Goal: Transaction & Acquisition: Book appointment/travel/reservation

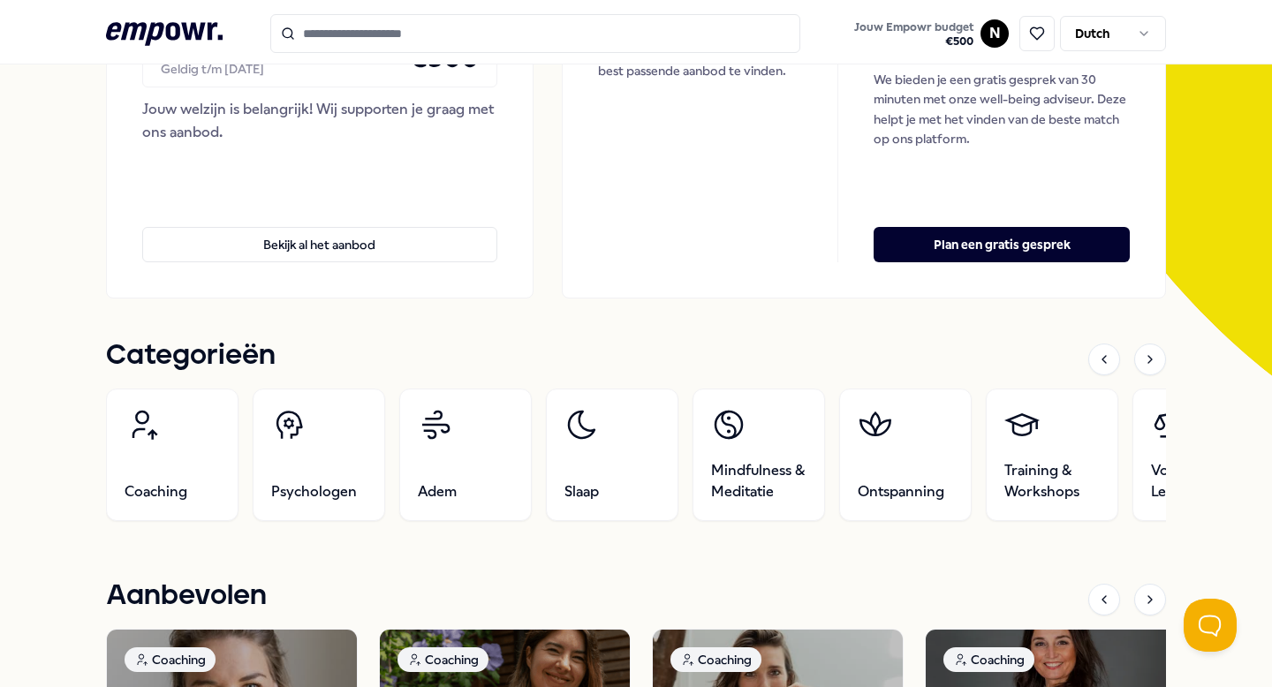
scroll to position [306, 0]
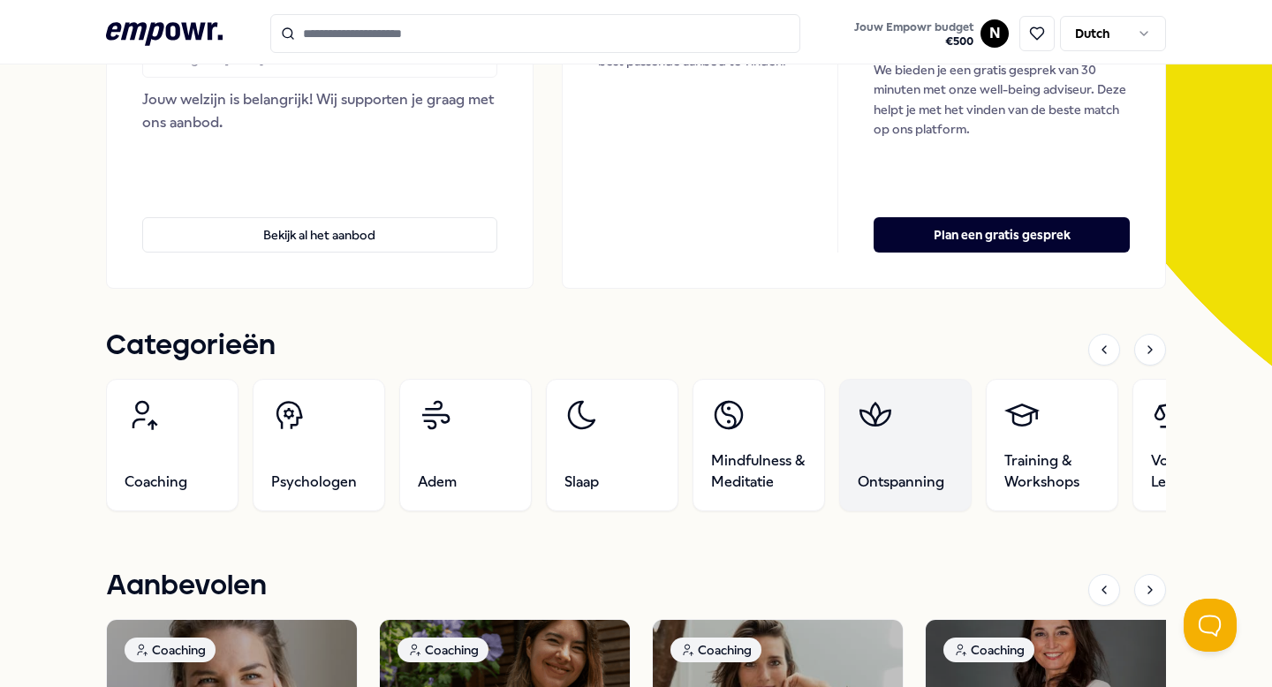
click at [906, 458] on link "Ontspanning" at bounding box center [905, 445] width 132 height 132
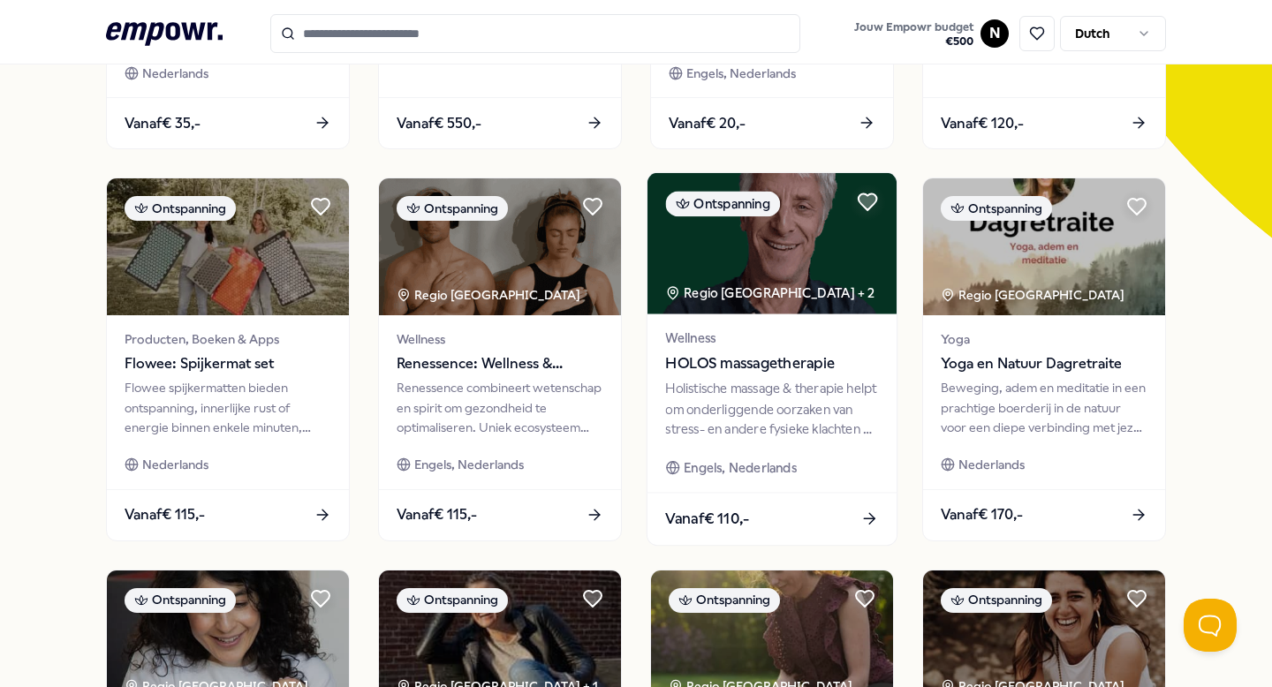
scroll to position [428, 0]
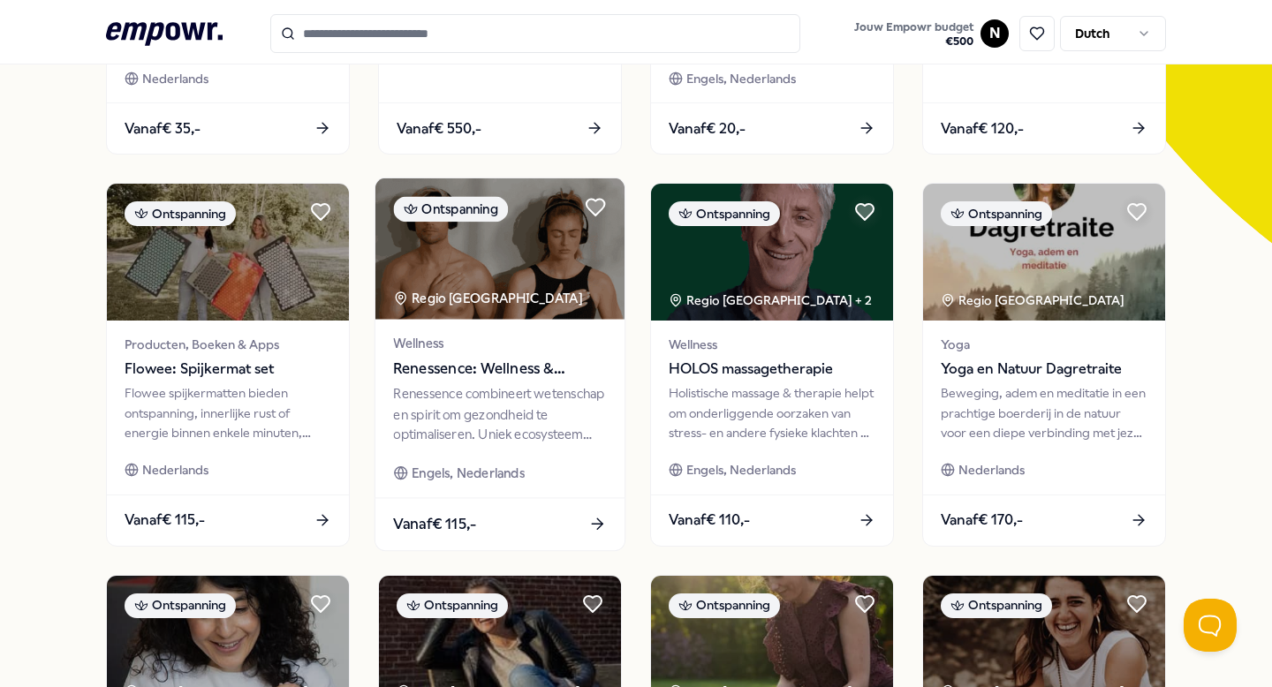
click at [543, 427] on div "Renessence combineert wetenschap en spirit om gezondheid te optimaliseren. Unie…" at bounding box center [499, 414] width 213 height 61
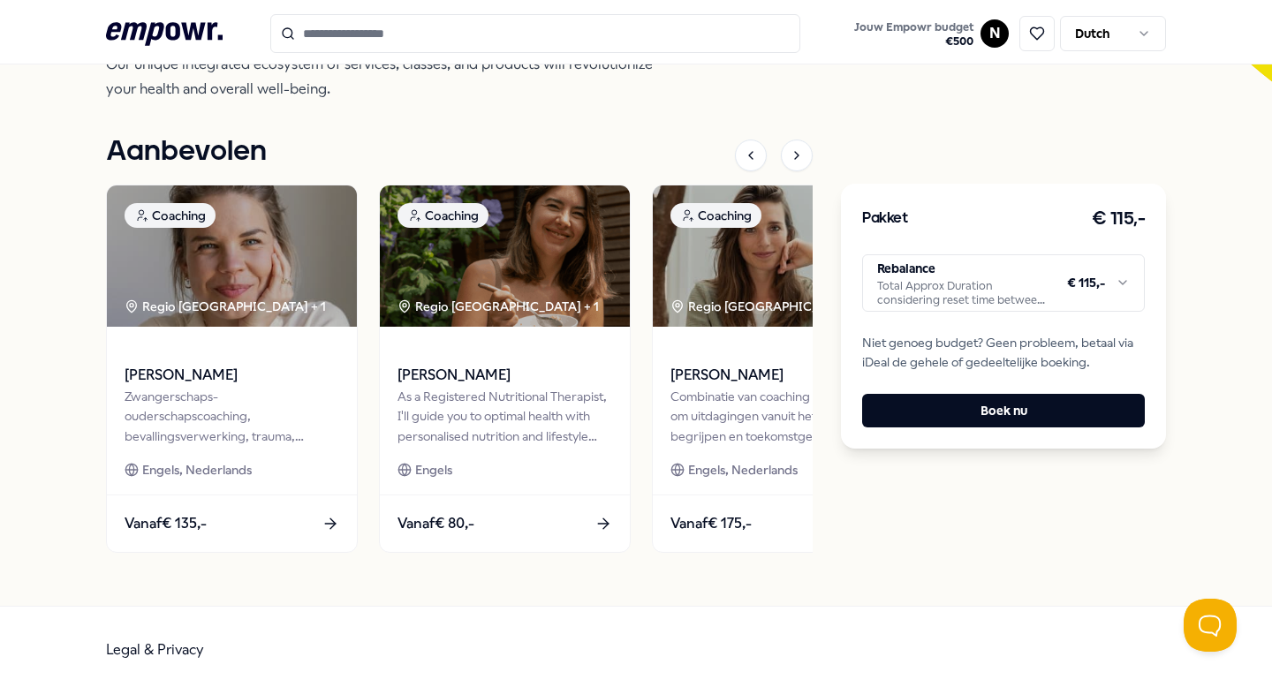
scroll to position [596, 0]
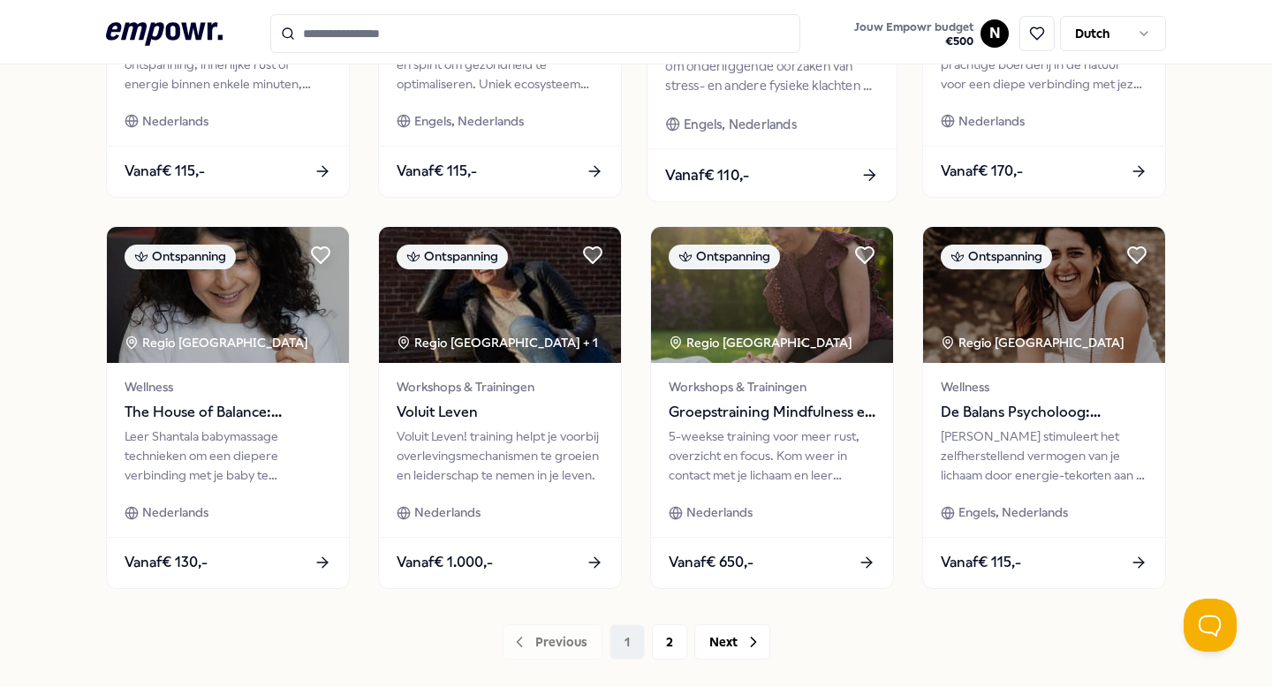
scroll to position [776, 0]
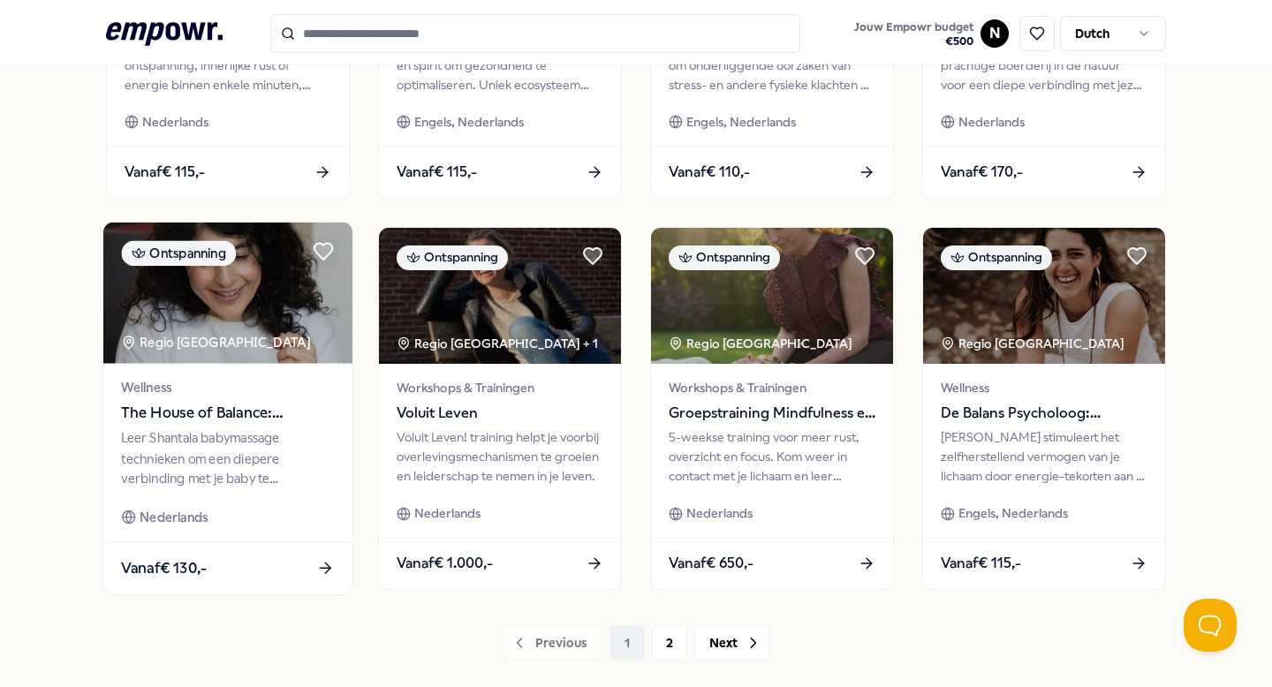
click at [292, 517] on div "Nederlands" at bounding box center [227, 517] width 213 height 20
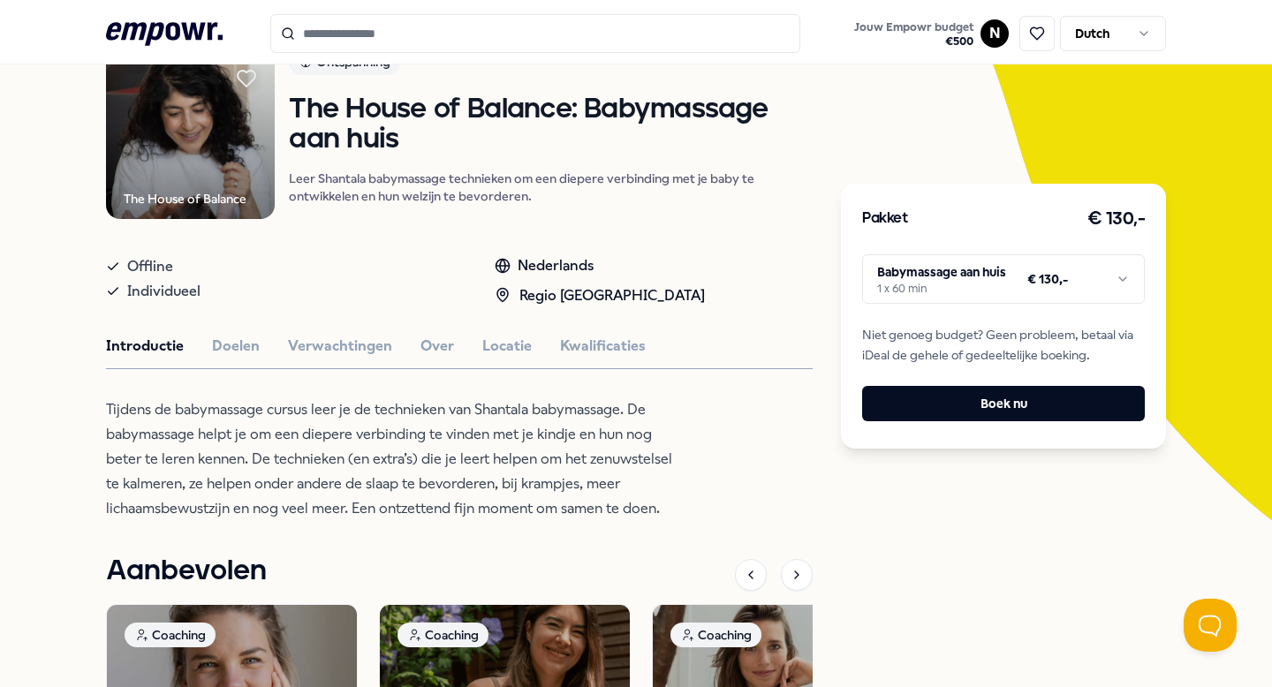
scroll to position [152, 0]
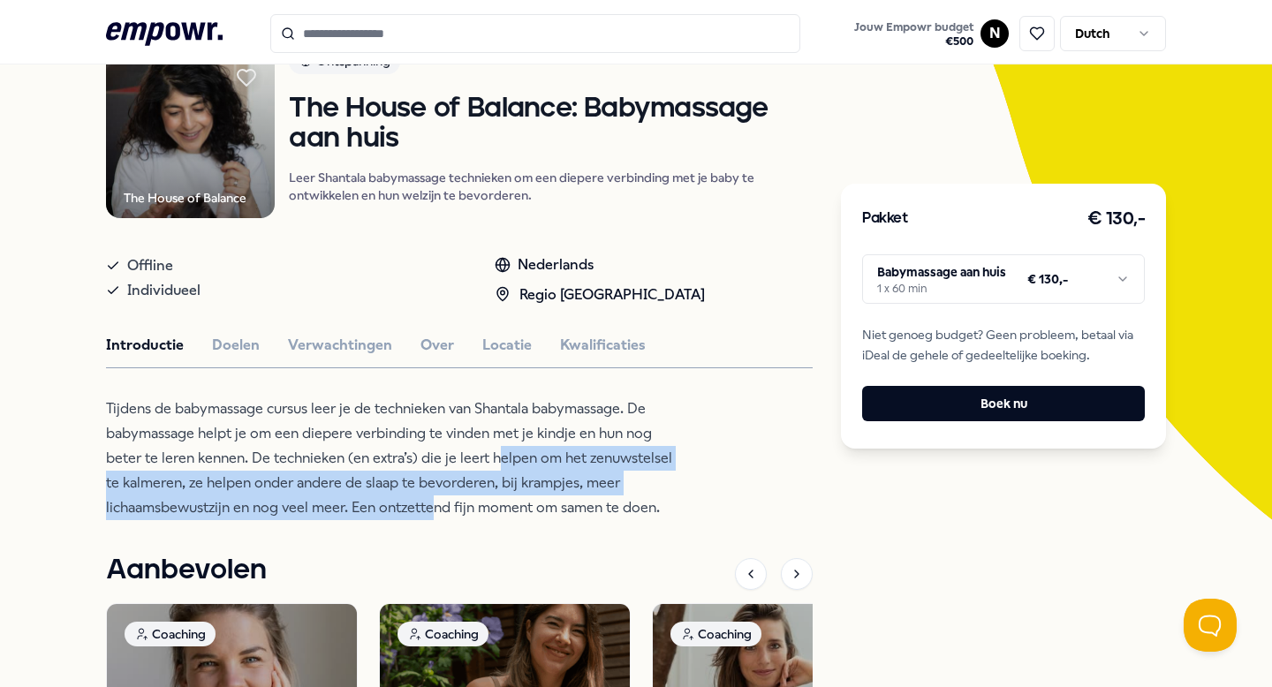
drag, startPoint x: 430, startPoint y: 498, endPoint x: 525, endPoint y: 472, distance: 99.0
click at [497, 469] on p "Tijdens de babymassage cursus leer je de technieken van Shantala babymassage. D…" at bounding box center [393, 459] width 574 height 124
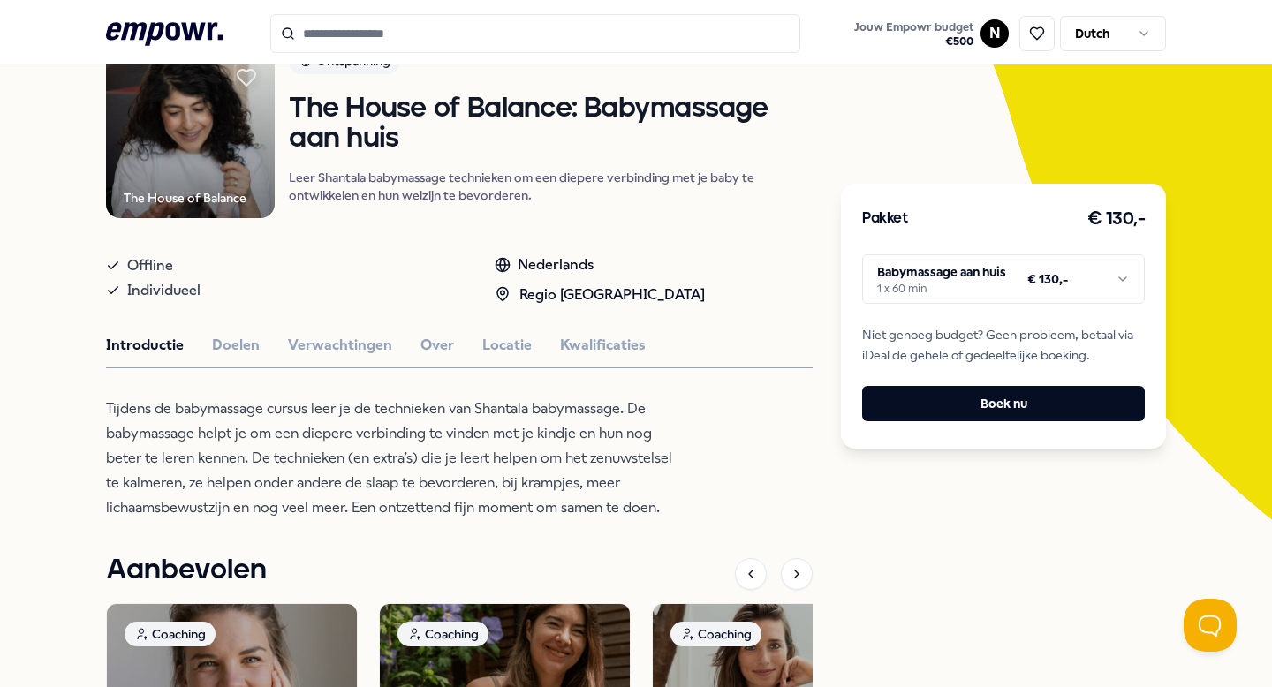
click at [507, 498] on p "Tijdens de babymassage cursus leer je de technieken van Shantala babymassage. D…" at bounding box center [393, 459] width 574 height 124
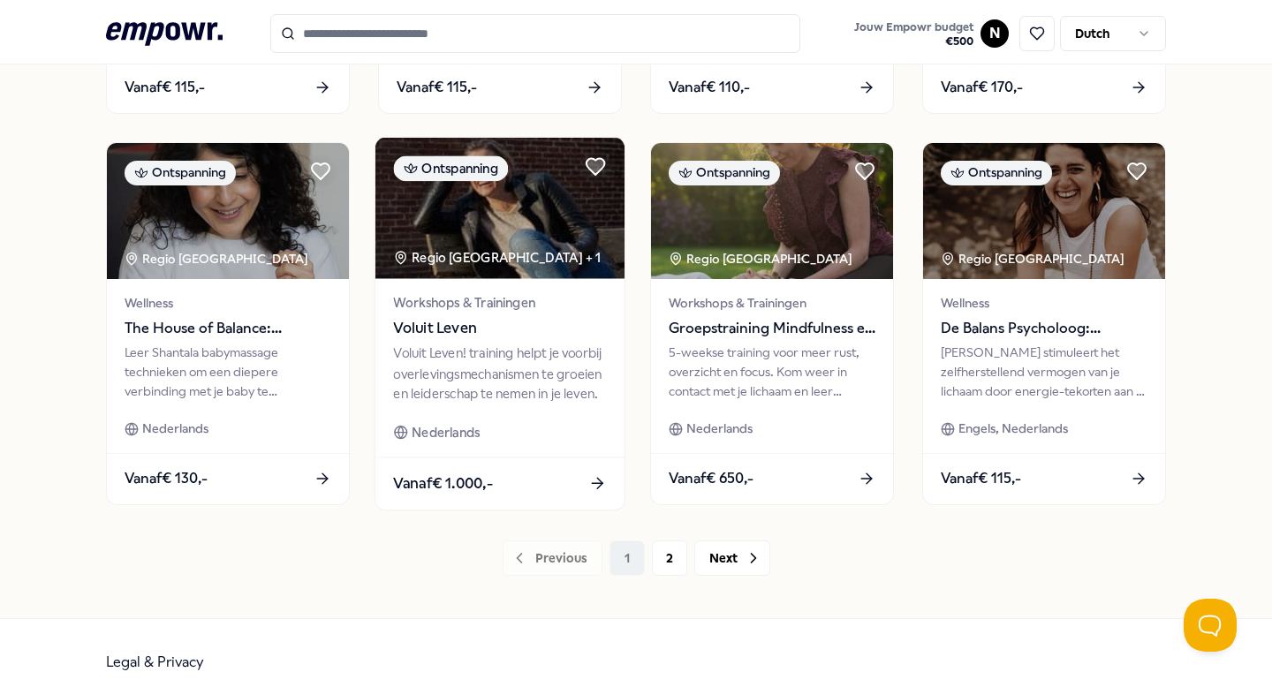
scroll to position [863, 0]
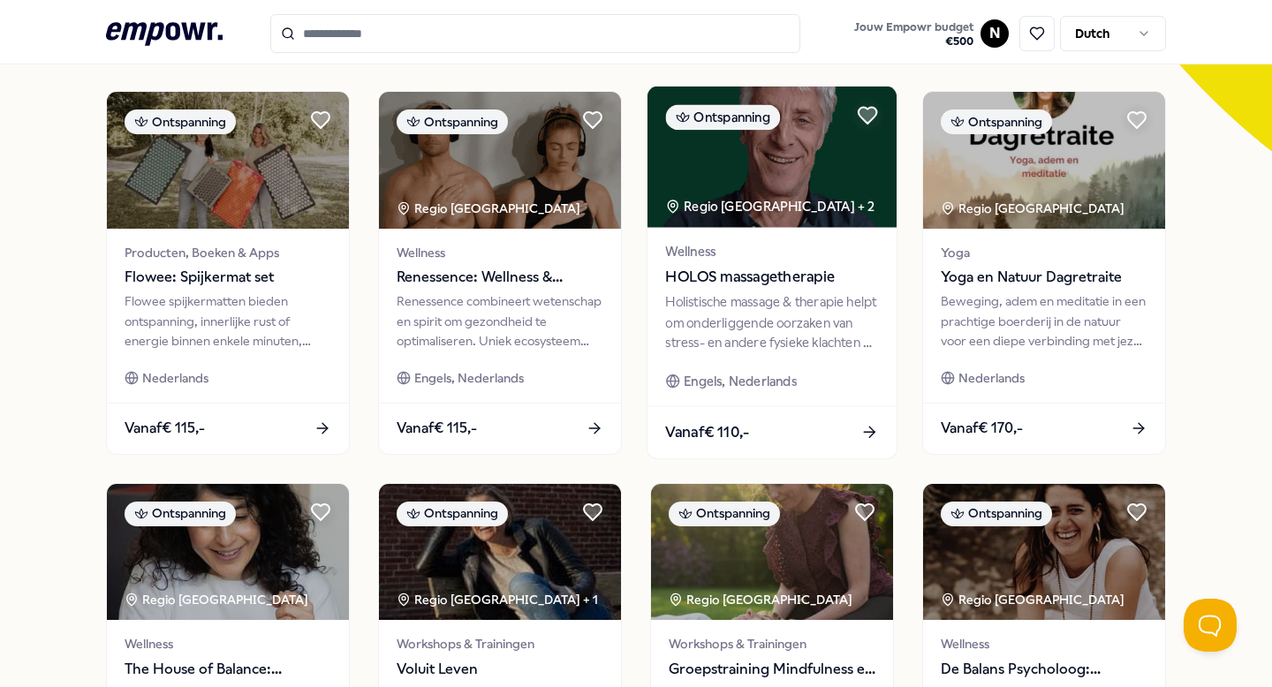
click at [775, 250] on span "Wellness" at bounding box center [771, 252] width 213 height 20
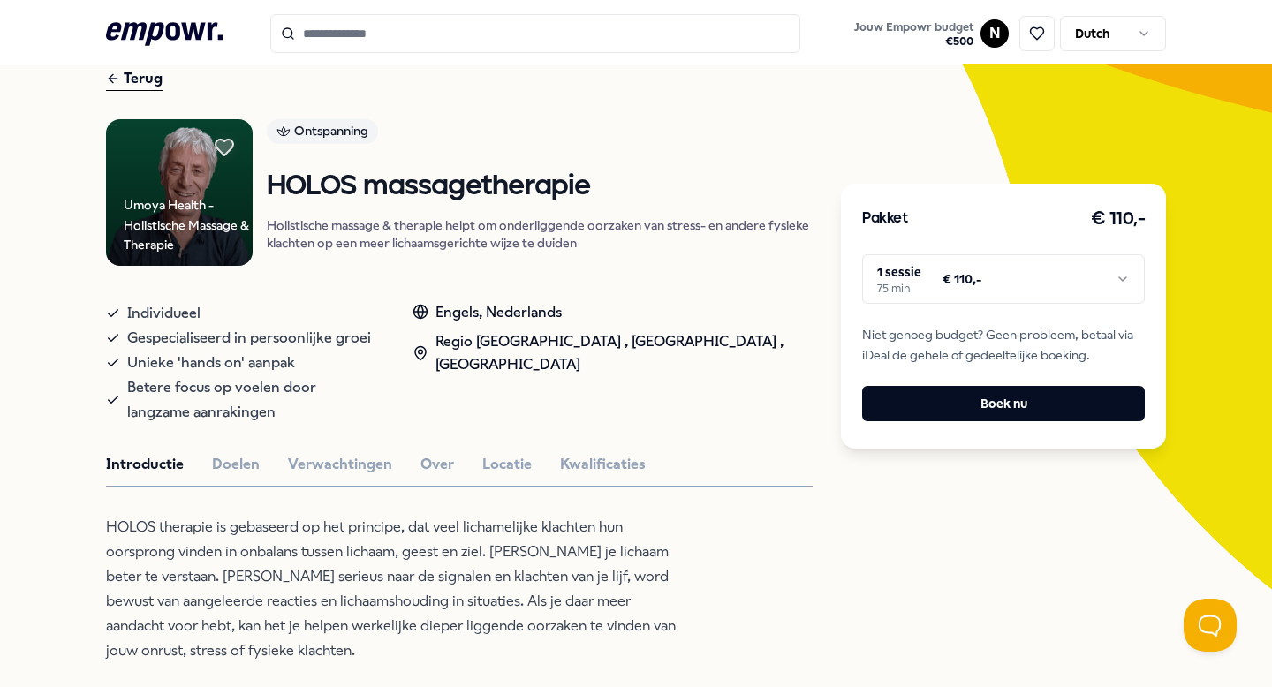
scroll to position [76, 0]
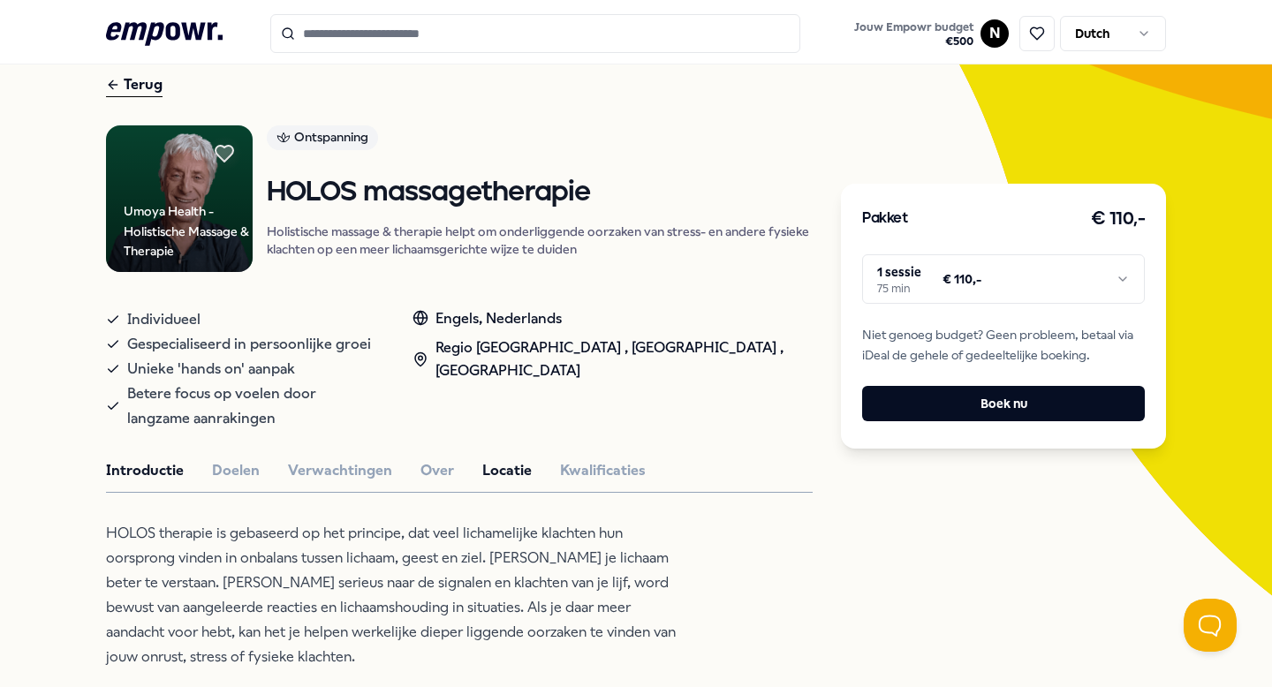
click at [495, 465] on button "Locatie" at bounding box center [506, 470] width 49 height 23
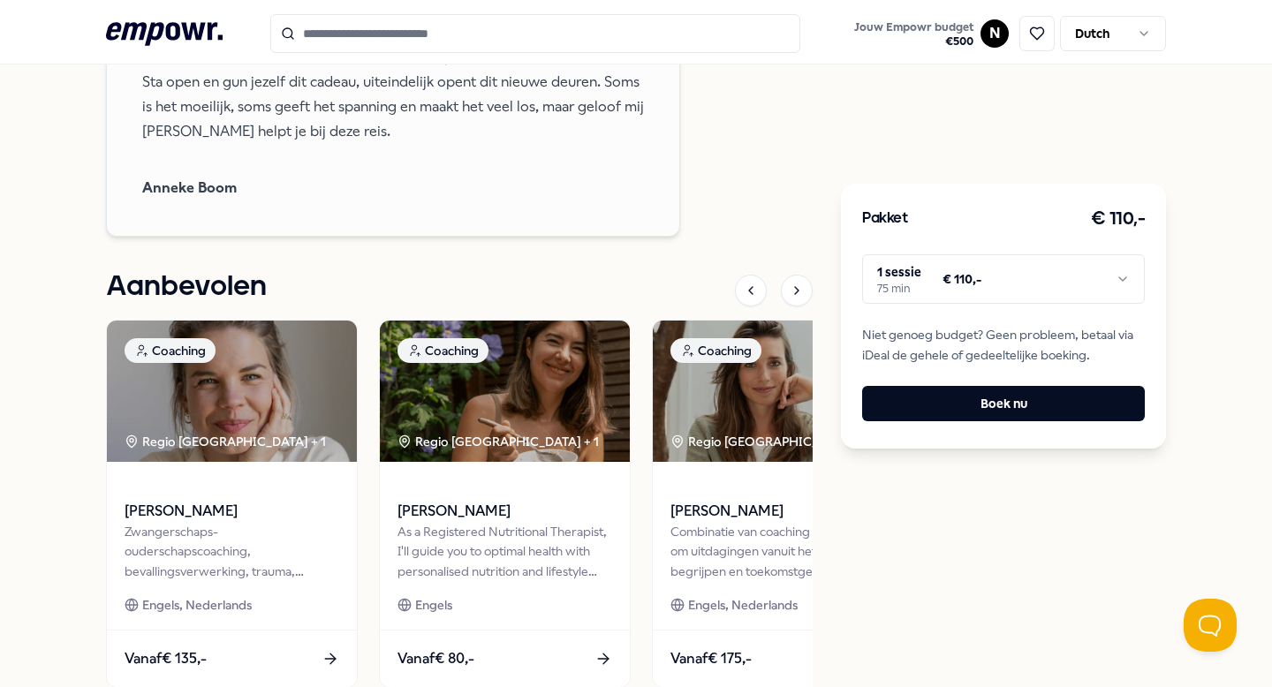
scroll to position [2836, 0]
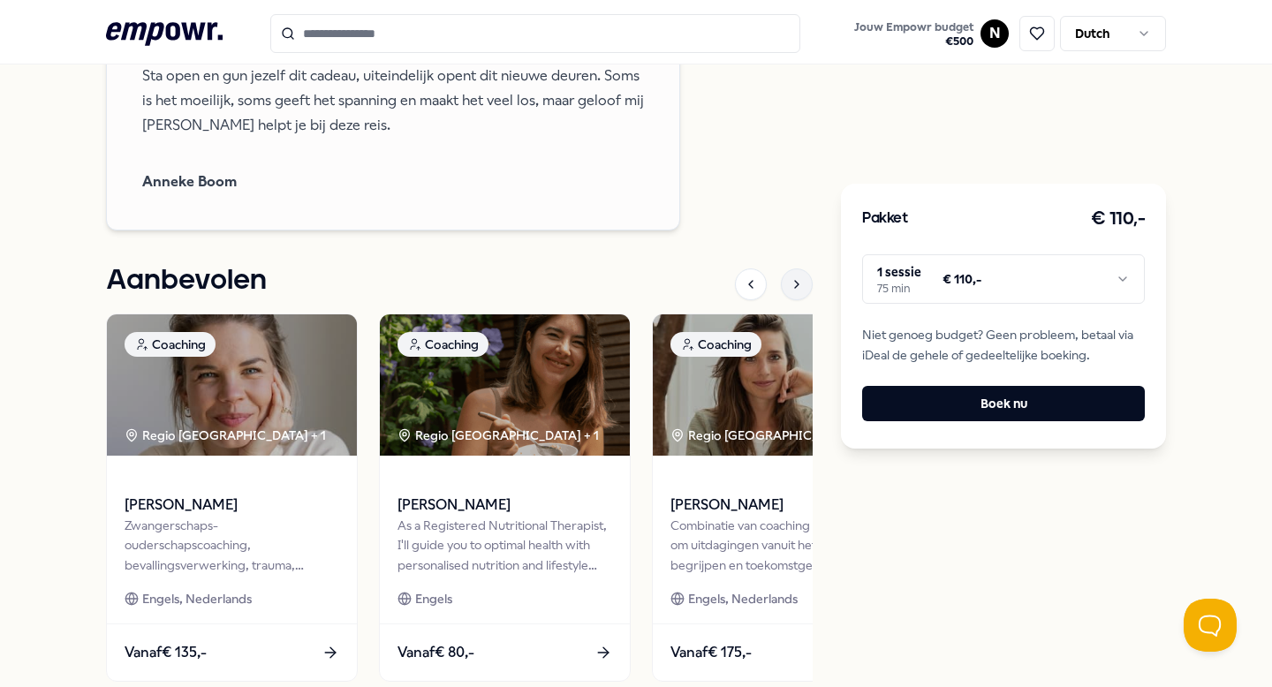
click at [796, 268] on div at bounding box center [797, 284] width 32 height 32
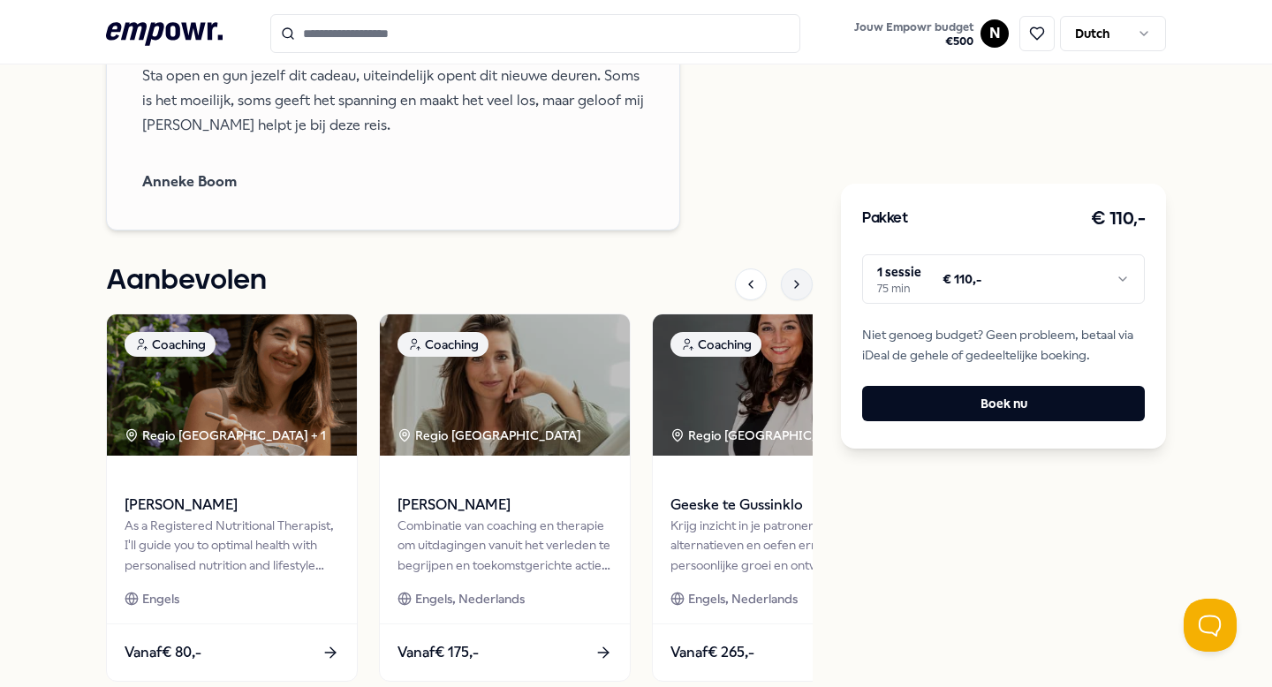
click at [788, 268] on div at bounding box center [797, 284] width 32 height 32
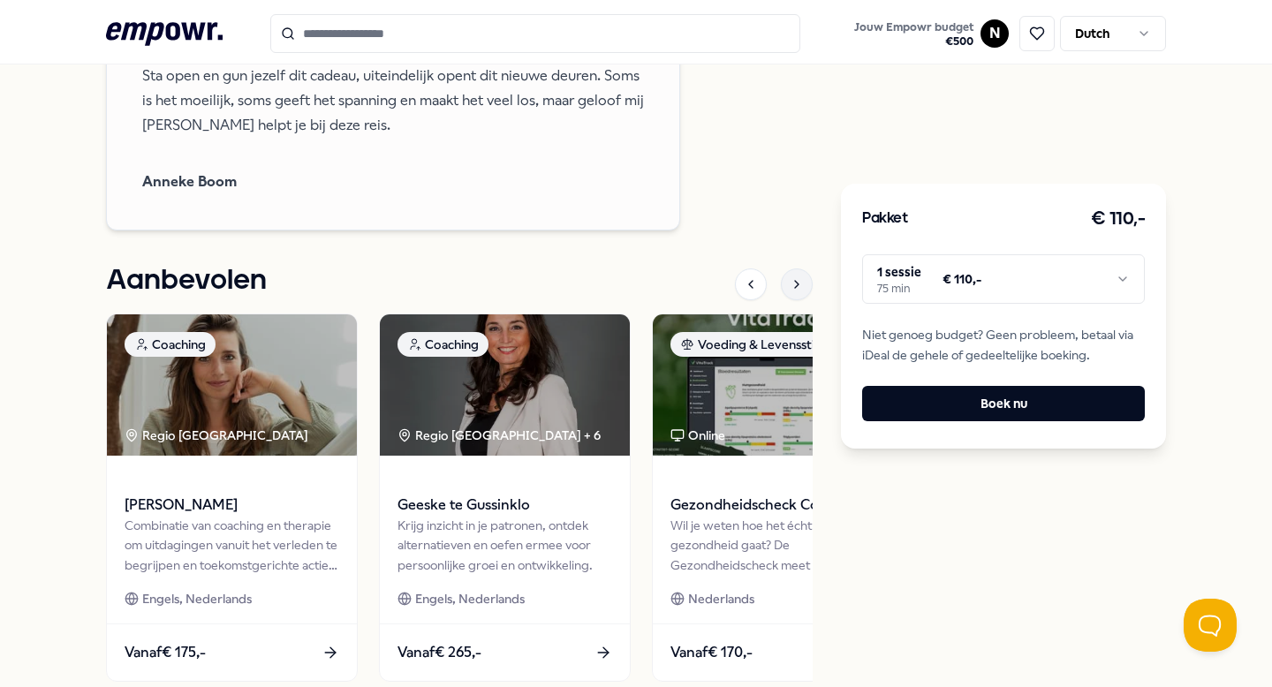
click at [788, 268] on div at bounding box center [797, 284] width 32 height 32
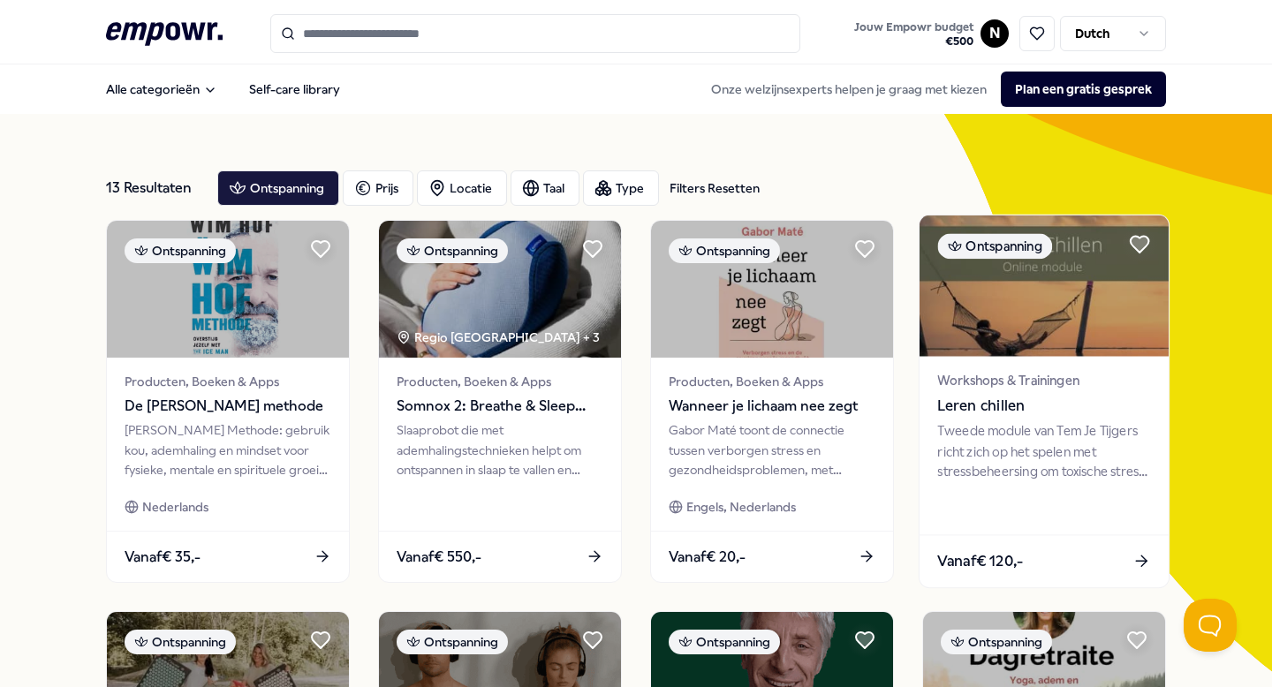
scroll to position [3, 0]
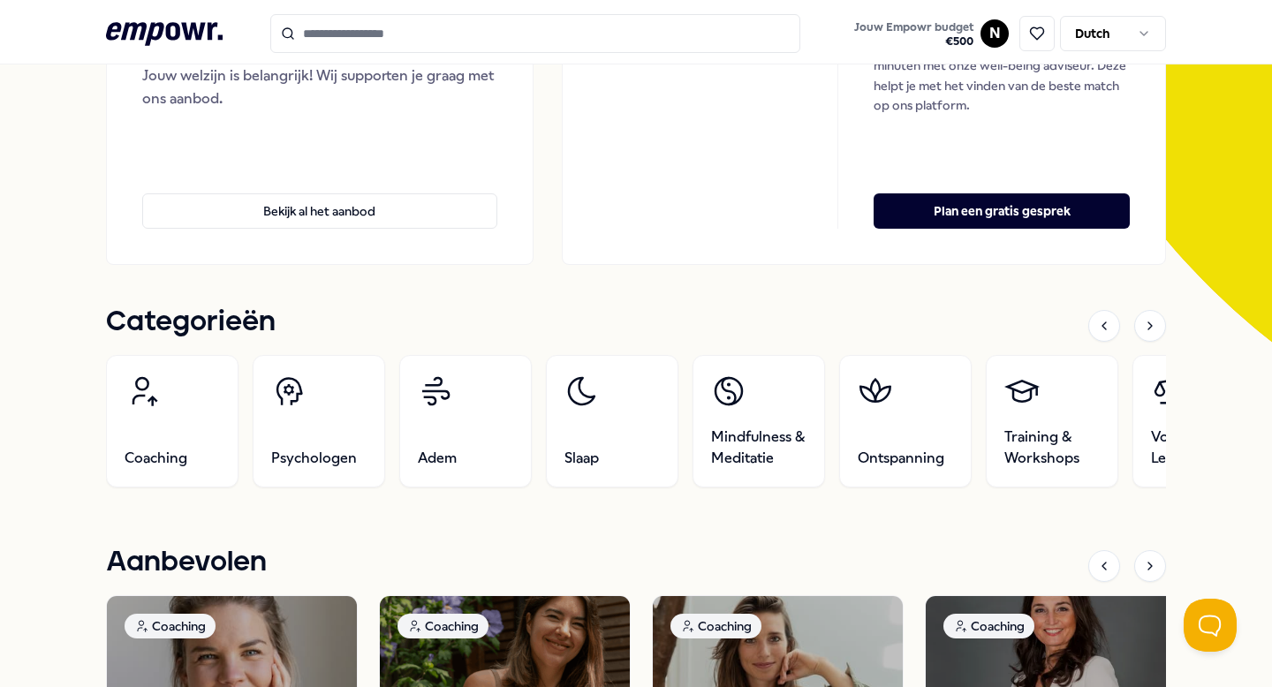
scroll to position [328, 0]
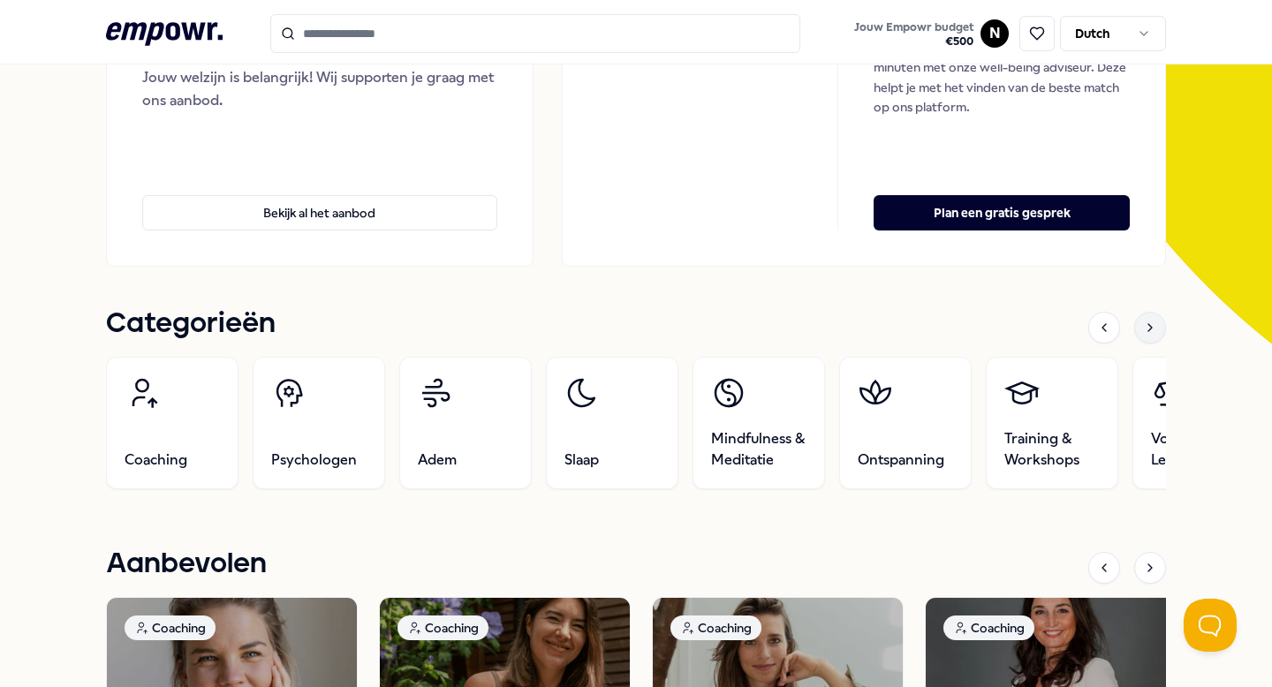
click at [1137, 329] on div at bounding box center [1150, 328] width 32 height 32
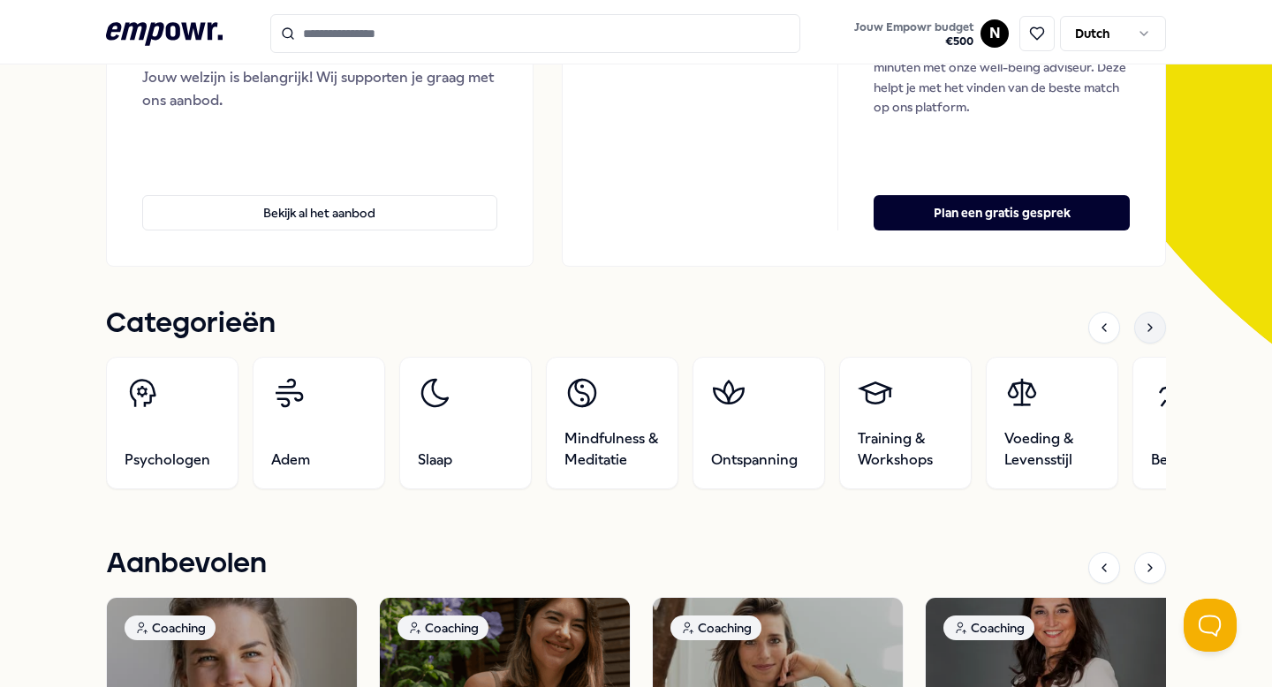
click at [1137, 329] on div at bounding box center [1150, 328] width 32 height 32
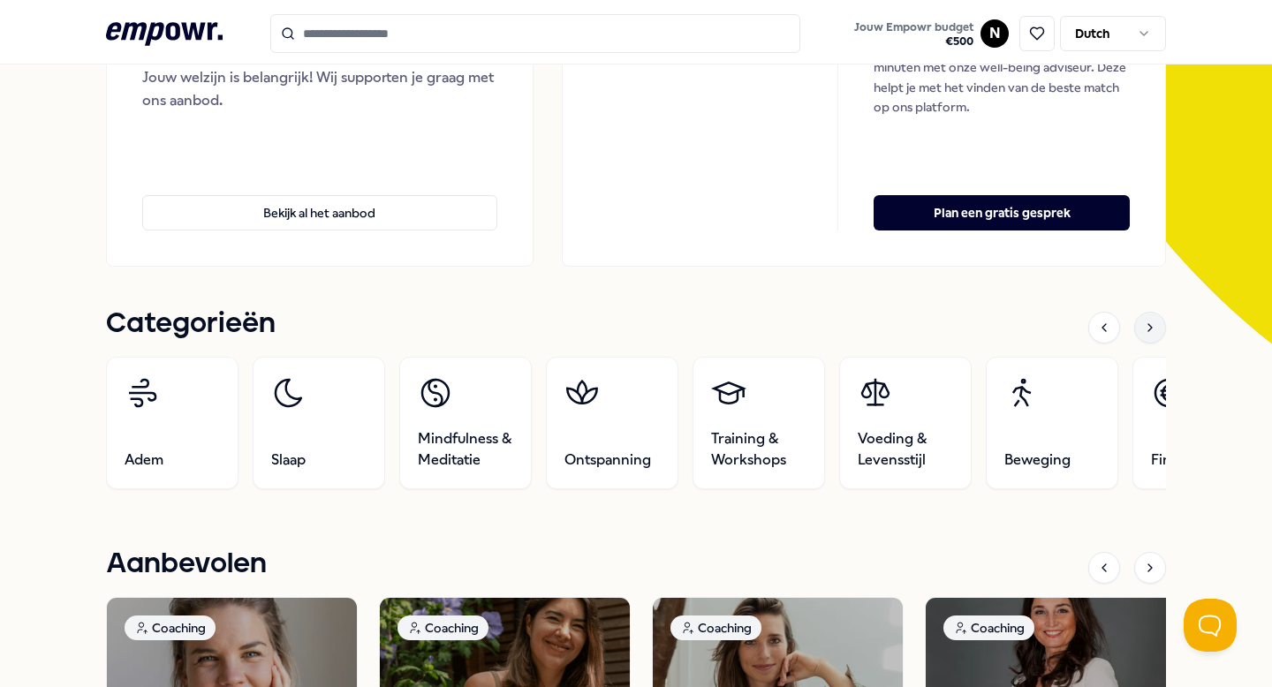
click at [1137, 329] on div at bounding box center [1150, 328] width 32 height 32
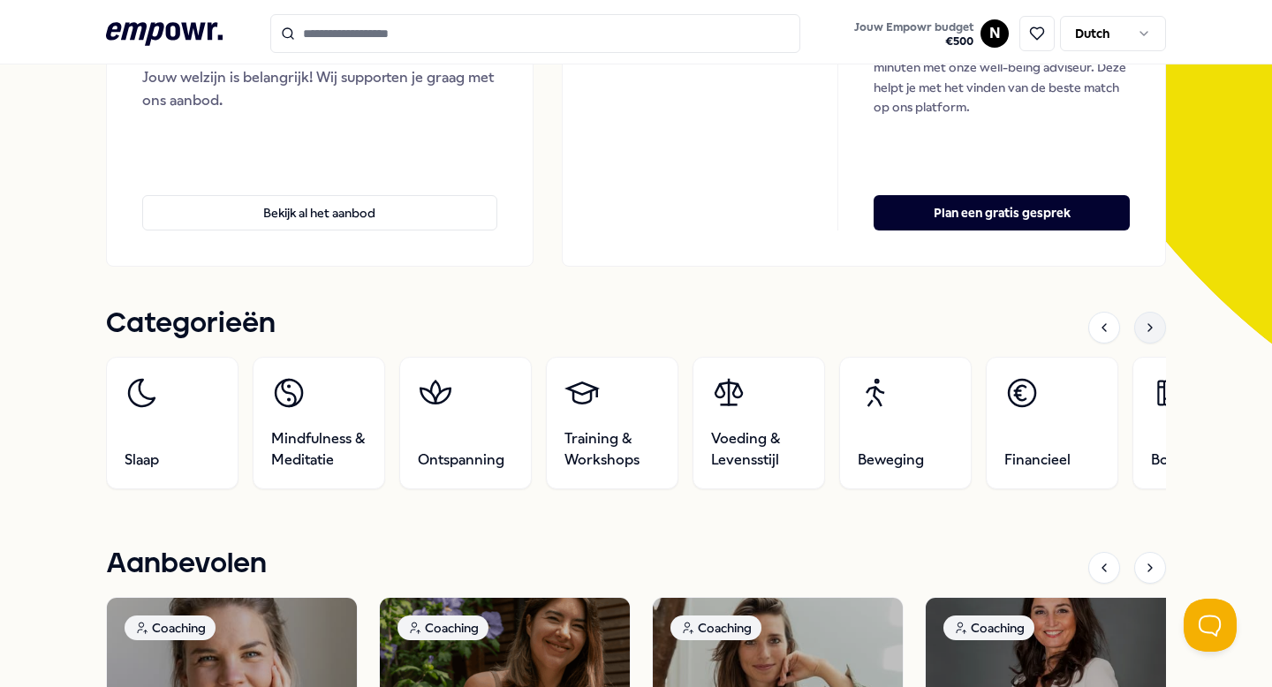
click at [1137, 329] on div at bounding box center [1150, 328] width 32 height 32
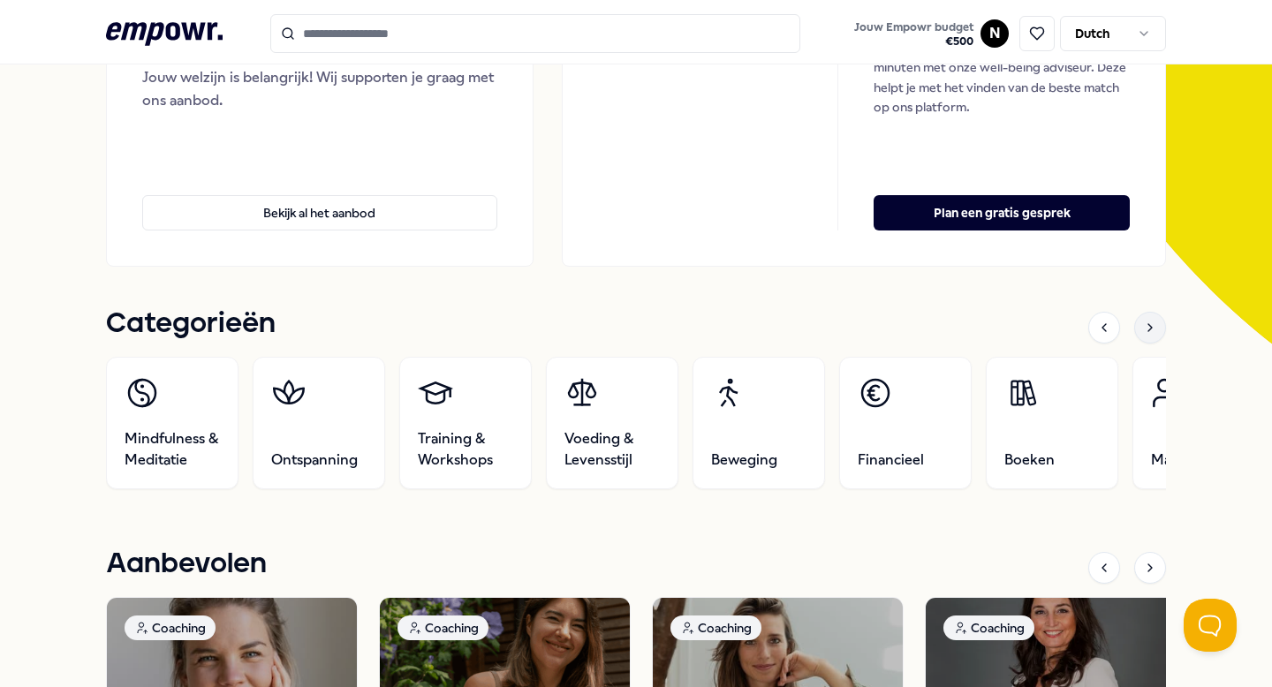
click at [1137, 329] on div at bounding box center [1150, 328] width 32 height 32
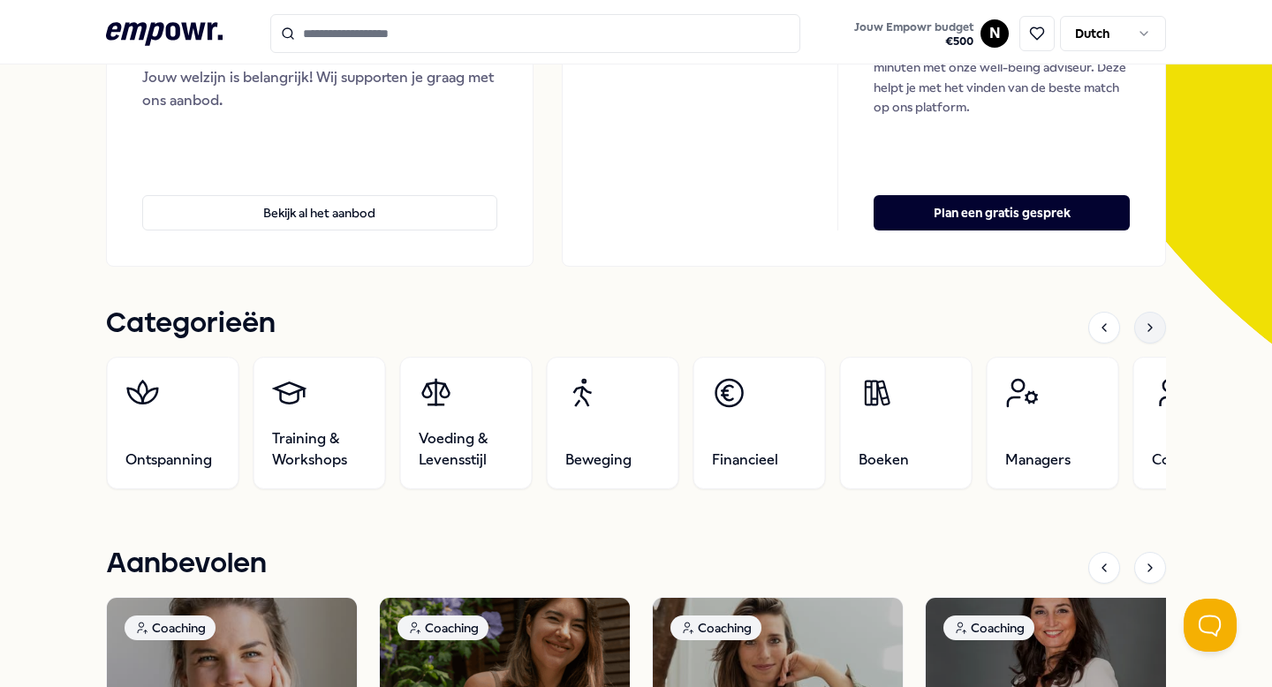
click at [1137, 329] on div at bounding box center [1150, 328] width 32 height 32
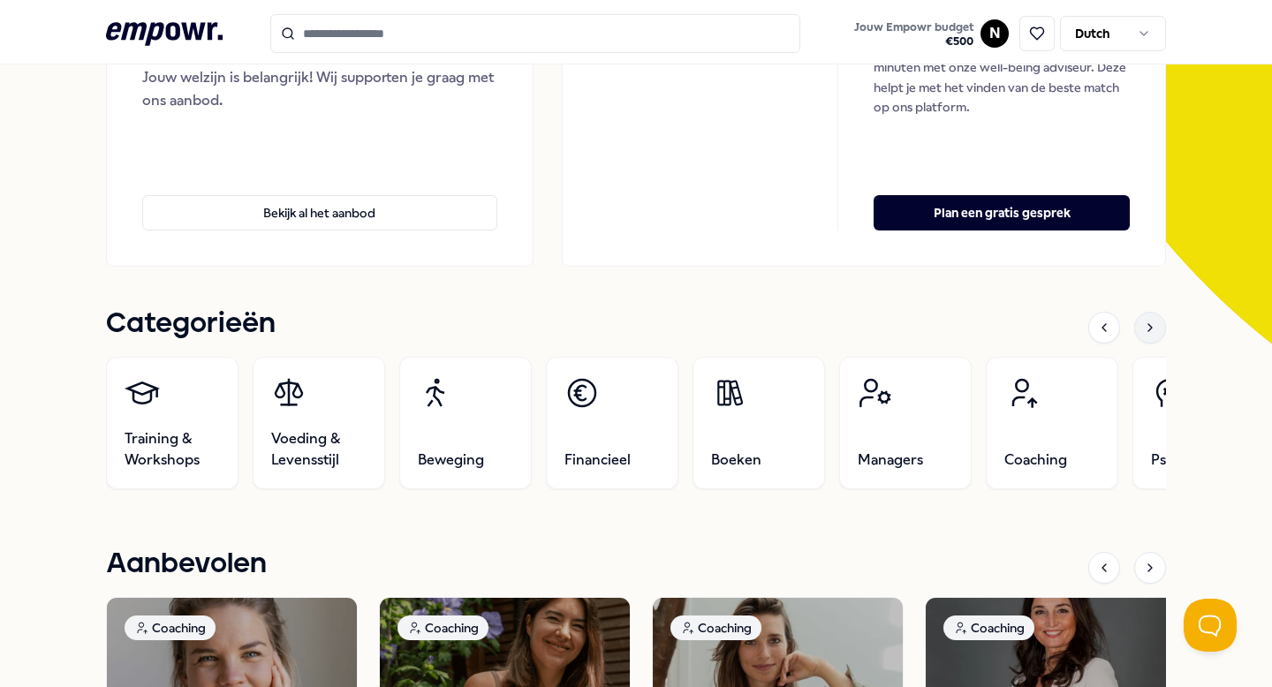
click at [1137, 329] on div at bounding box center [1150, 328] width 32 height 32
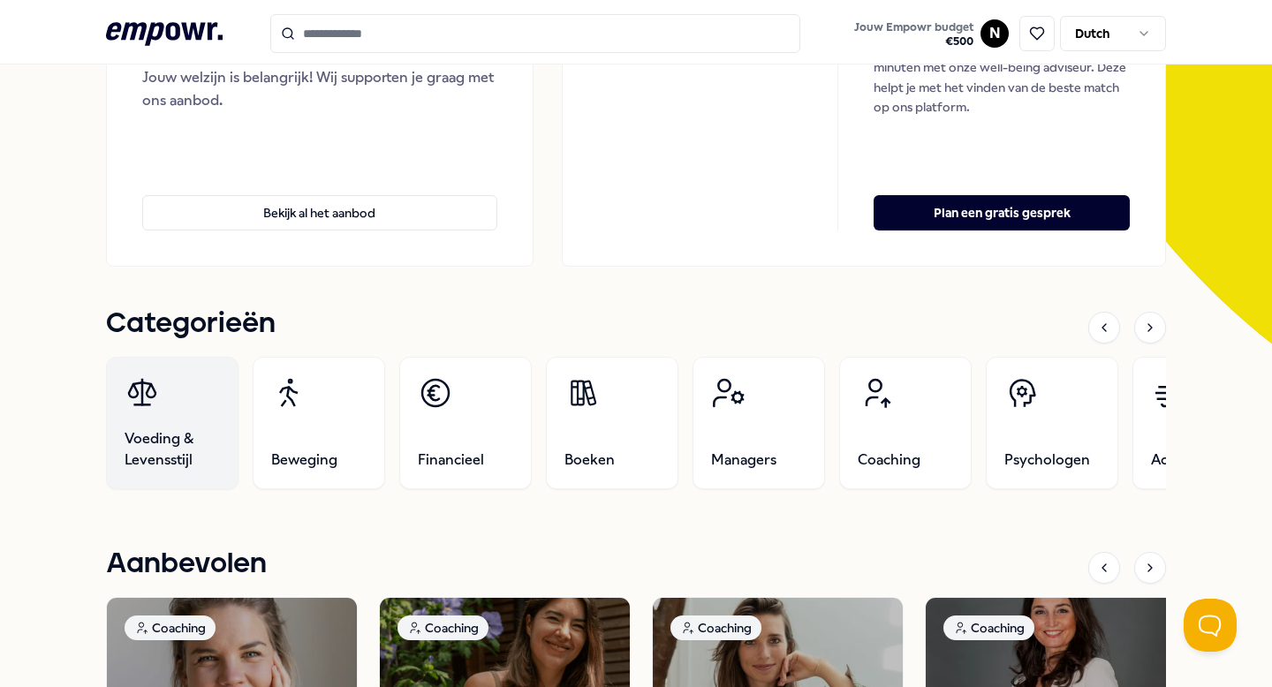
click at [179, 434] on span "Voeding & Levensstijl" at bounding box center [172, 449] width 95 height 42
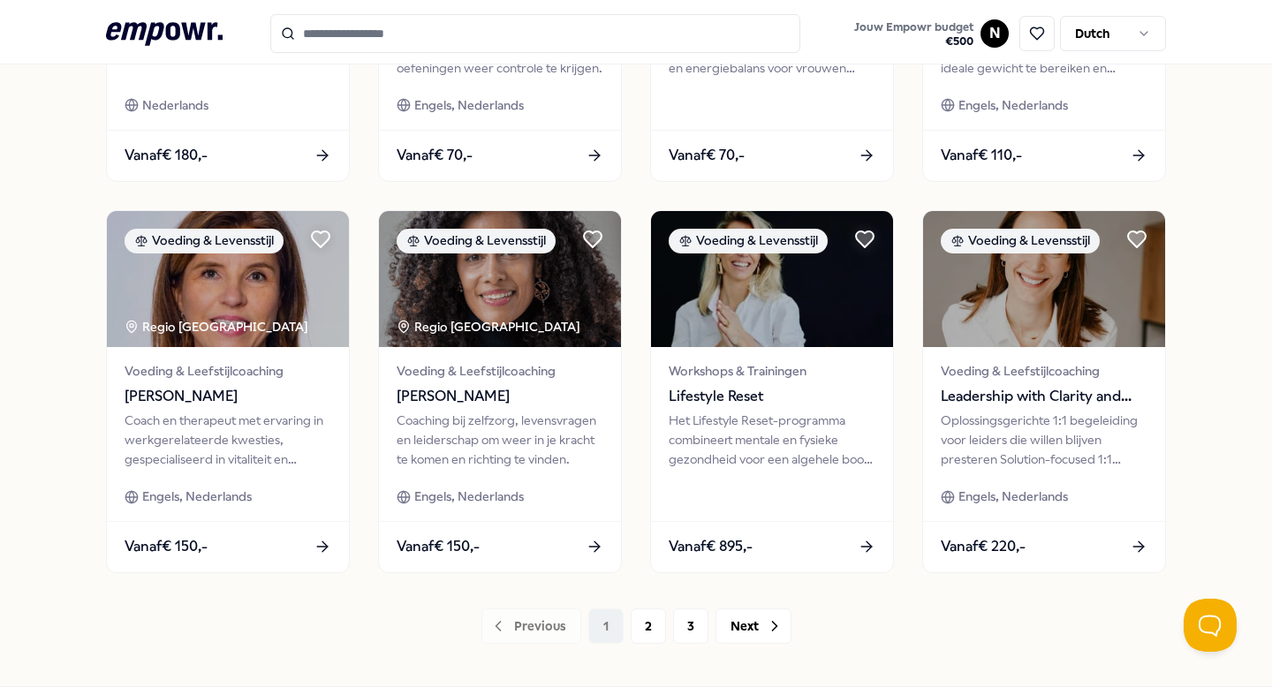
scroll to position [791, 0]
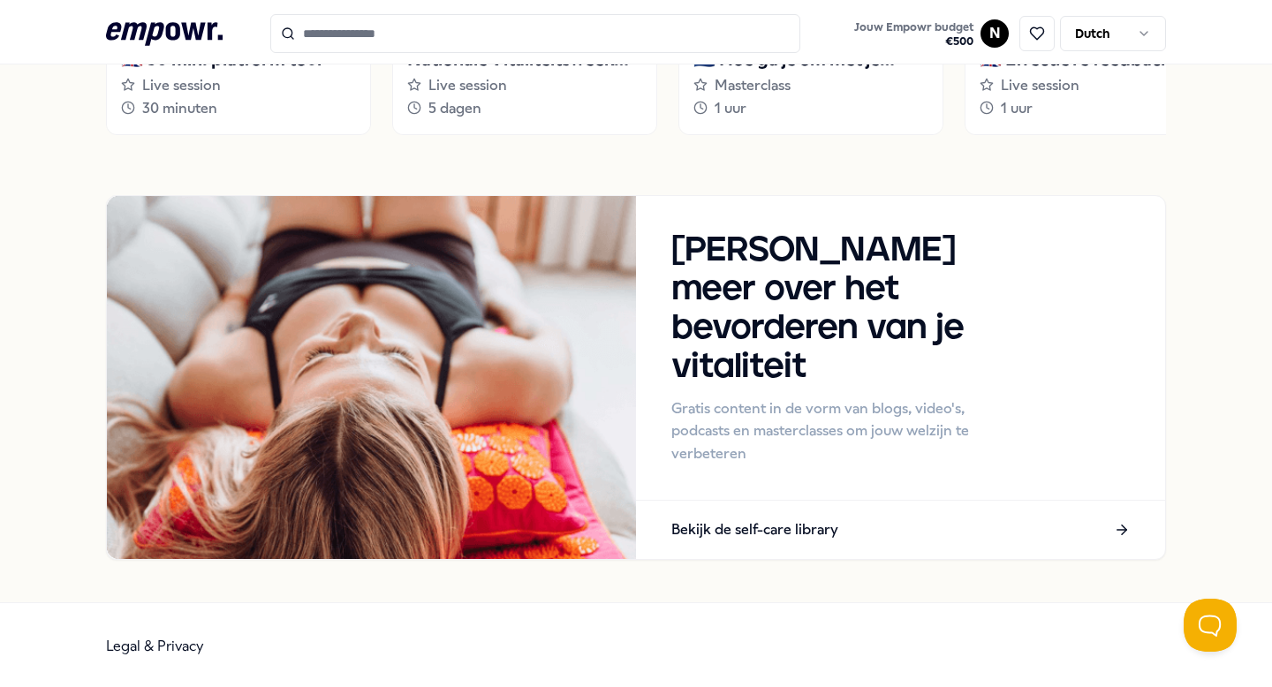
scroll to position [1606, 0]
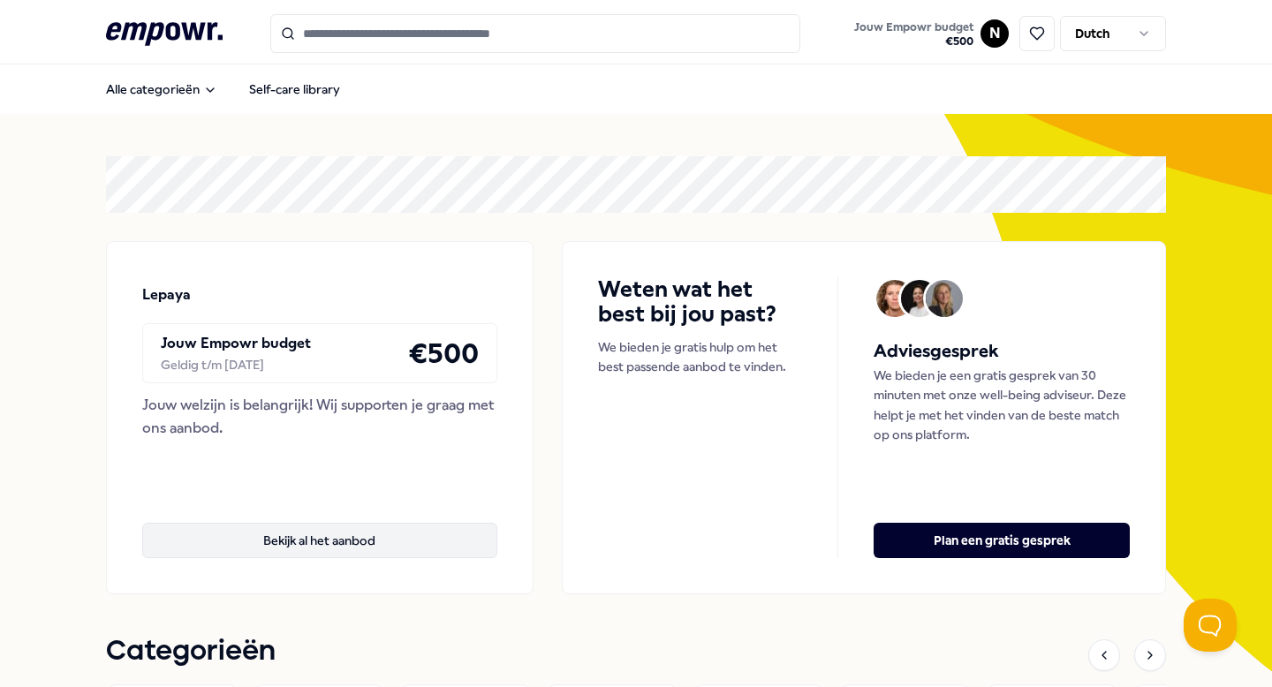
click at [368, 541] on button "Bekijk al het aanbod" at bounding box center [319, 540] width 355 height 35
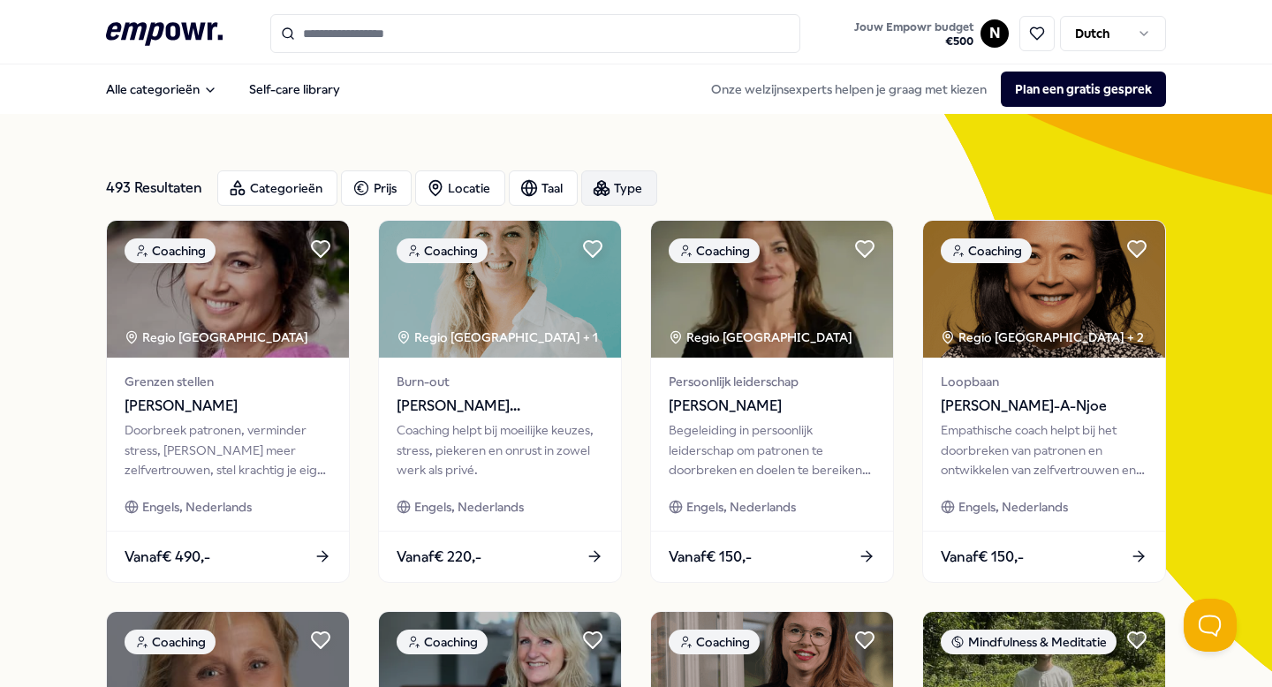
click at [610, 199] on div "Type" at bounding box center [619, 187] width 76 height 35
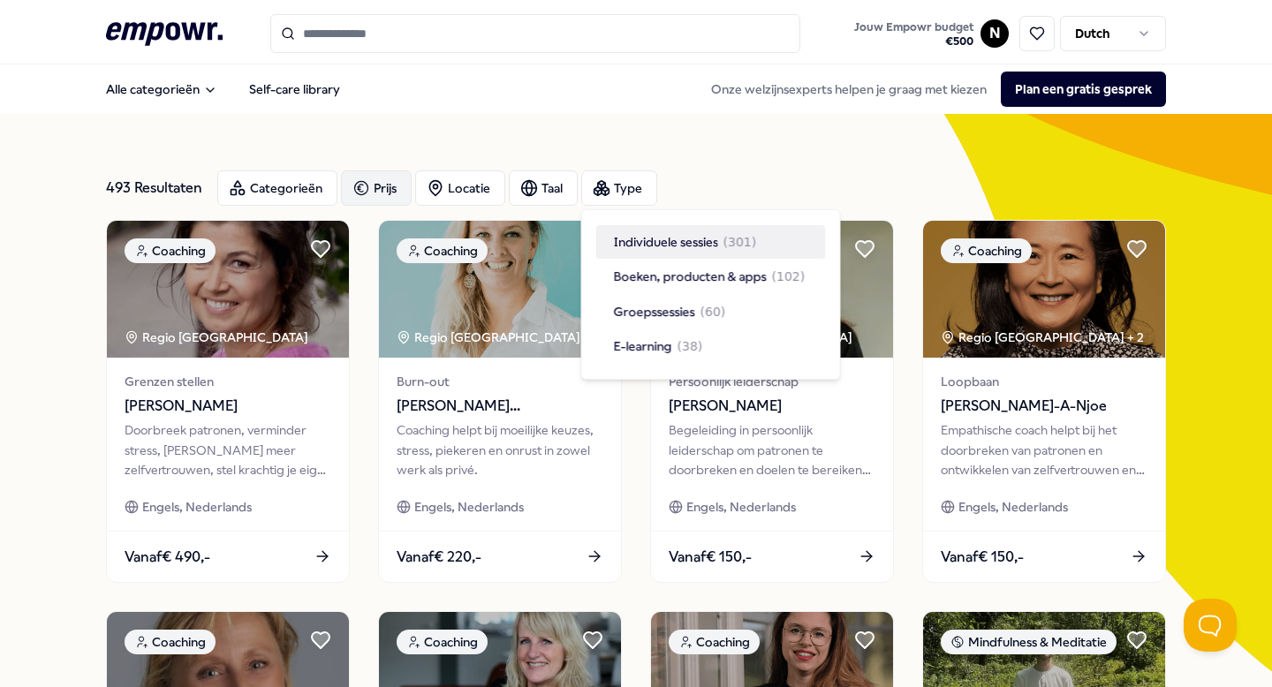
click at [362, 191] on icon "button" at bounding box center [361, 188] width 18 height 21
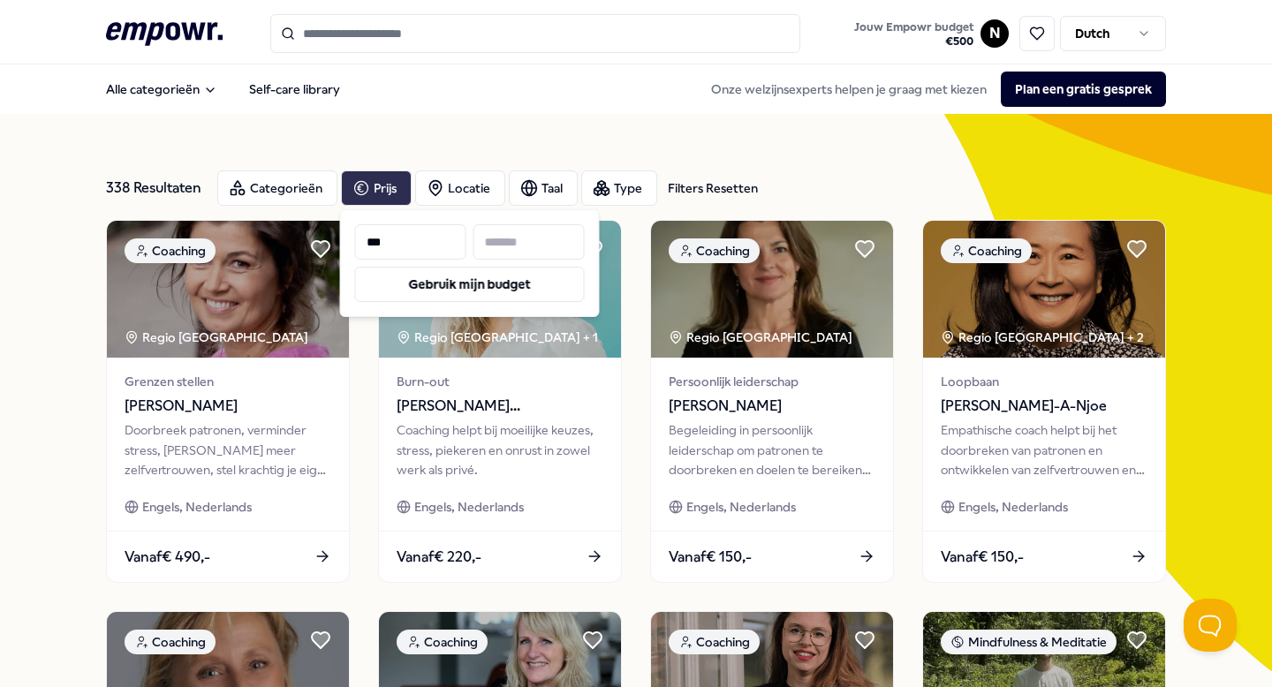
type input "***"
click at [514, 245] on input at bounding box center [528, 241] width 111 height 35
type input "***"
click at [480, 294] on button "Gebruik mijn budget" at bounding box center [470, 284] width 230 height 35
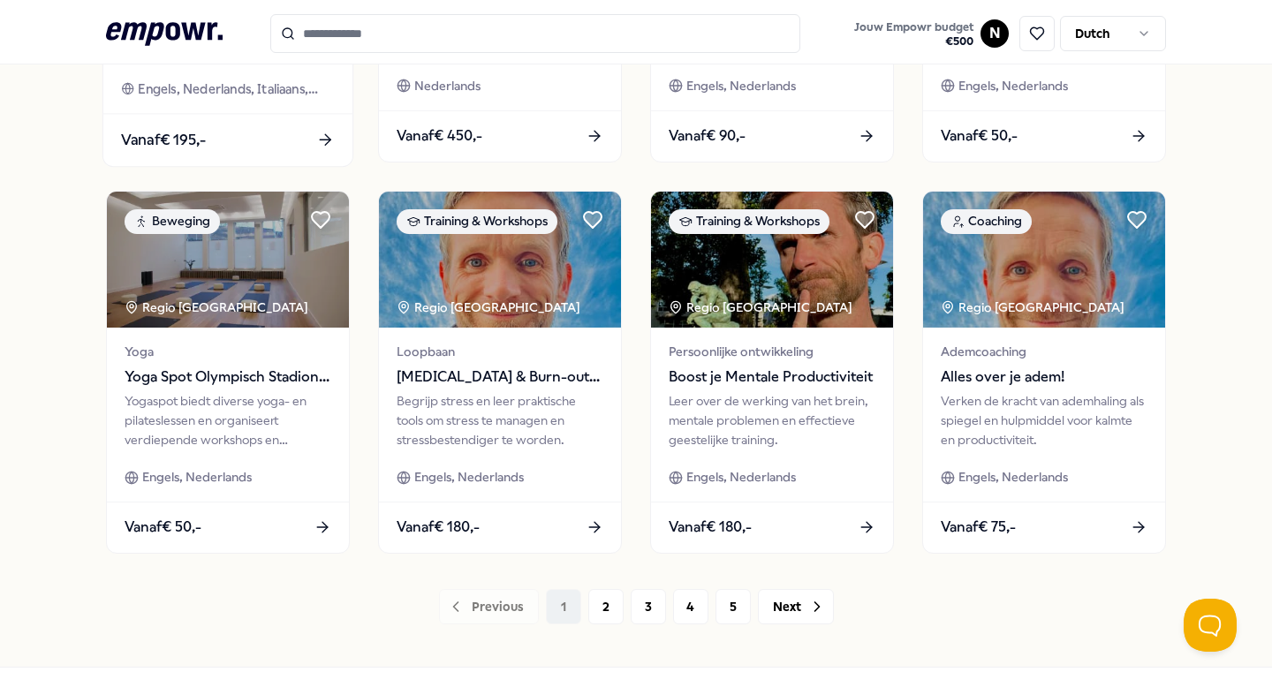
scroll to position [819, 0]
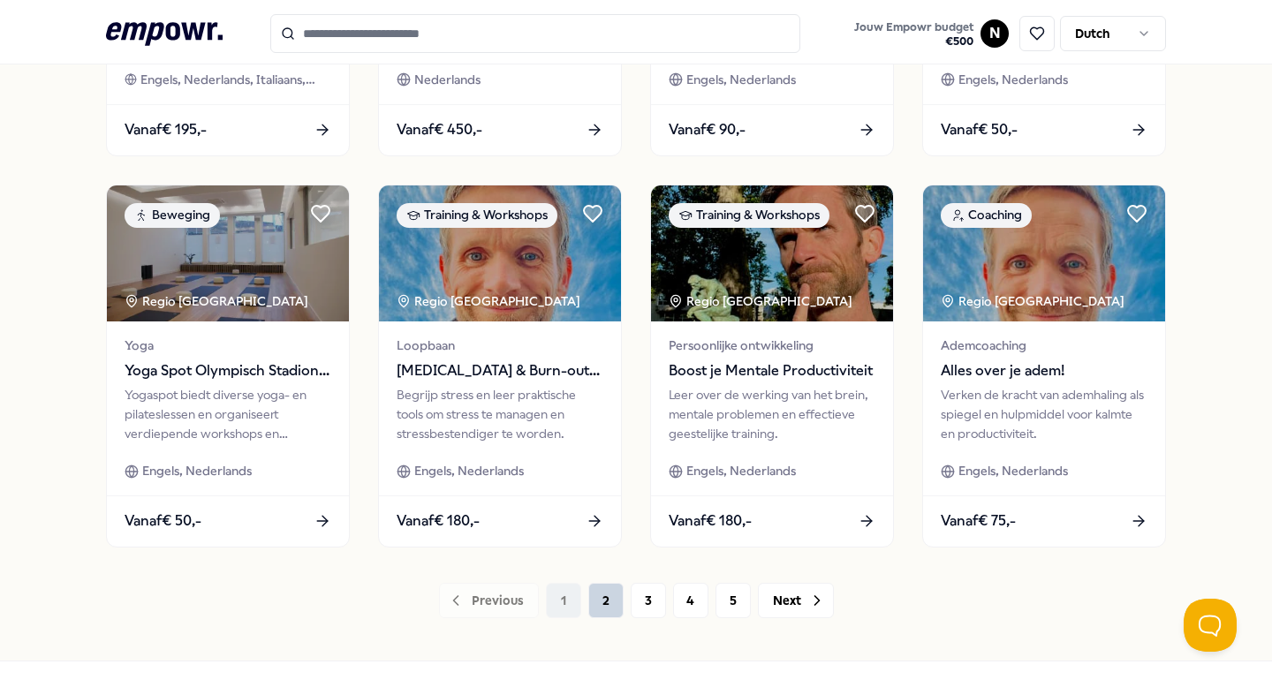
click at [608, 613] on button "2" at bounding box center [605, 600] width 35 height 35
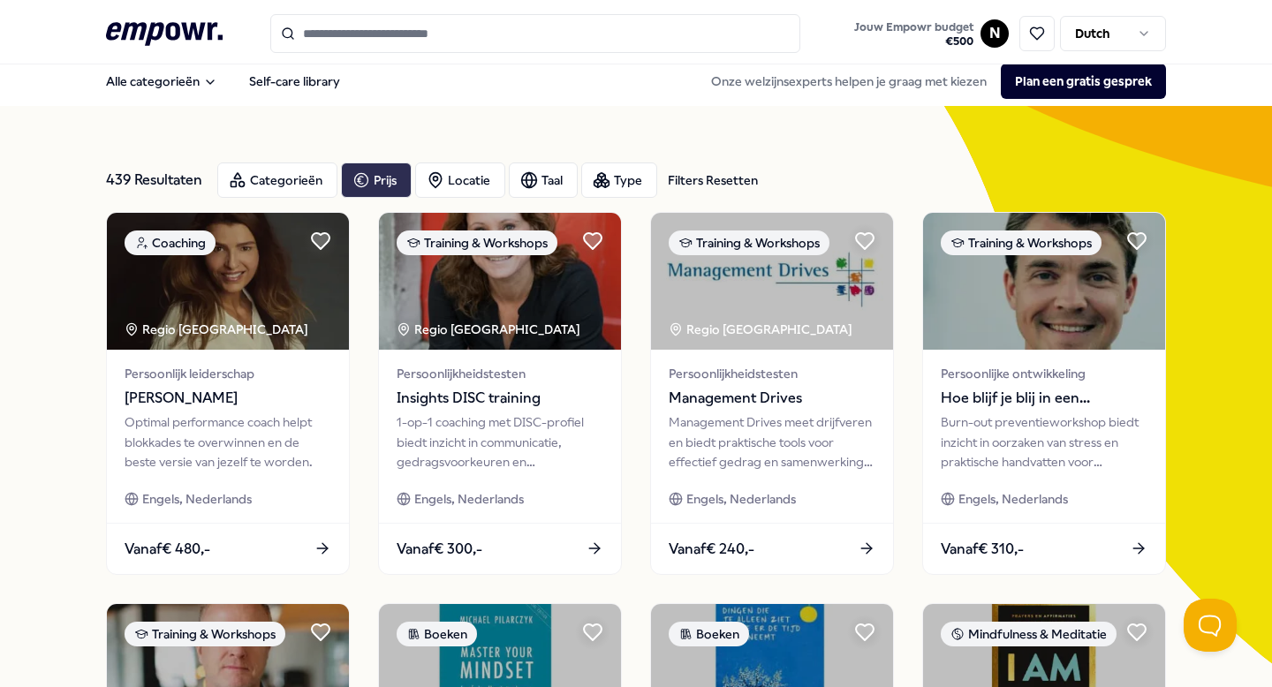
scroll to position [9, 0]
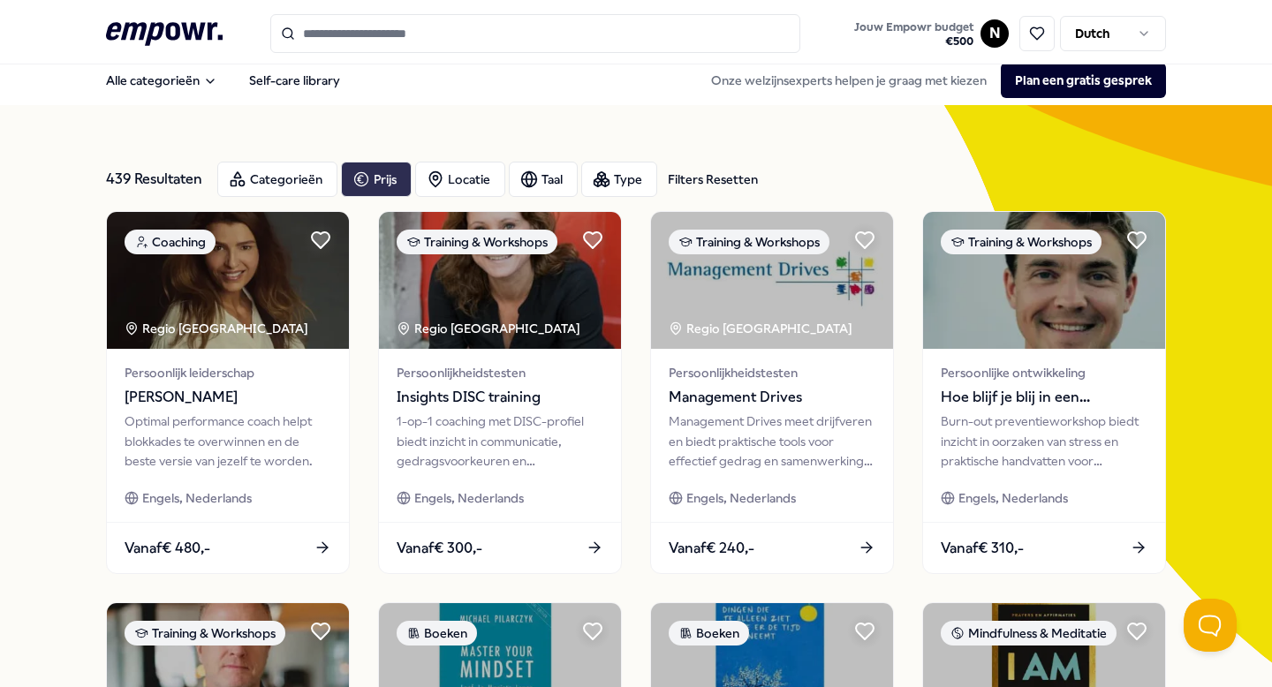
click at [451, 30] on input "Search for products, categories or subcategories" at bounding box center [535, 33] width 530 height 39
click at [258, 185] on div "Categorieën" at bounding box center [277, 179] width 120 height 35
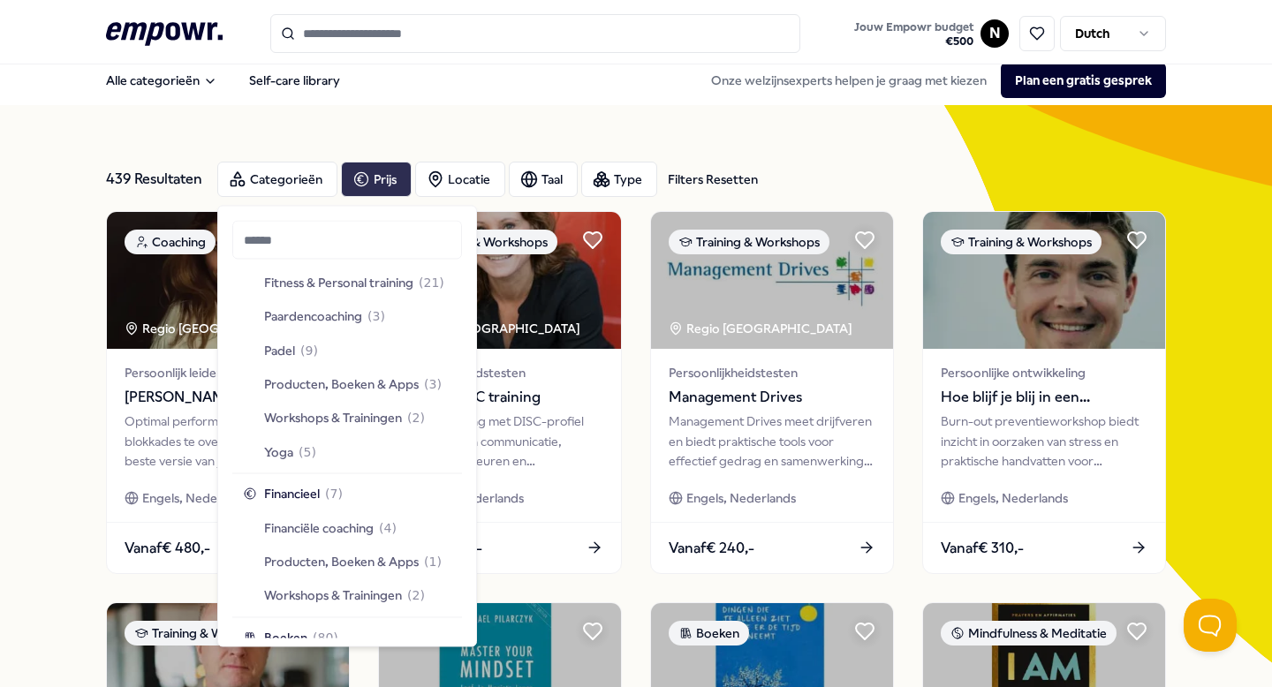
scroll to position [2579, 0]
click at [344, 318] on span "Paardencoaching" at bounding box center [313, 317] width 98 height 19
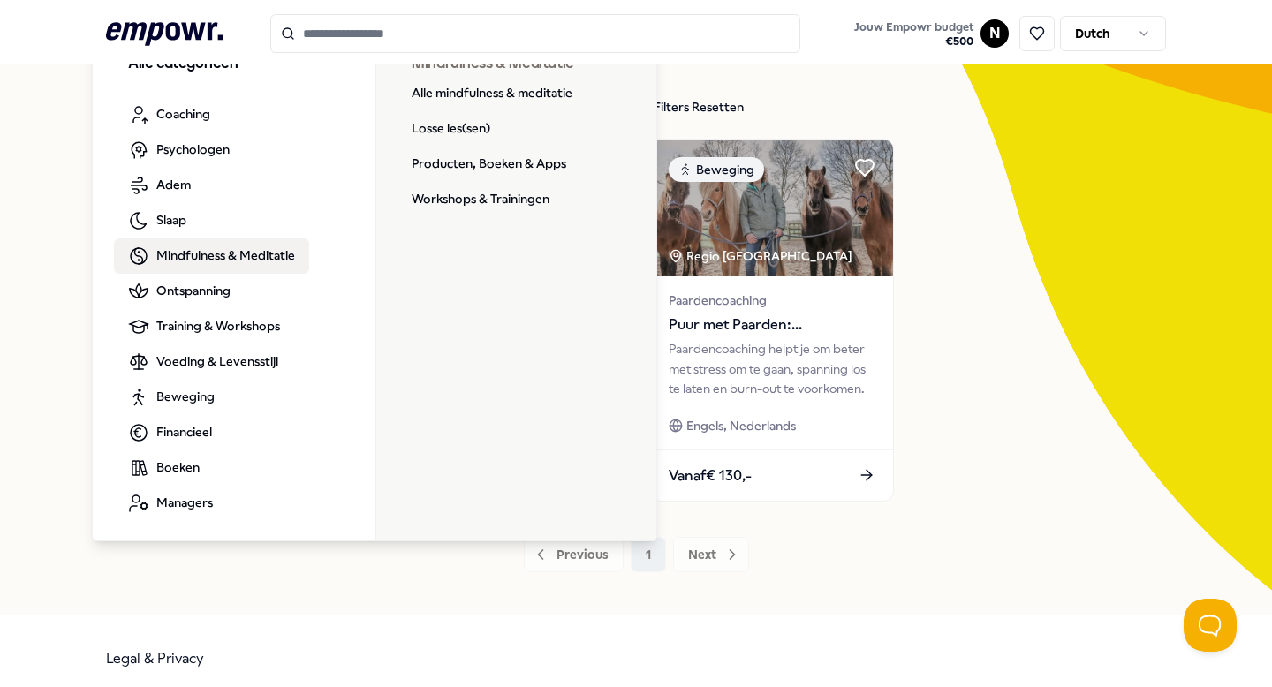
scroll to position [77, 0]
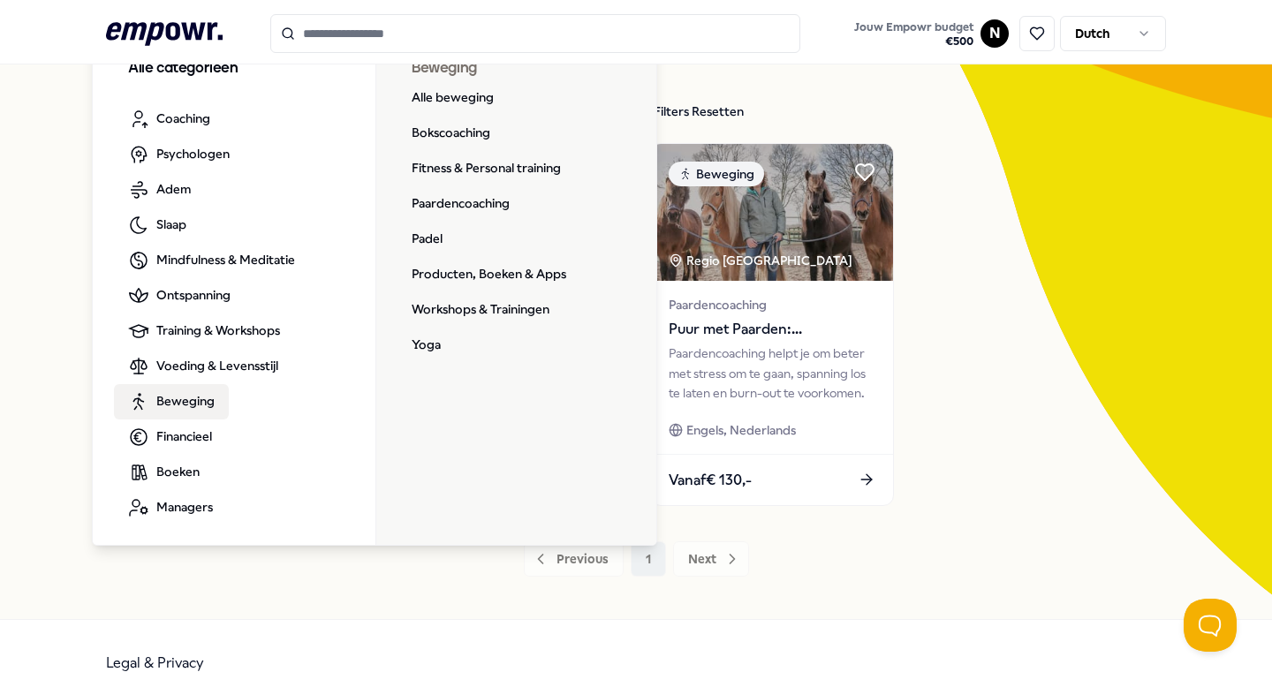
click at [185, 408] on span "Beweging" at bounding box center [185, 400] width 58 height 19
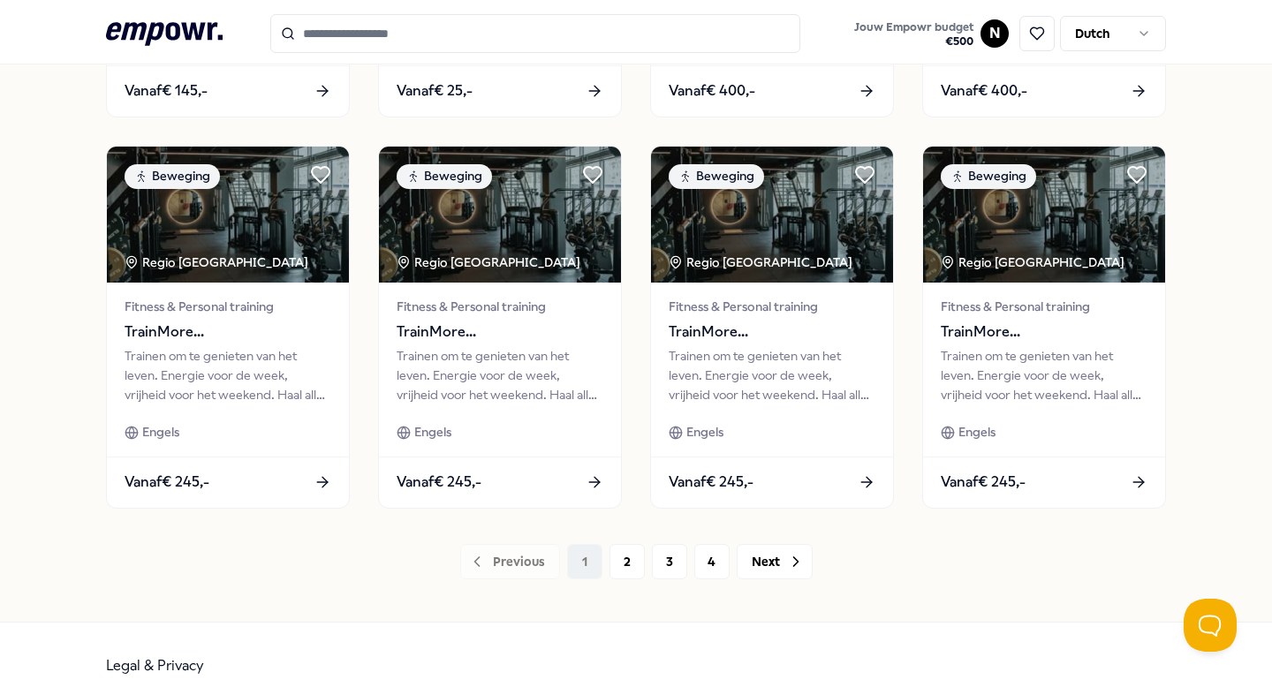
scroll to position [856, 0]
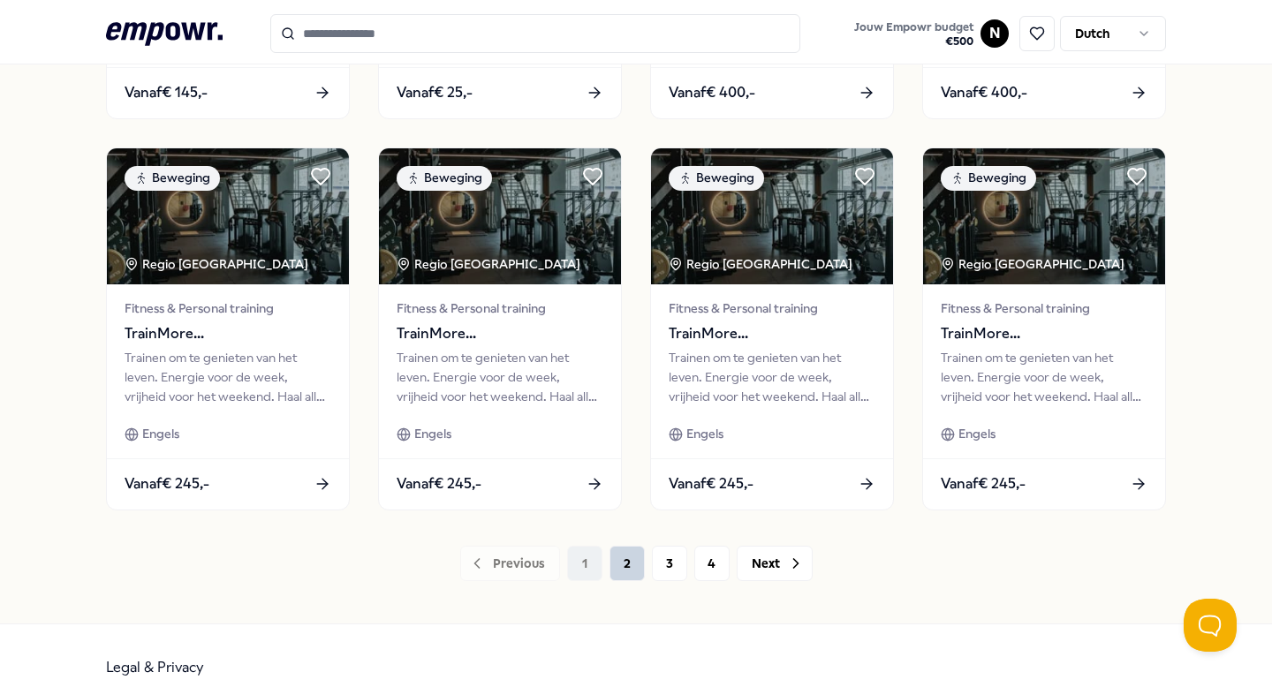
click at [628, 564] on button "2" at bounding box center [626, 563] width 35 height 35
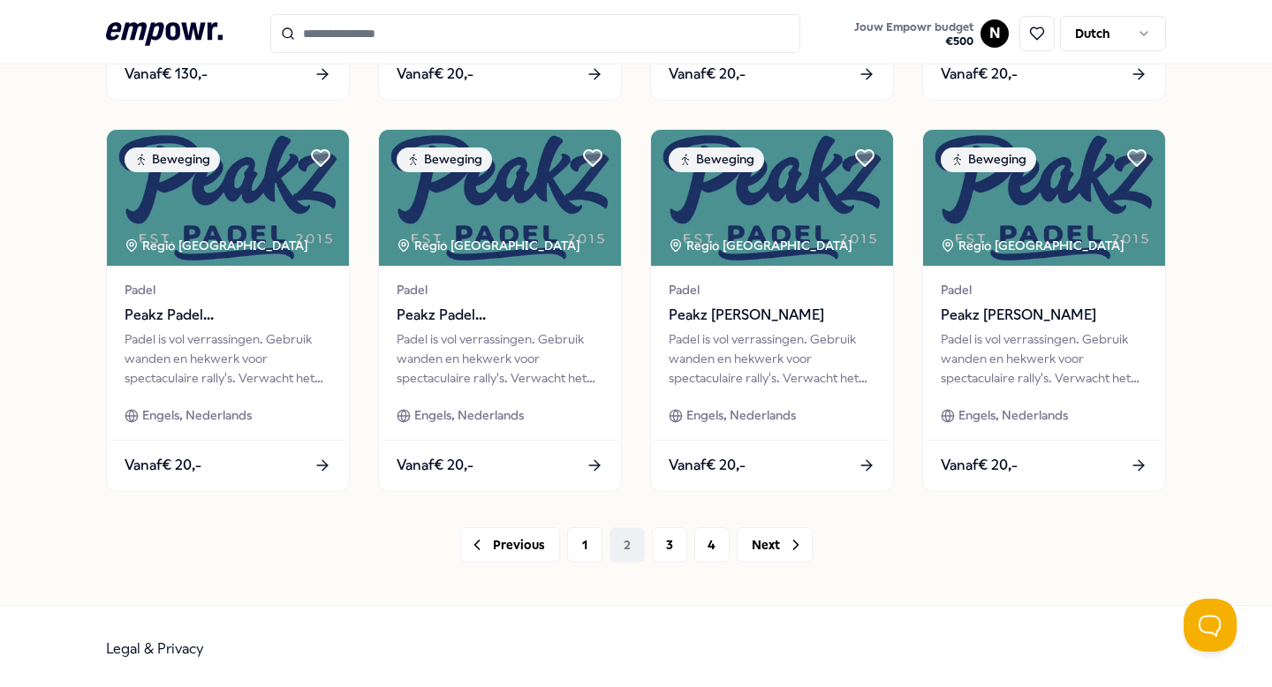
scroll to position [872, 0]
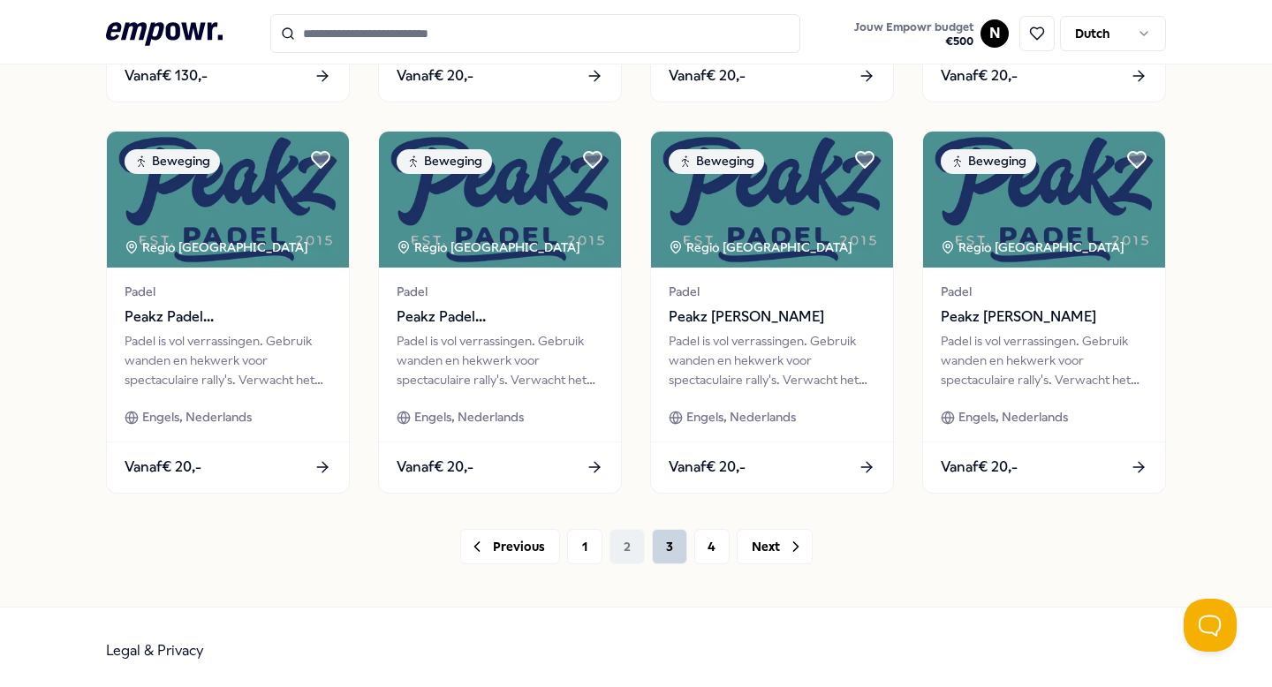
click at [666, 550] on button "3" at bounding box center [669, 546] width 35 height 35
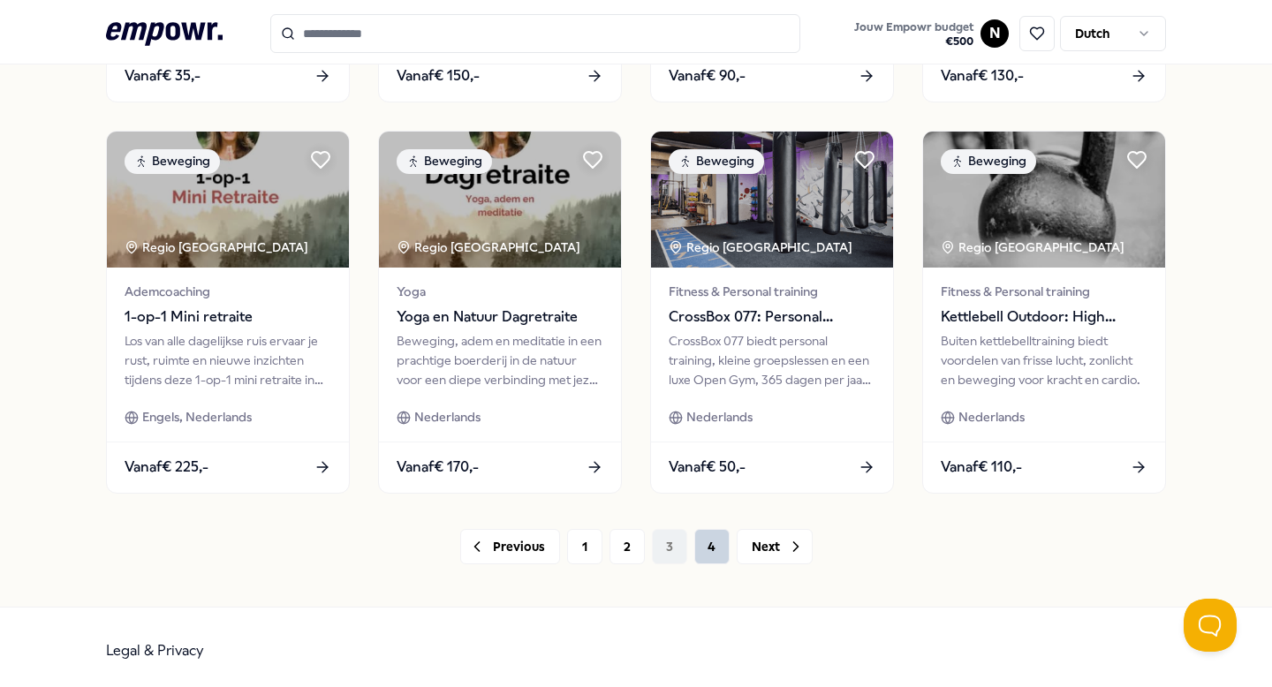
click at [708, 543] on button "4" at bounding box center [711, 546] width 35 height 35
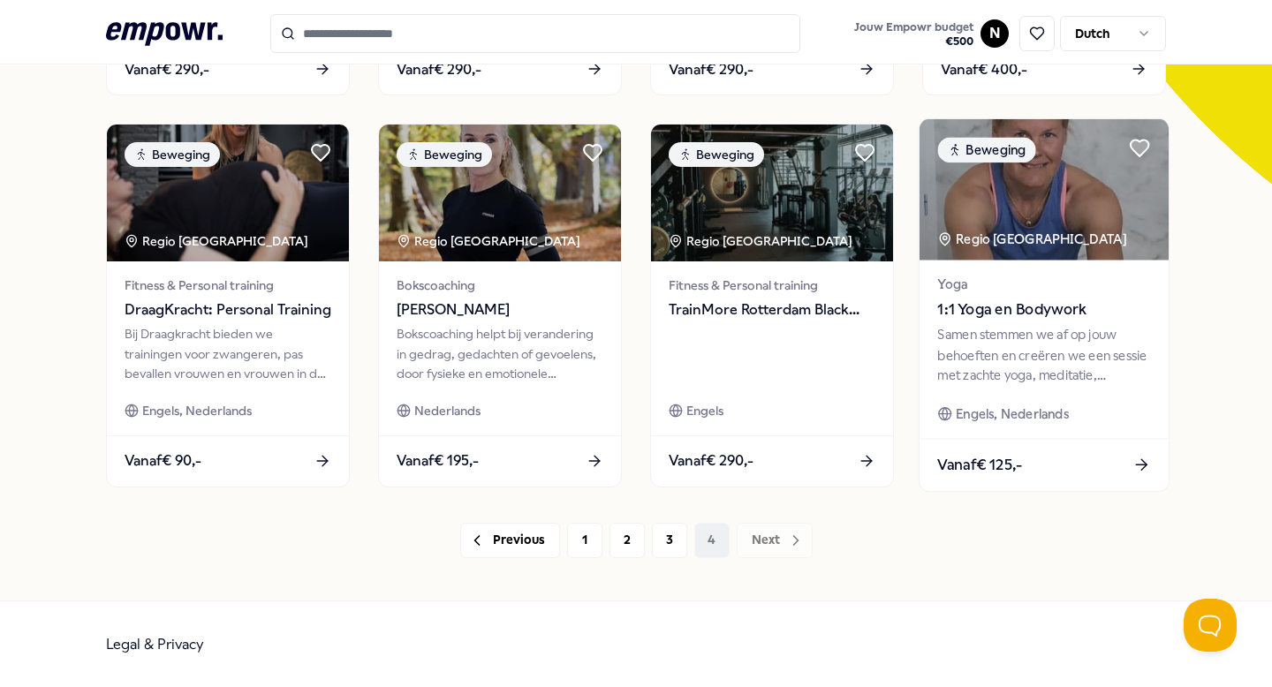
click at [1089, 450] on div "Vanaf € 125,-" at bounding box center [1043, 465] width 249 height 52
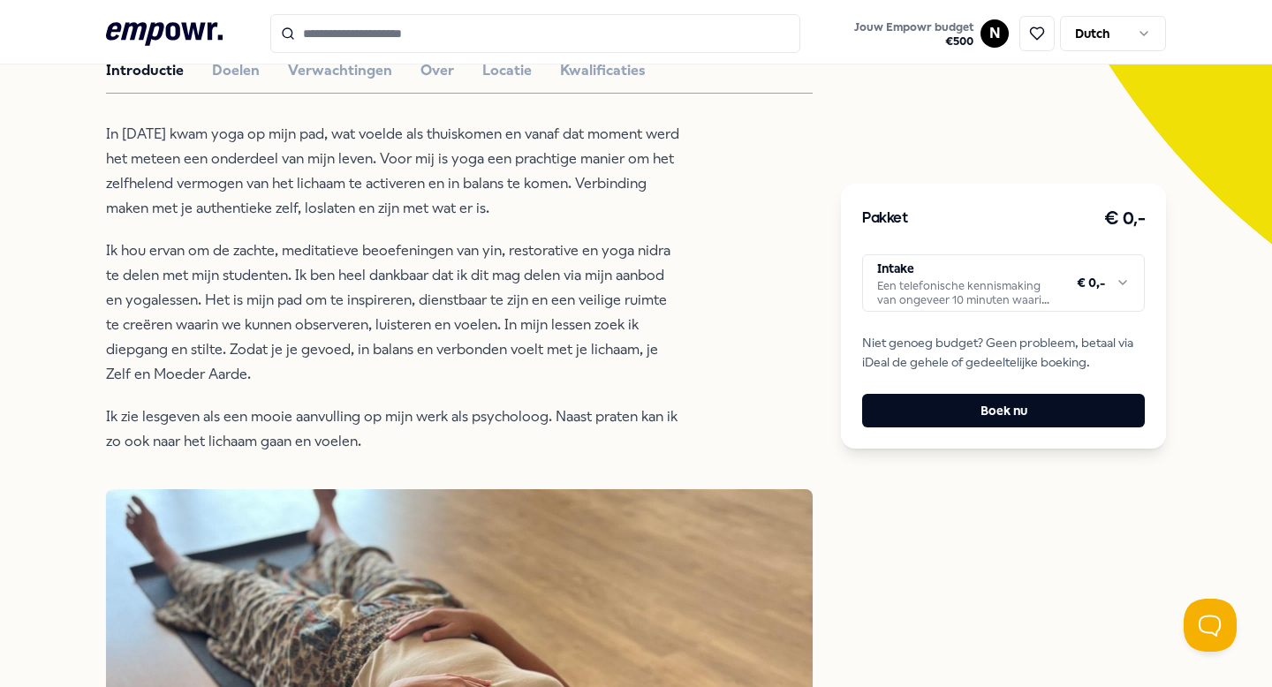
scroll to position [427, 0]
click at [515, 57] on header ".empowr-logo_svg__cls-1{fill:#03032f} Jouw Empowr budget € 500 N Dutch" at bounding box center [636, 32] width 1272 height 64
click at [510, 66] on button "Locatie" at bounding box center [506, 71] width 49 height 23
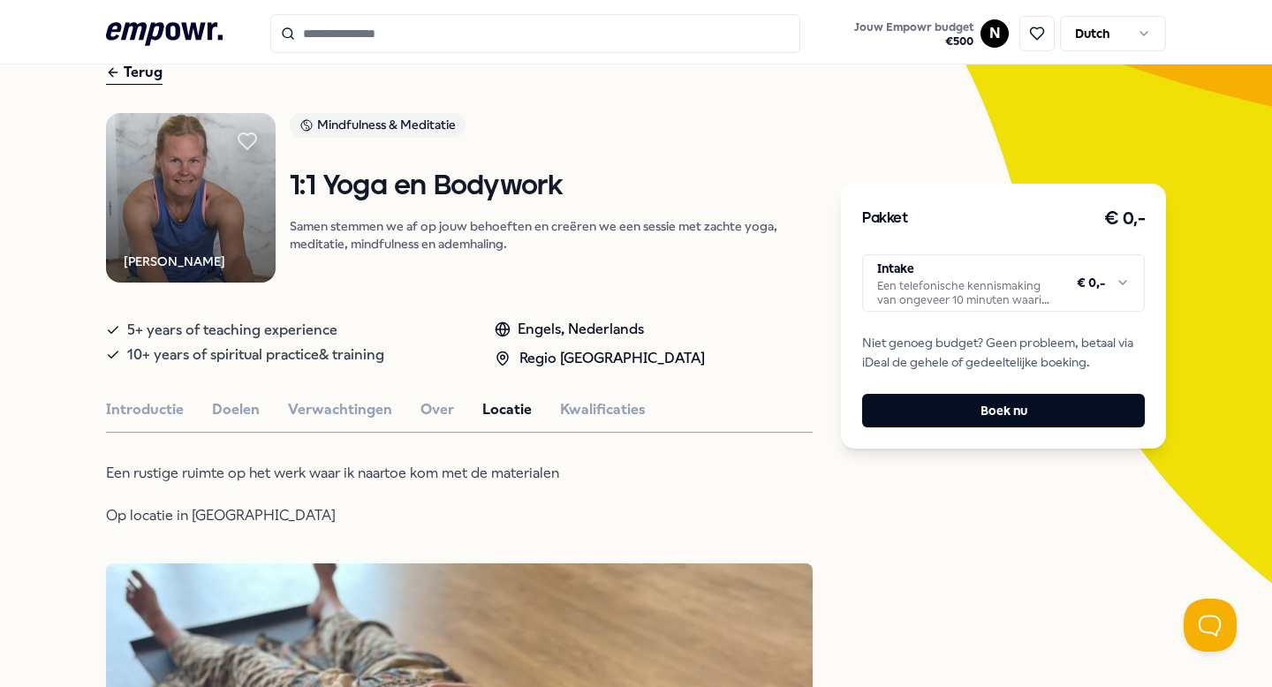
scroll to position [92, 0]
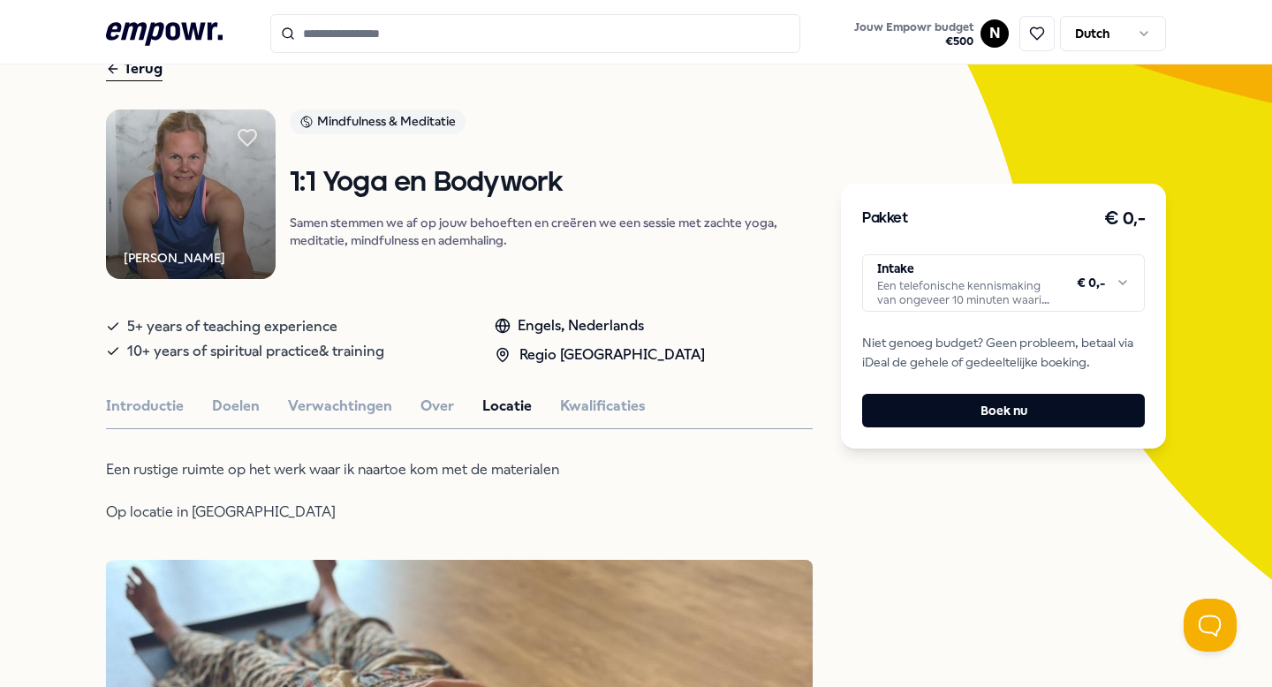
click at [365, 34] on input "Search for products, categories or subcategories" at bounding box center [535, 33] width 530 height 39
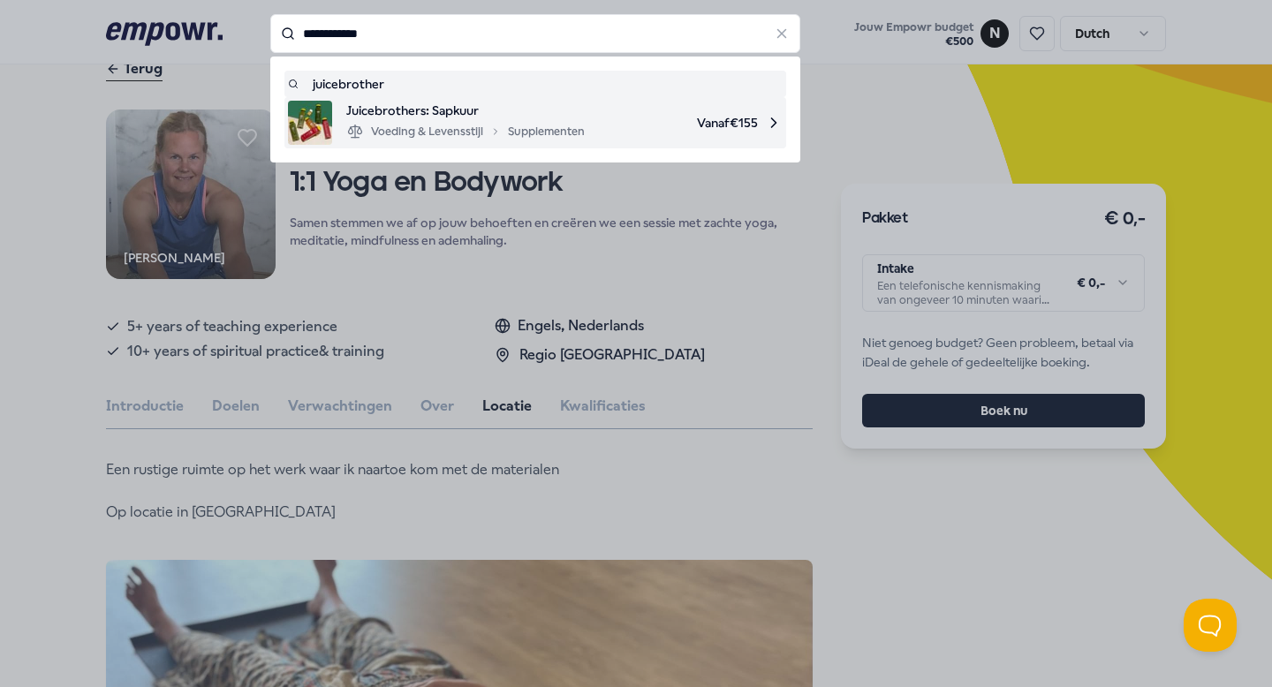
click at [391, 122] on div "Voeding & Levensstijl Supplementen" at bounding box center [465, 131] width 238 height 21
type input "**********"
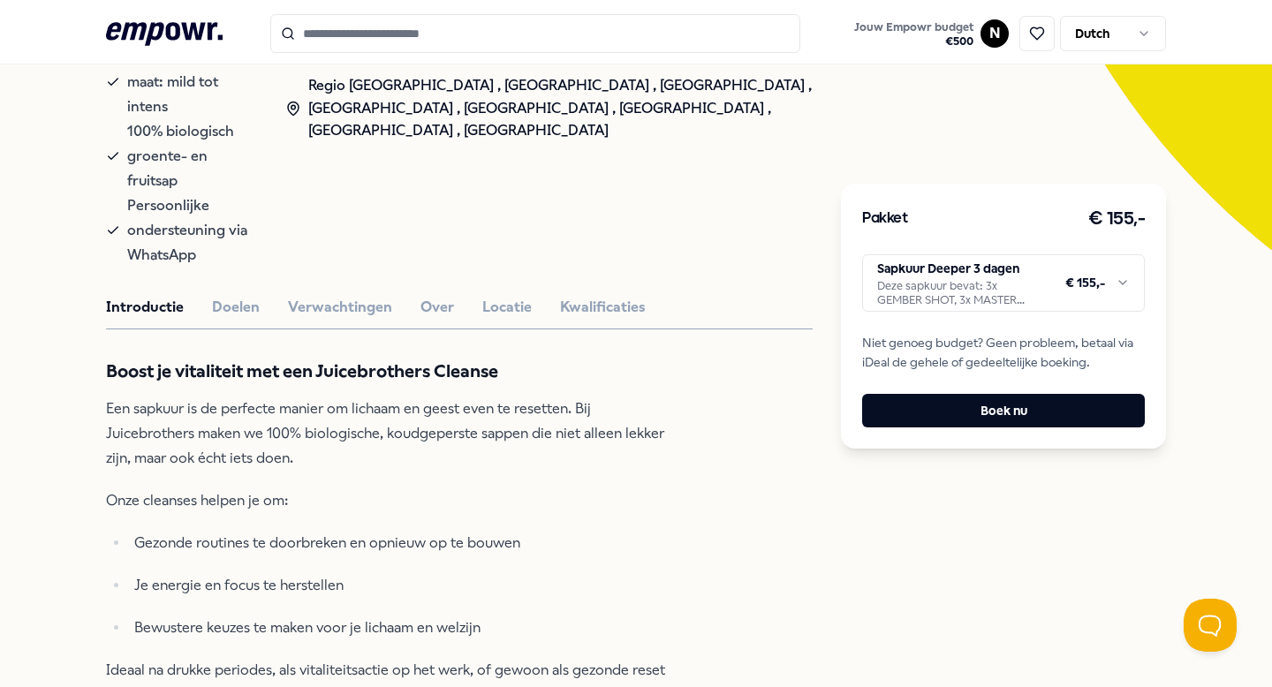
scroll to position [431, 0]
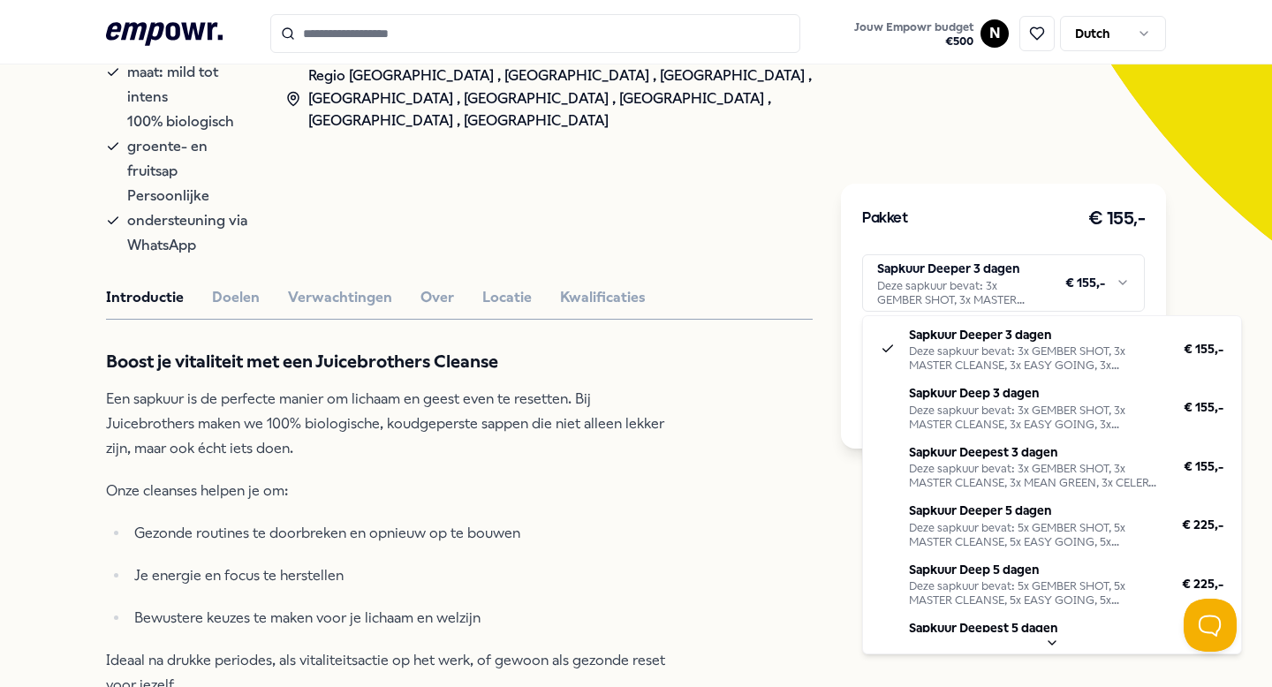
click at [1136, 272] on html ".empowr-logo_svg__cls-1{fill:#03032f} Jouw Empowr budget € 500 N Dutch Alle cat…" at bounding box center [636, 343] width 1272 height 687
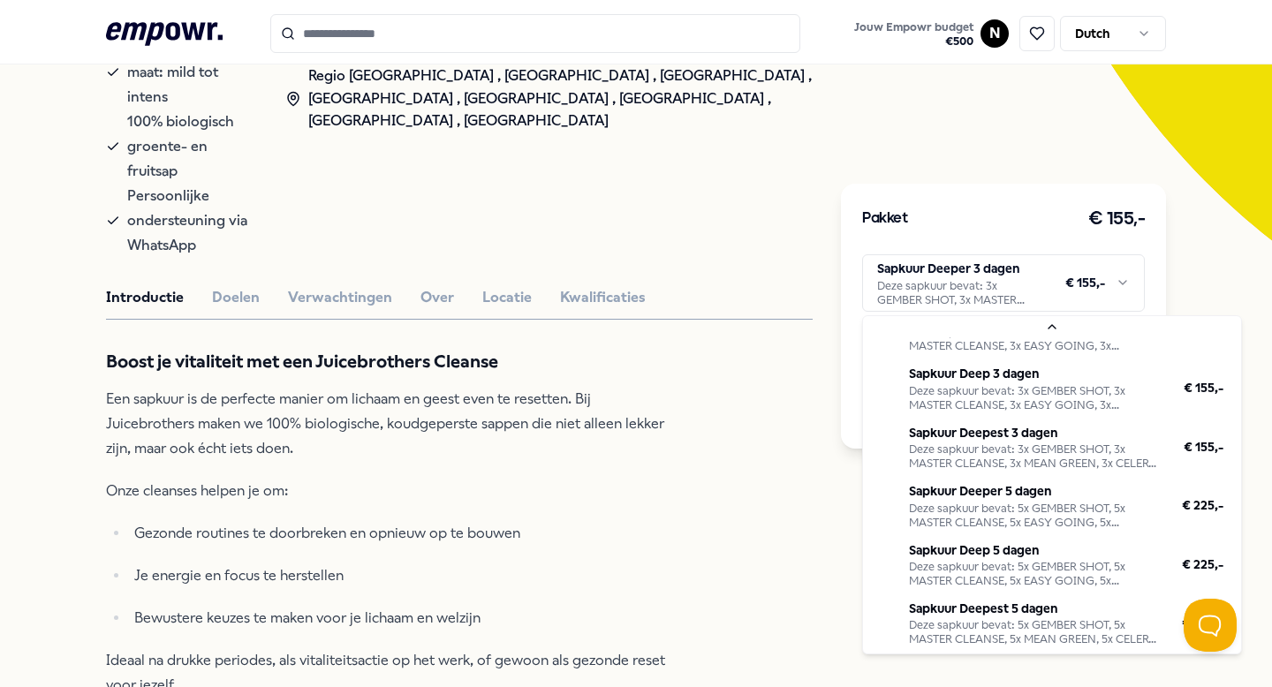
scroll to position [42, 0]
click at [631, 492] on html ".empowr-logo_svg__cls-1{fill:#03032f} Jouw Empowr budget € 500 N Dutch Alle cat…" at bounding box center [636, 343] width 1272 height 687
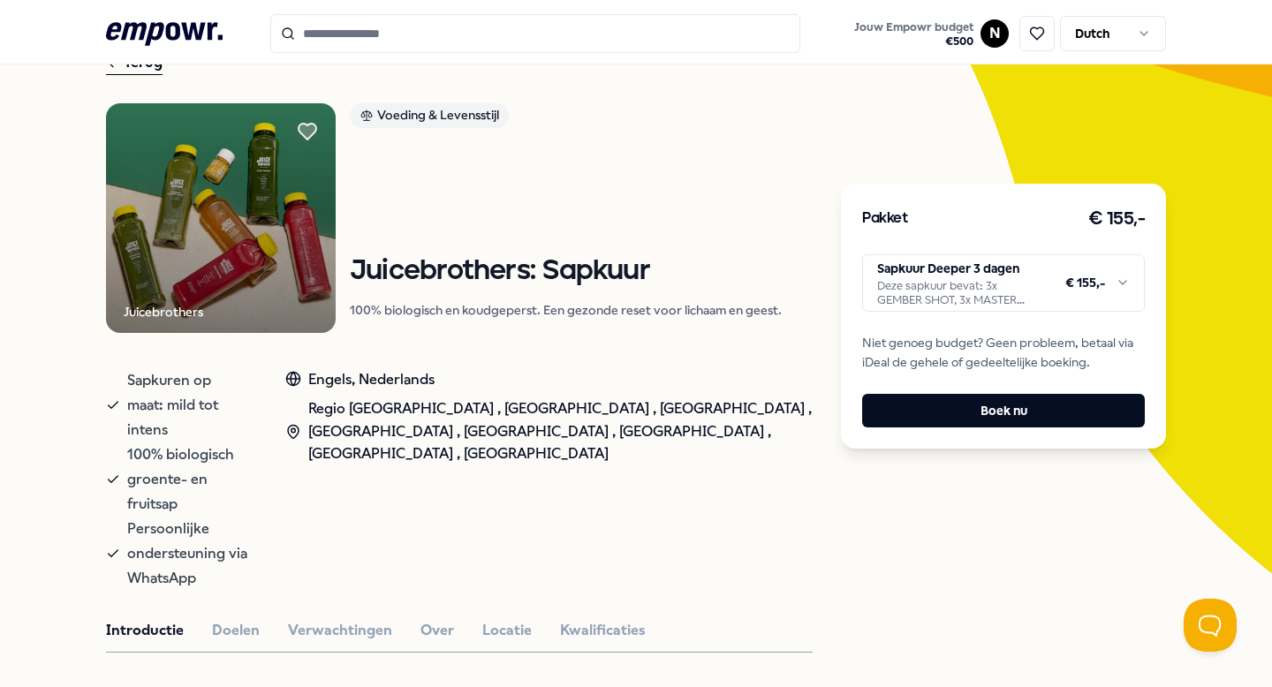
scroll to position [0, 0]
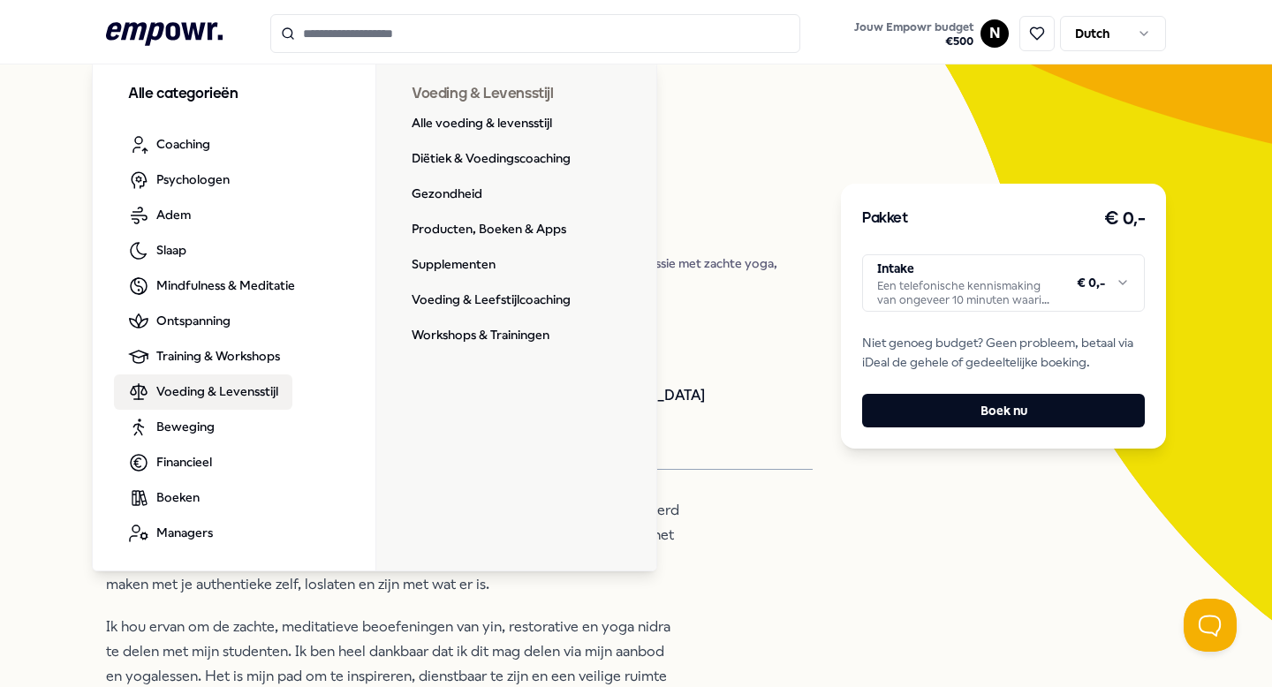
scroll to position [52, 0]
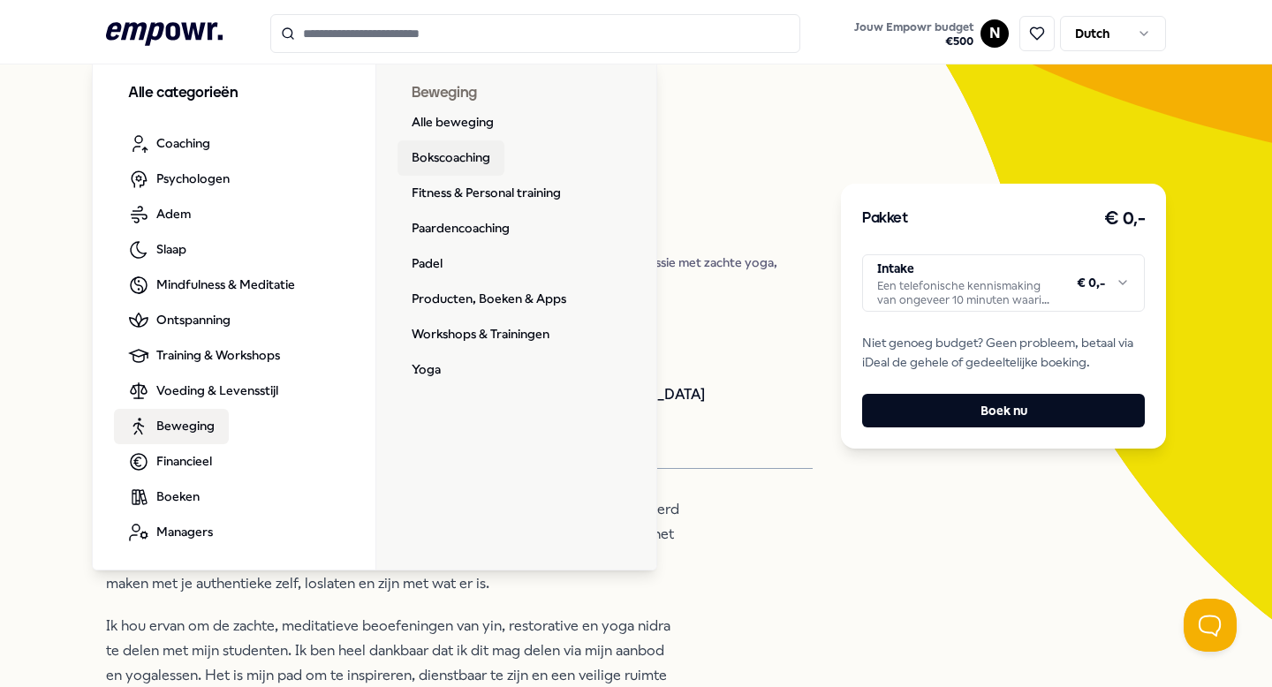
click at [456, 154] on link "Bokscoaching" at bounding box center [450, 157] width 107 height 35
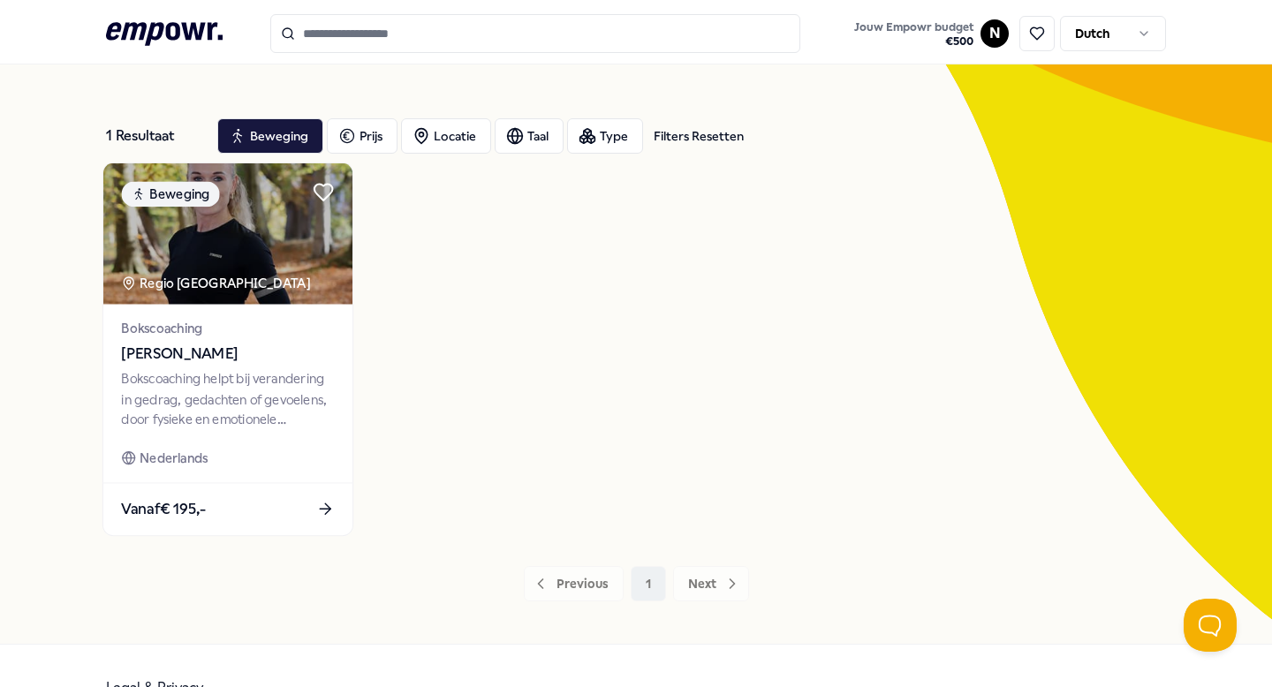
click at [276, 295] on img at bounding box center [227, 233] width 249 height 141
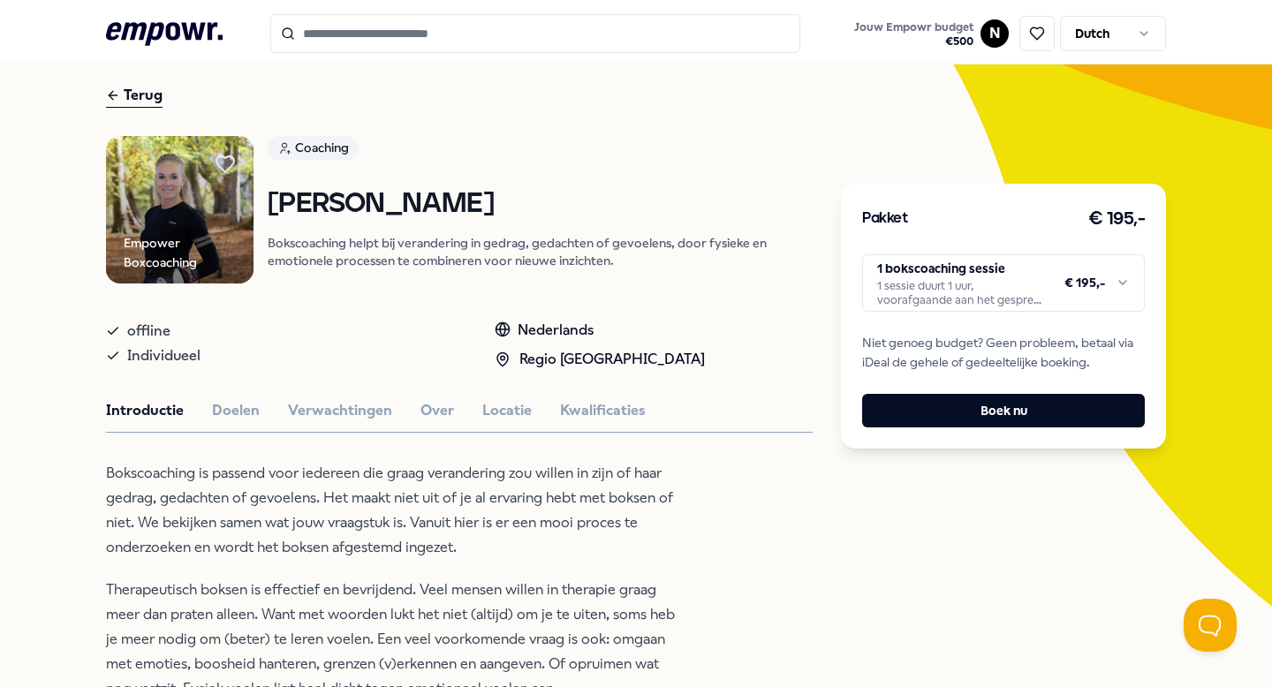
scroll to position [69, 0]
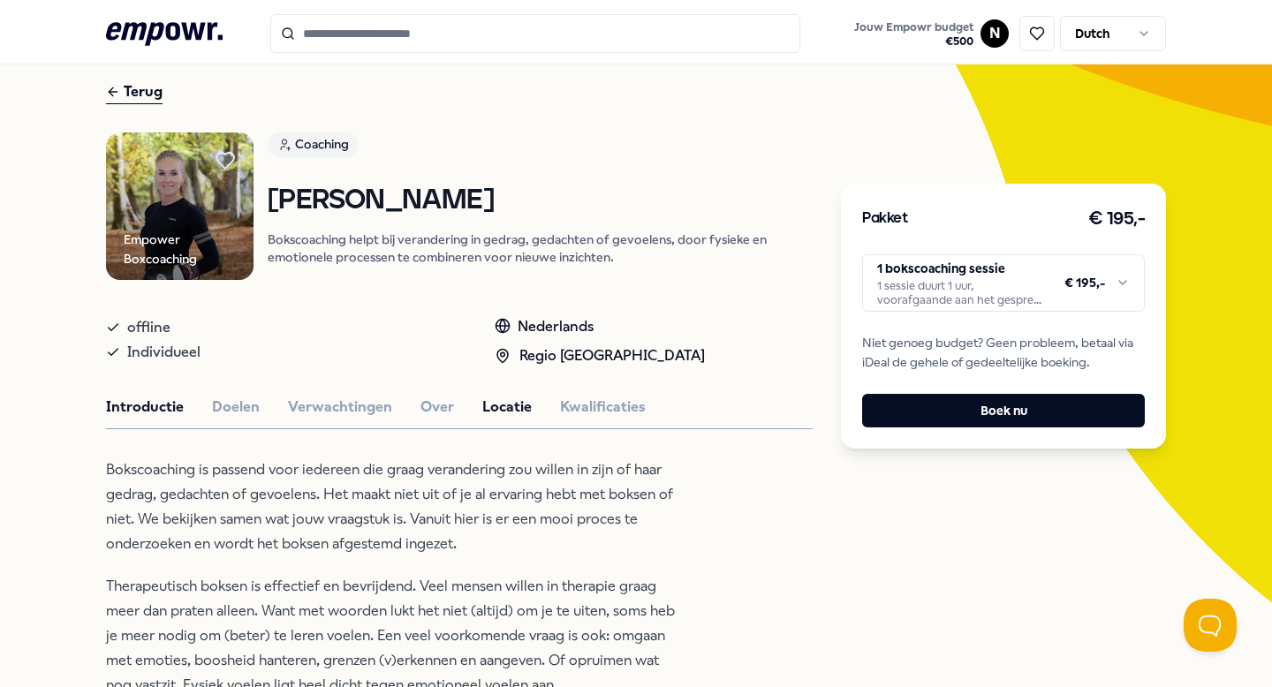
click at [502, 402] on button "Locatie" at bounding box center [506, 407] width 49 height 23
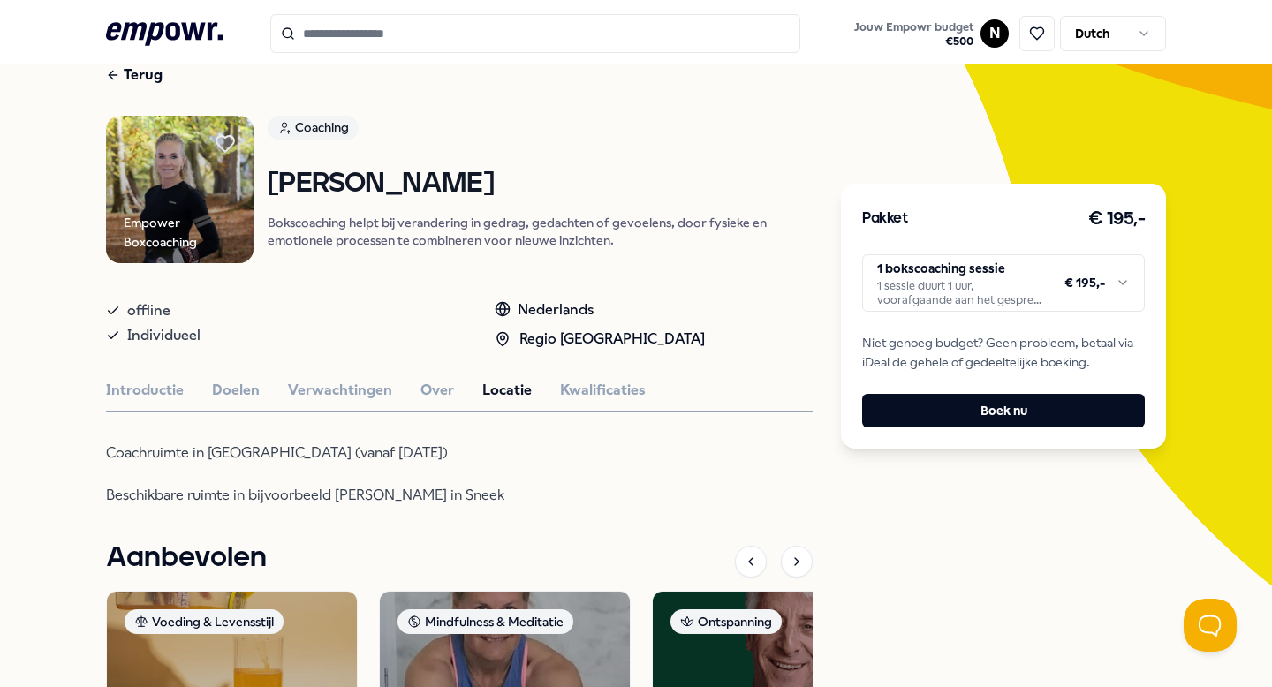
scroll to position [85, 0]
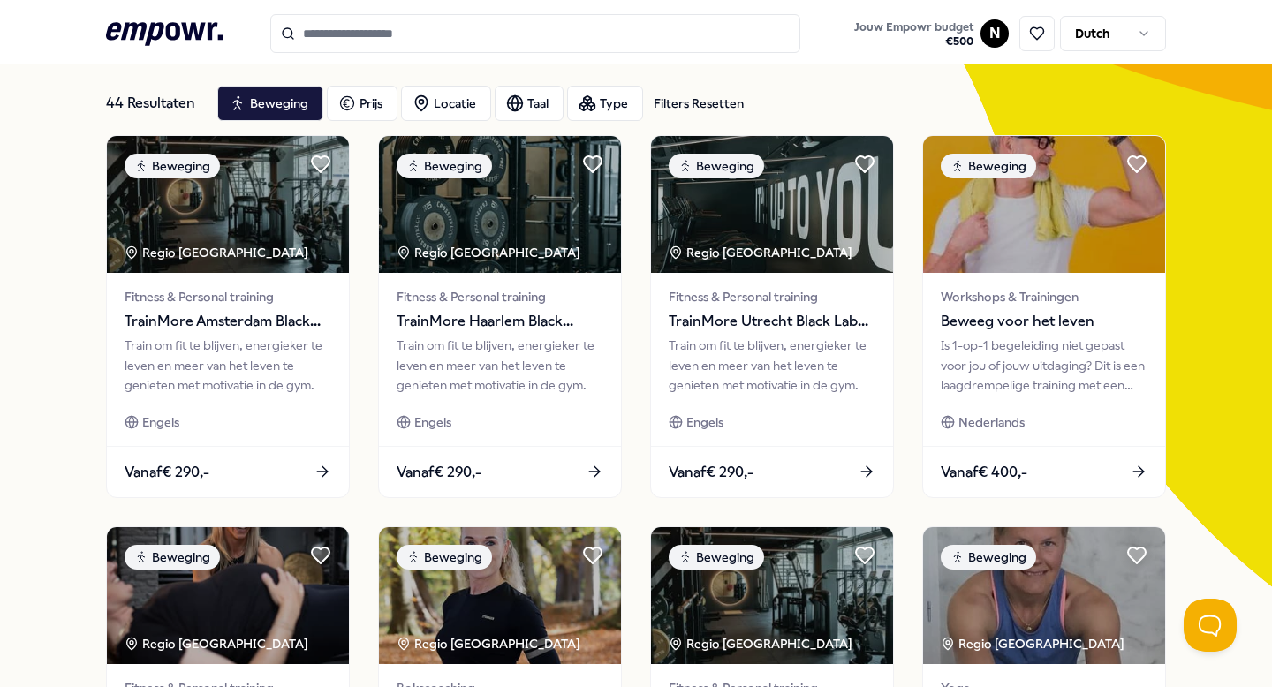
click at [200, 37] on icon at bounding box center [164, 33] width 117 height 23
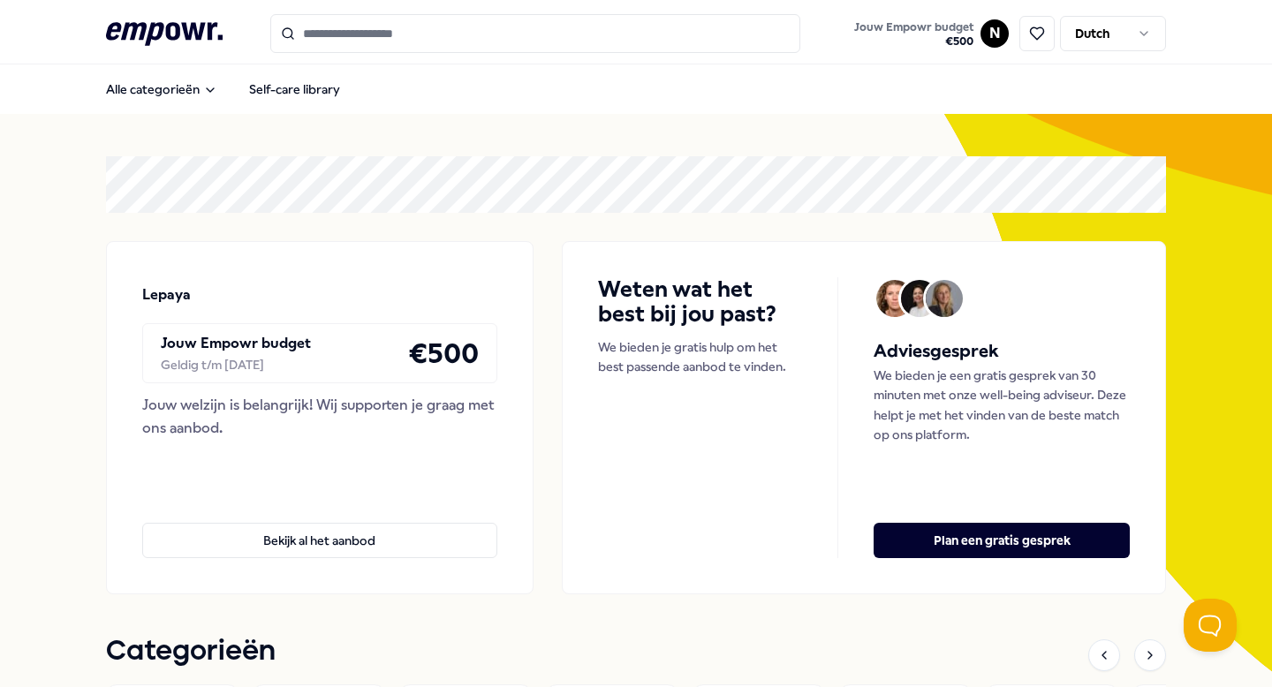
click at [455, 26] on input "Search for products, categories or subcategories" at bounding box center [535, 33] width 530 height 39
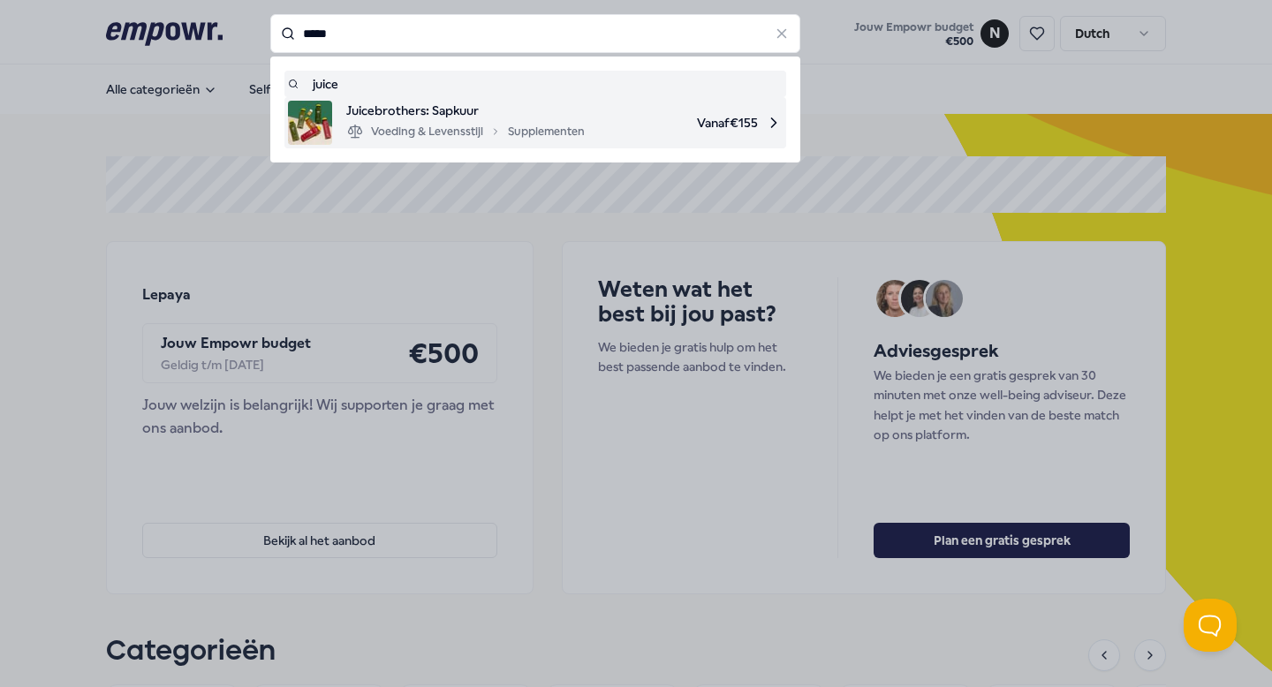
click at [495, 126] on icon at bounding box center [495, 131] width 11 height 11
type input "*****"
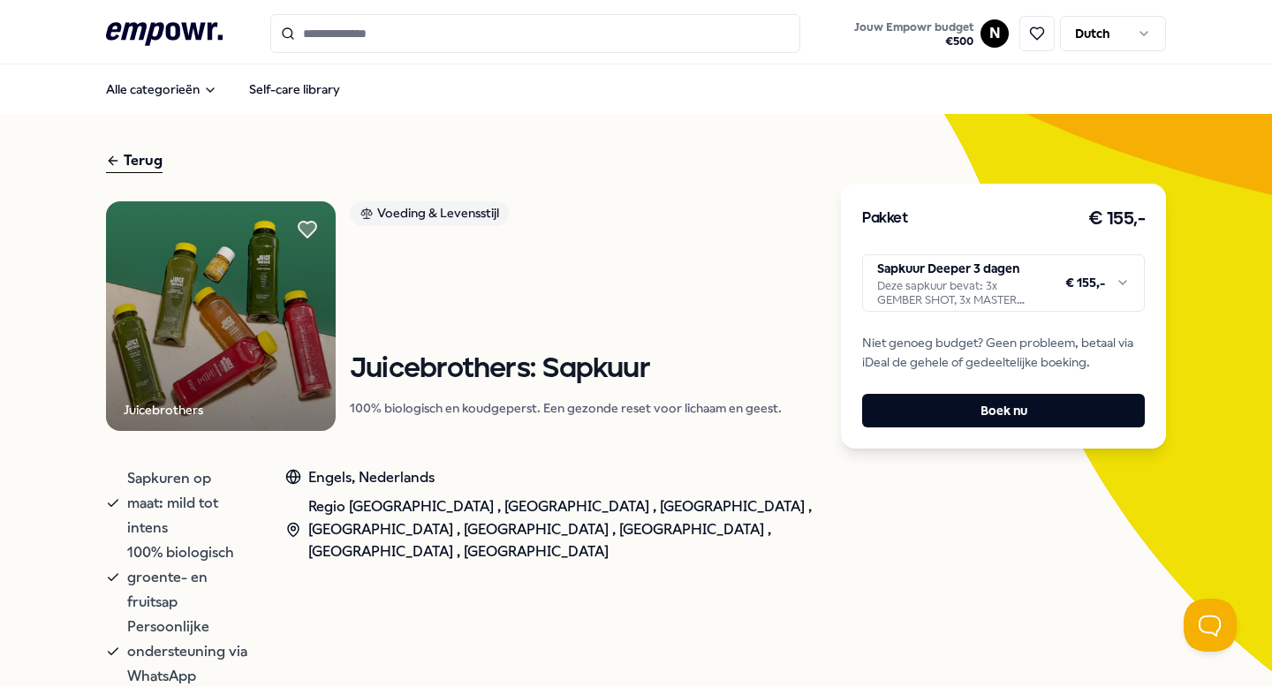
click at [1035, 280] on html ".empowr-logo_svg__cls-1{fill:#03032f} Jouw Empowr budget € 500 N Dutch Alle cat…" at bounding box center [636, 343] width 1272 height 687
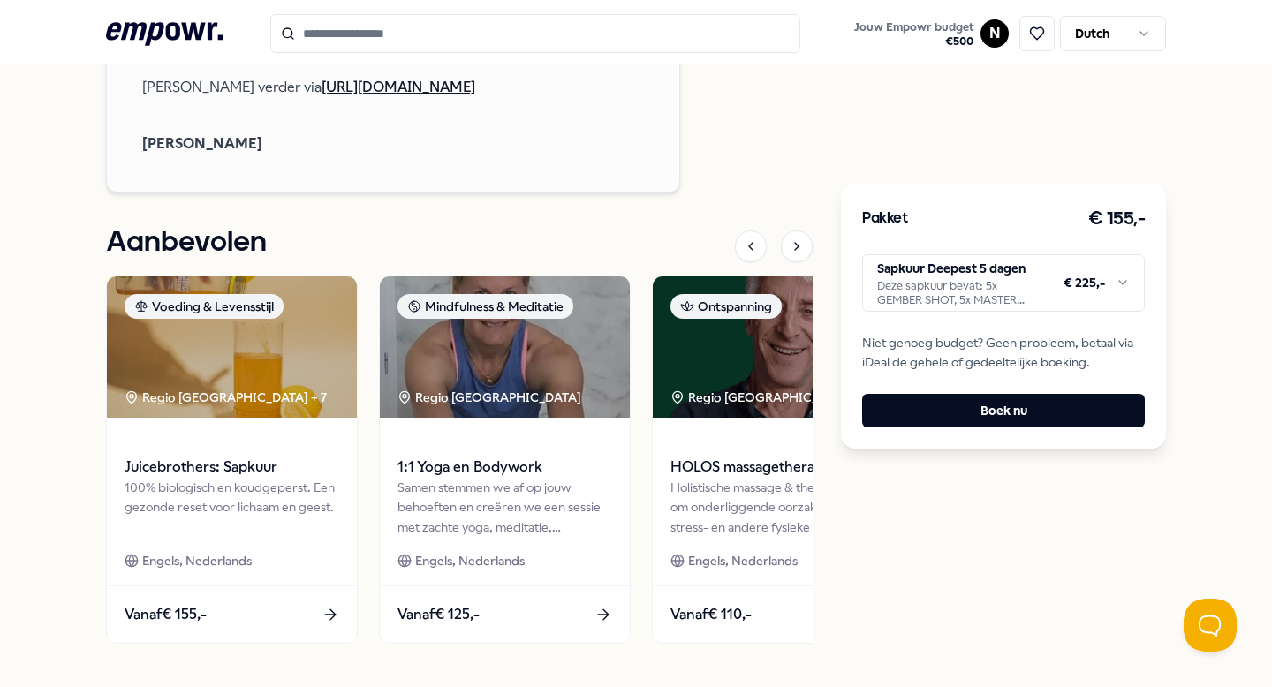
scroll to position [2081, 0]
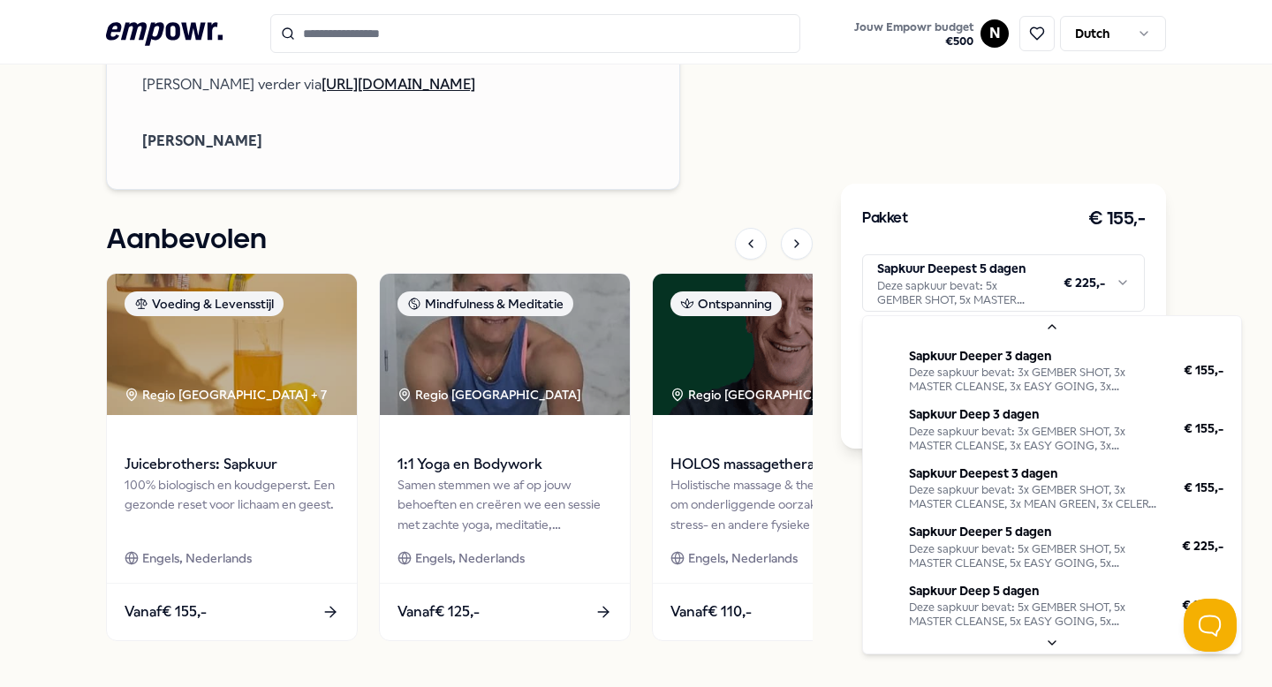
click at [1052, 275] on html ".empowr-logo_svg__cls-1{fill:#03032f} Jouw Empowr budget € 500 N Dutch Alle cat…" at bounding box center [636, 343] width 1272 height 687
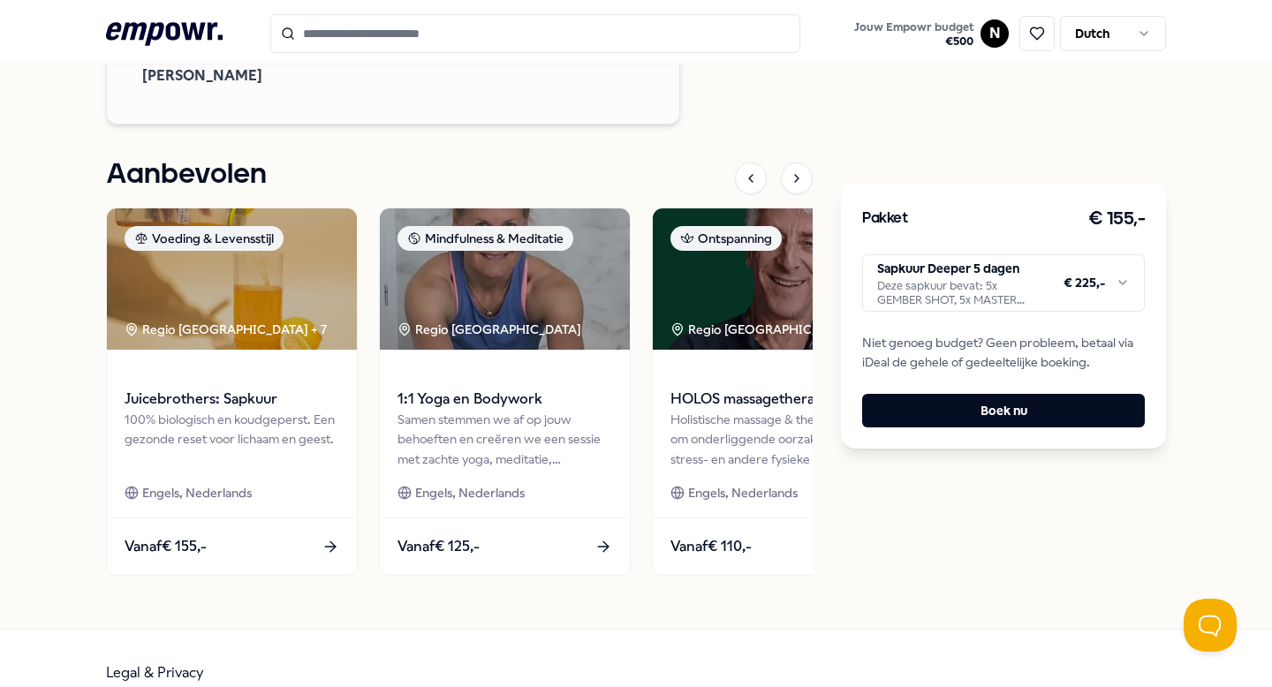
scroll to position [2215, 0]
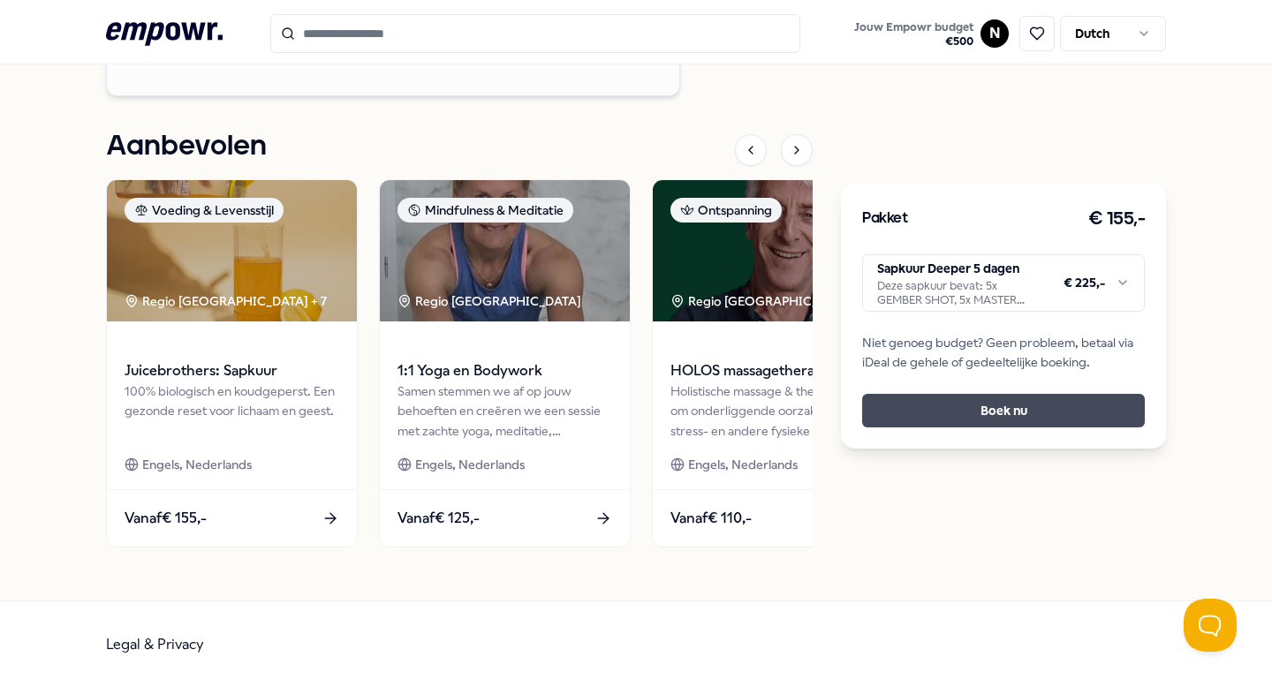
click at [1013, 406] on button "Boek nu" at bounding box center [1003, 411] width 283 height 34
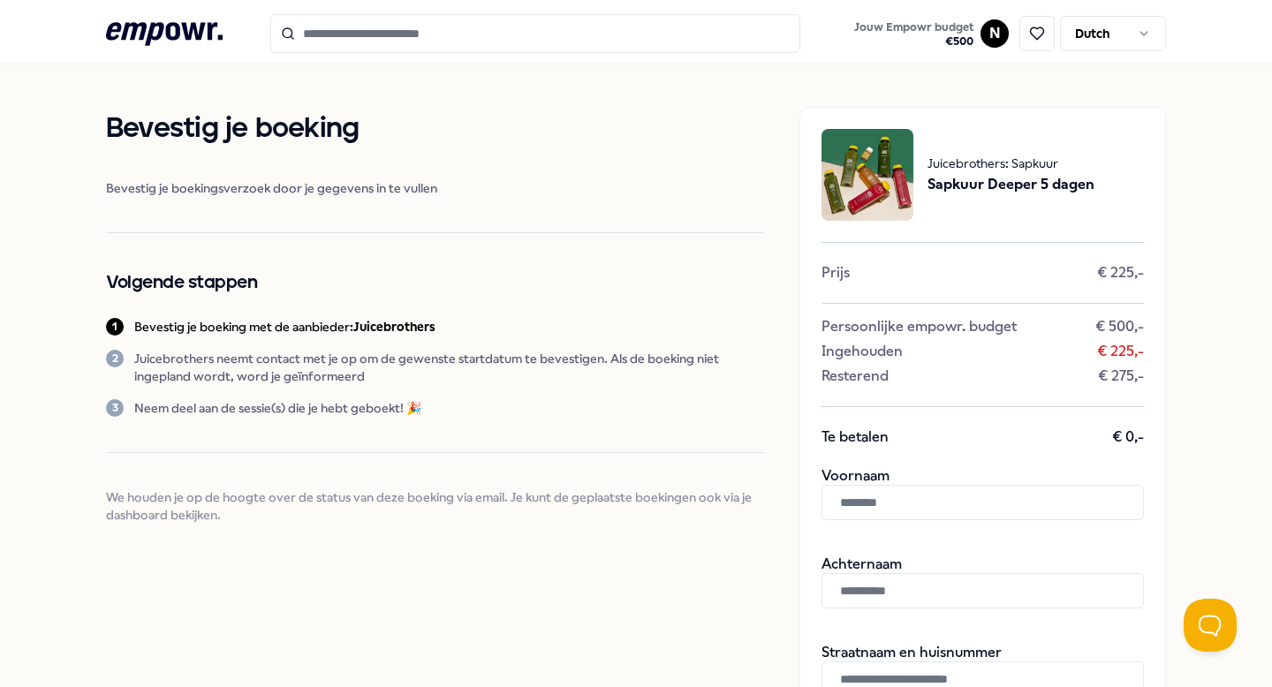
scroll to position [1, 0]
click at [886, 510] on input "text" at bounding box center [982, 501] width 322 height 35
type input "*******"
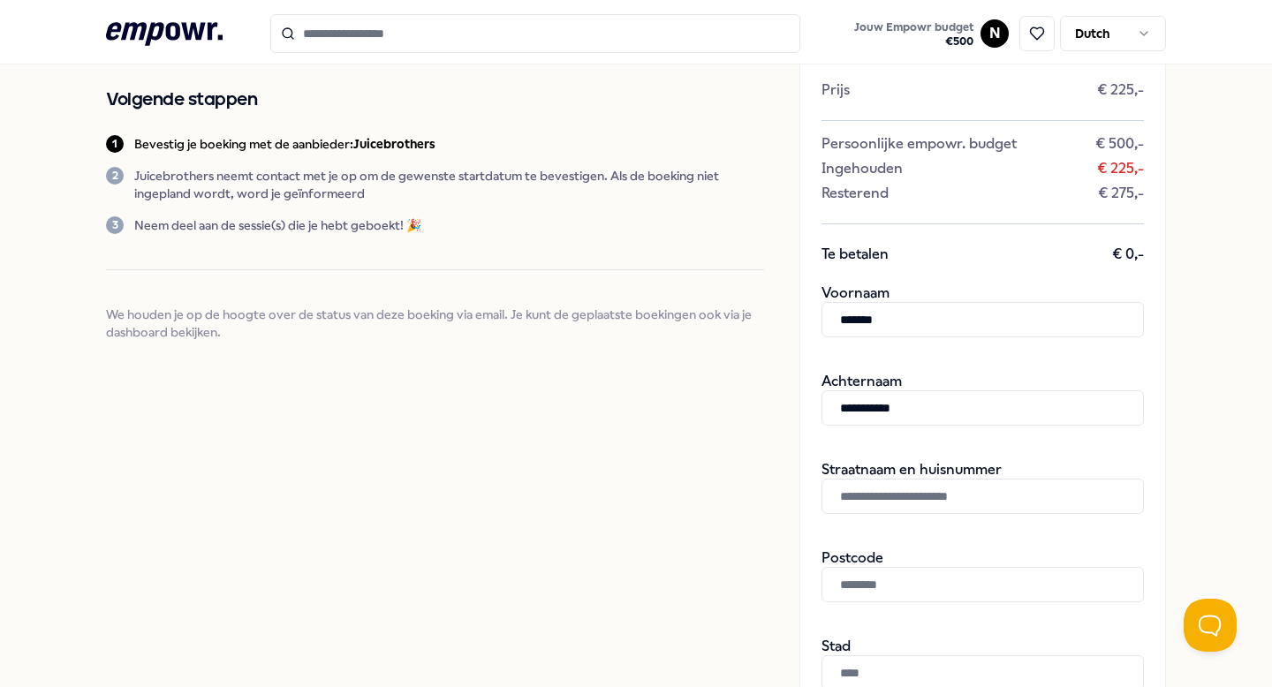
scroll to position [182, 0]
type input "**********"
click at [877, 507] on input "text" at bounding box center [982, 497] width 322 height 35
type input "**********"
click at [883, 589] on input "text" at bounding box center [982, 585] width 322 height 35
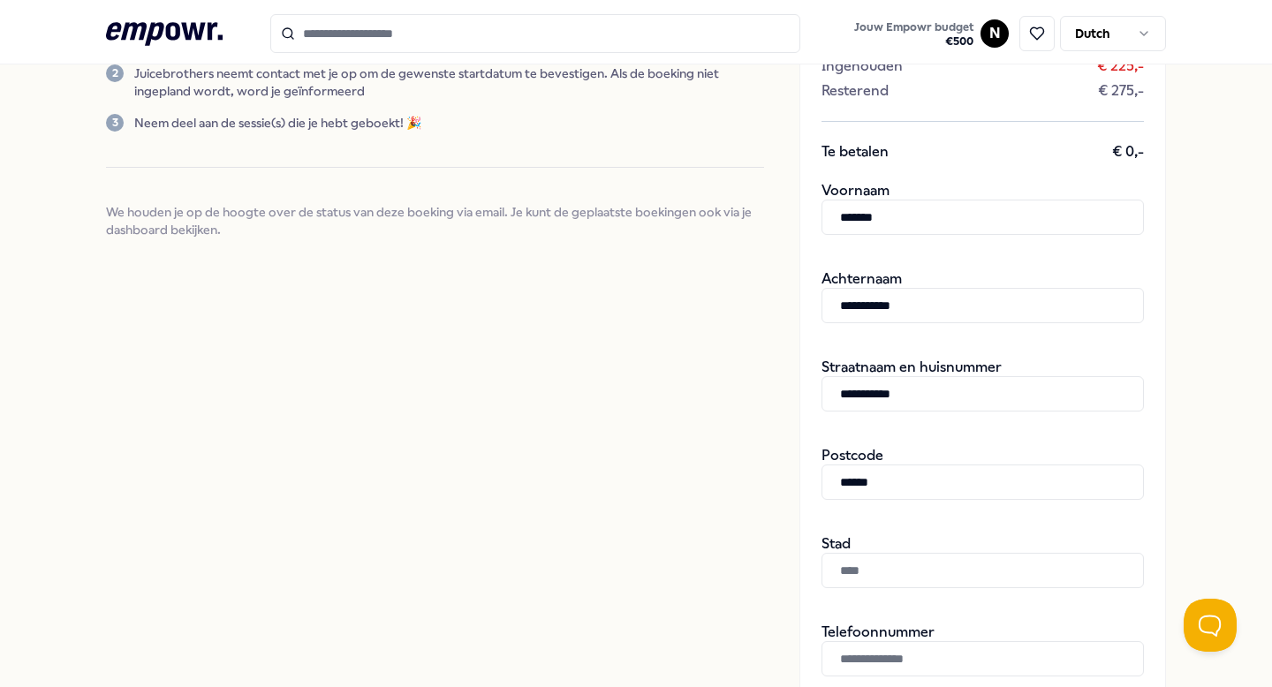
scroll to position [329, 0]
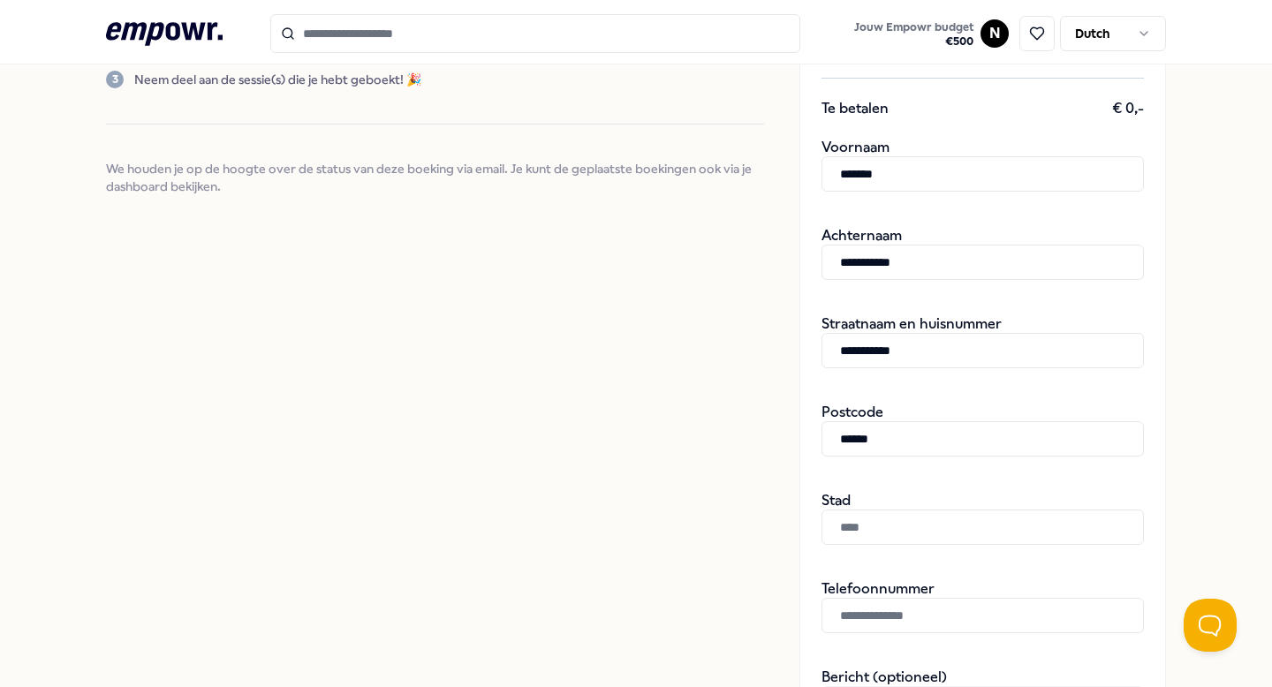
type input "******"
click at [899, 525] on input "text" at bounding box center [982, 527] width 322 height 35
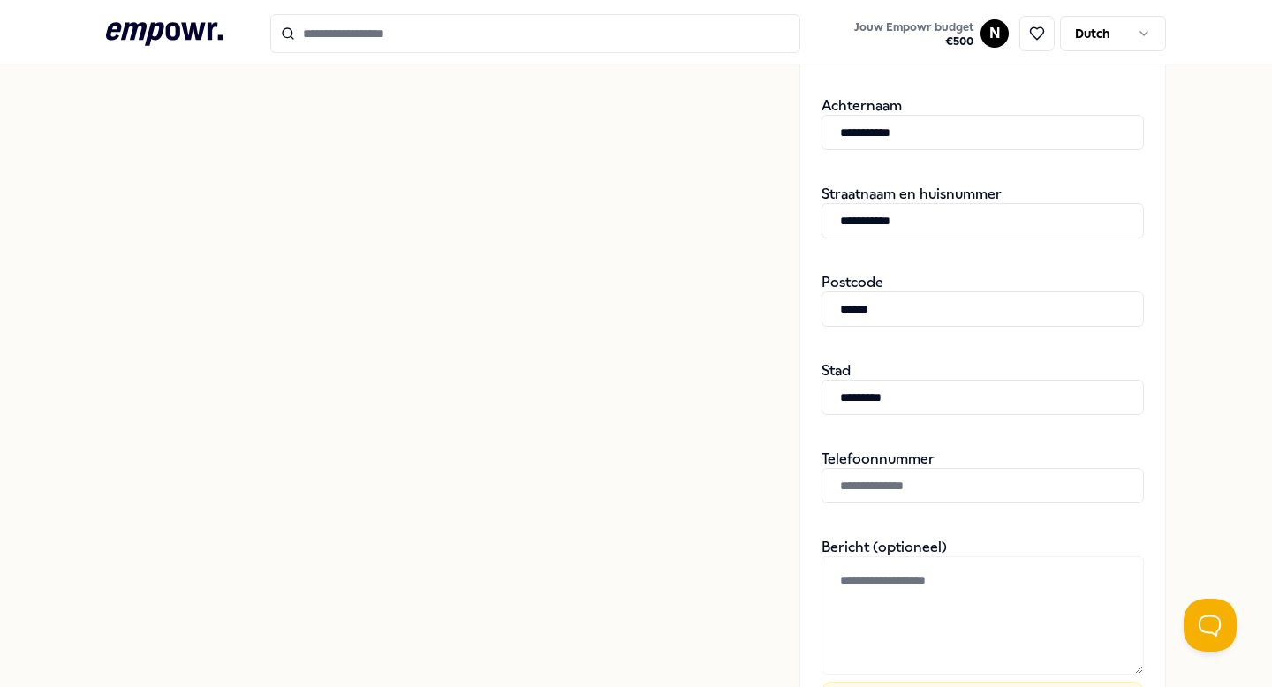
scroll to position [462, 0]
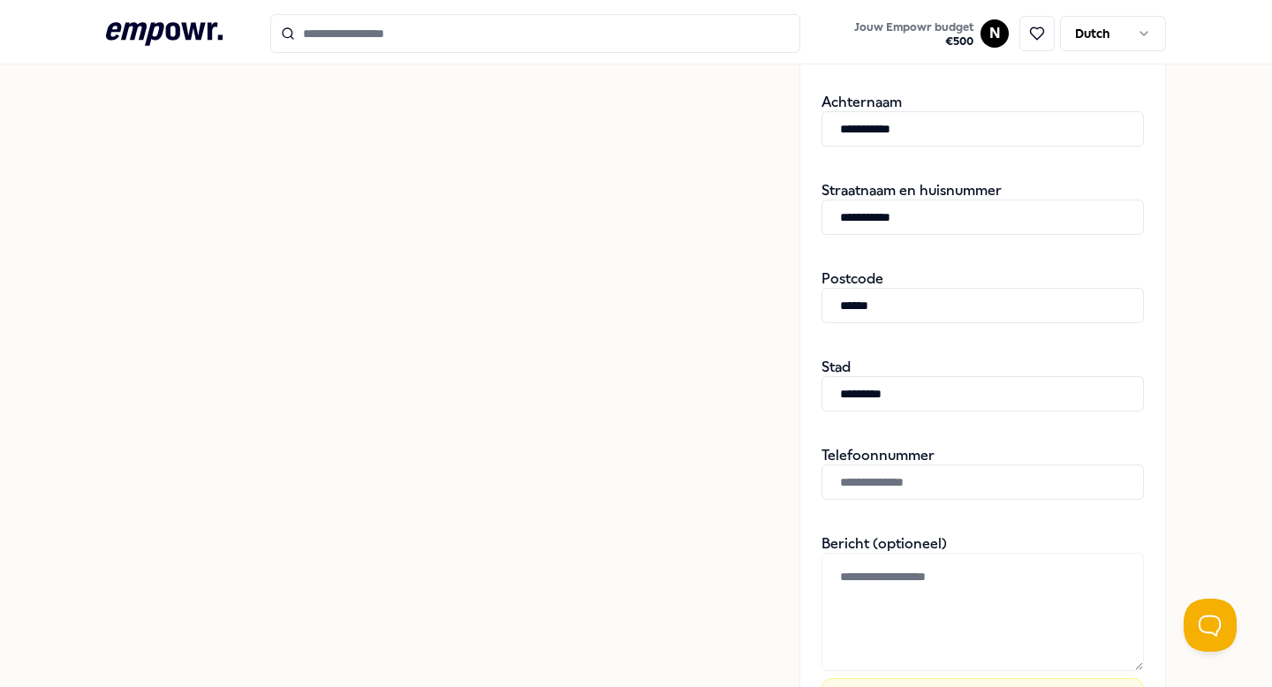
type input "*********"
click at [862, 477] on input "text" at bounding box center [982, 482] width 322 height 35
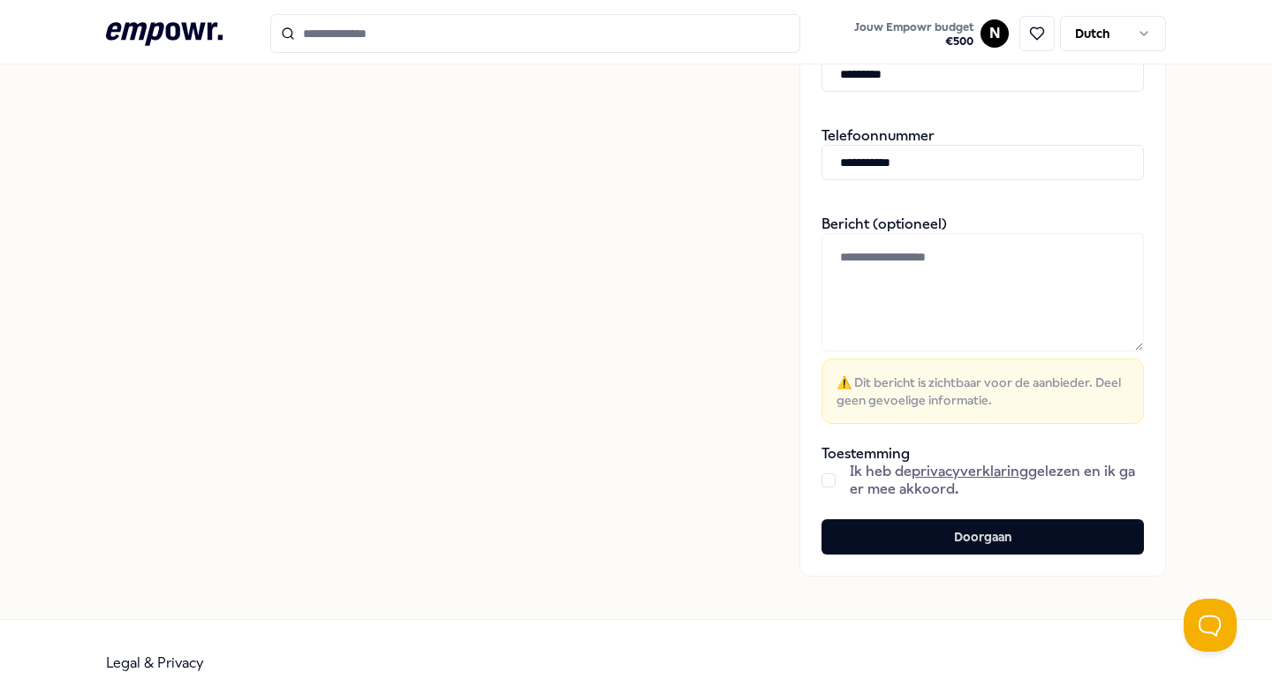
scroll to position [737, 0]
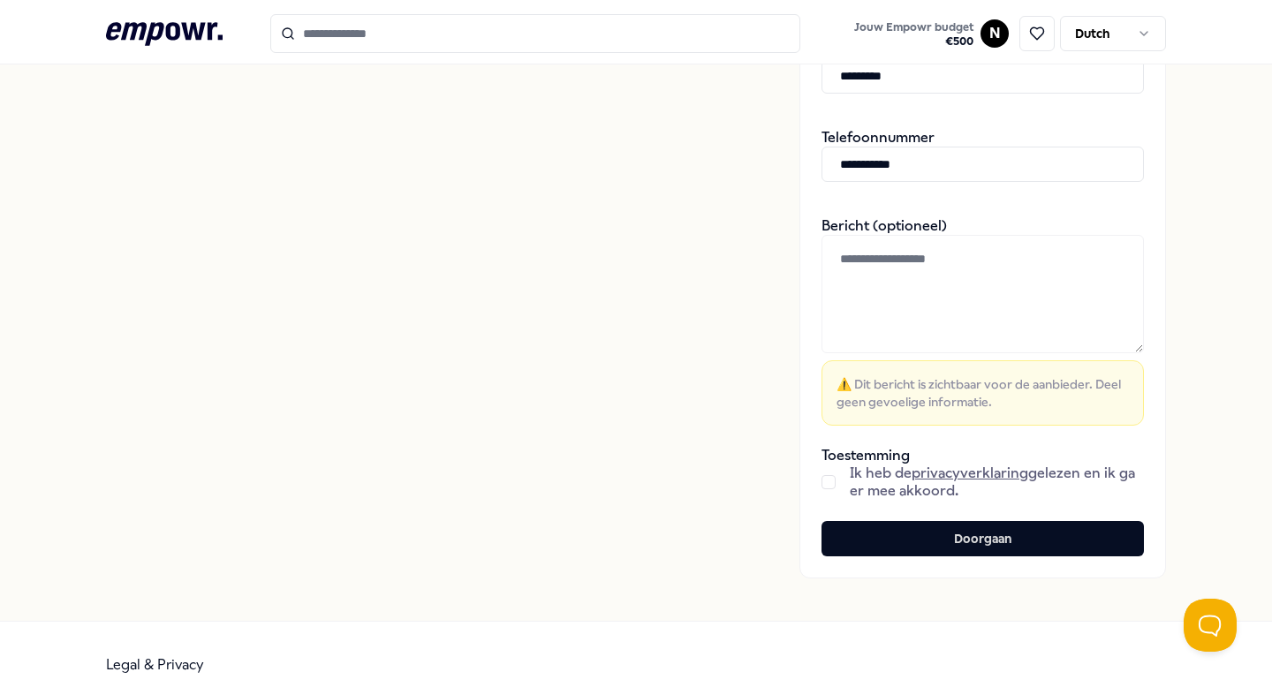
click at [827, 476] on button "button" at bounding box center [828, 482] width 14 height 14
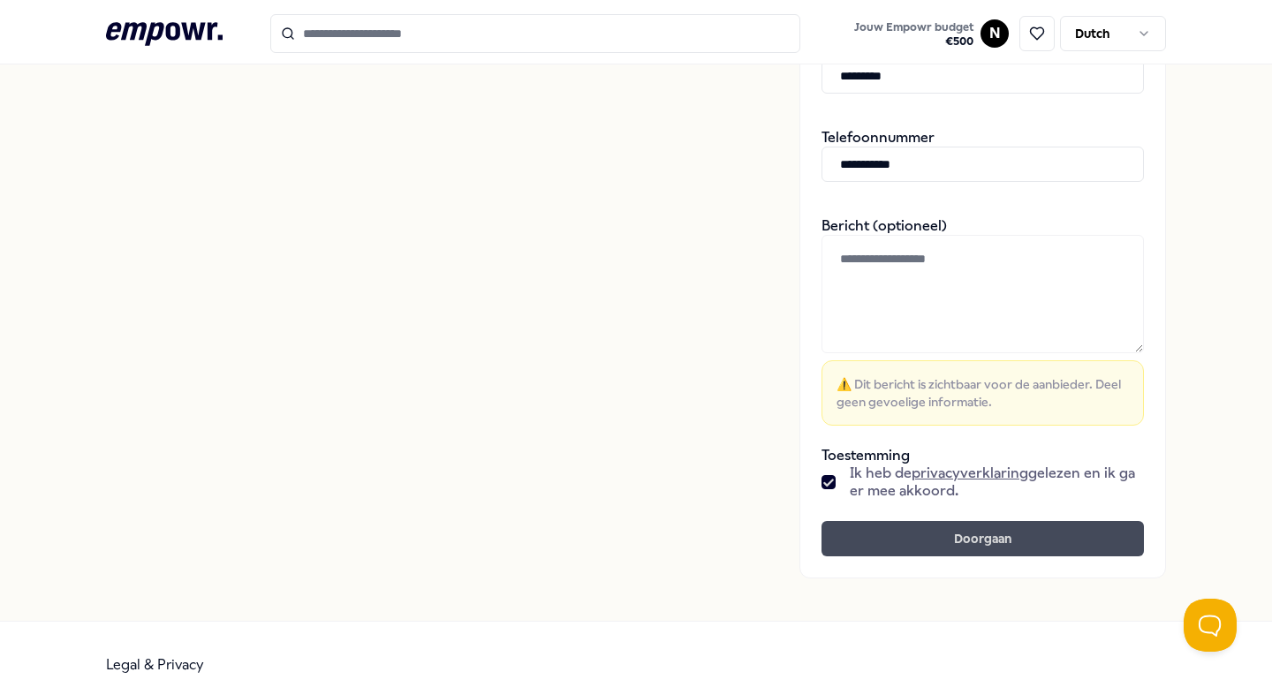
click at [916, 533] on button "Doorgaan" at bounding box center [982, 538] width 322 height 35
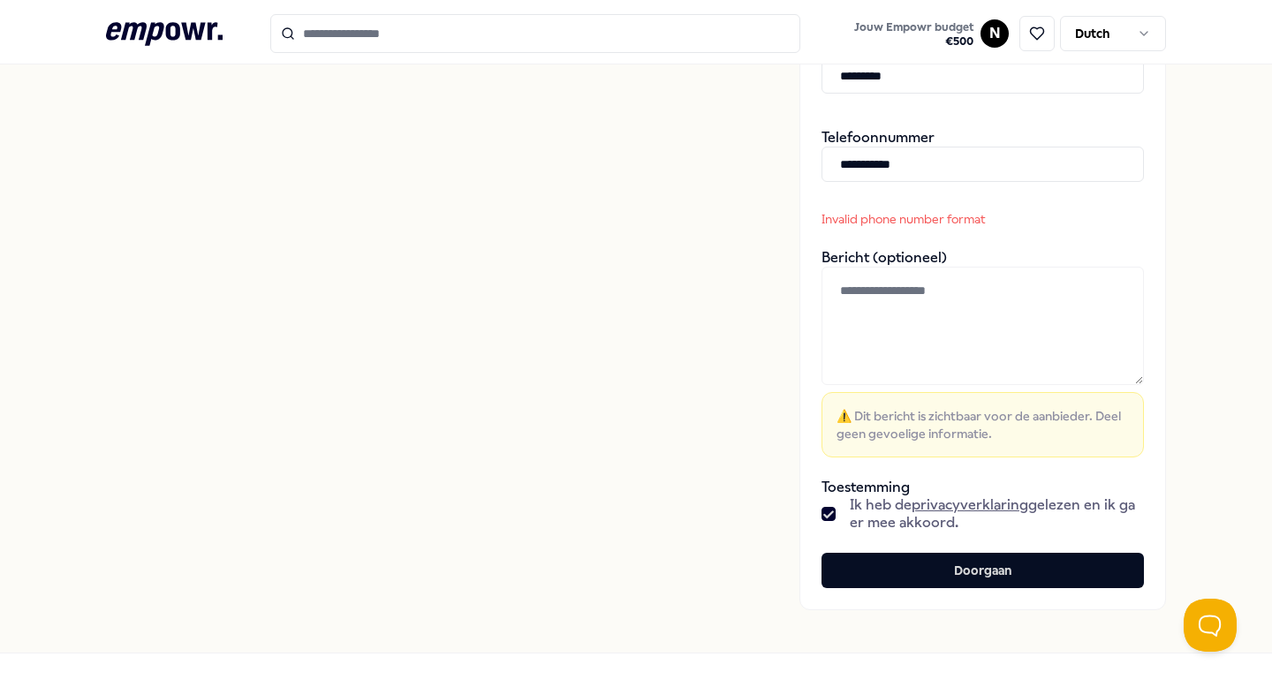
click at [0, 686] on nordpass-portal at bounding box center [0, 687] width 0 height 0
click at [848, 171] on input "**********" at bounding box center [982, 164] width 322 height 35
click at [848, 164] on input "**********" at bounding box center [982, 164] width 322 height 35
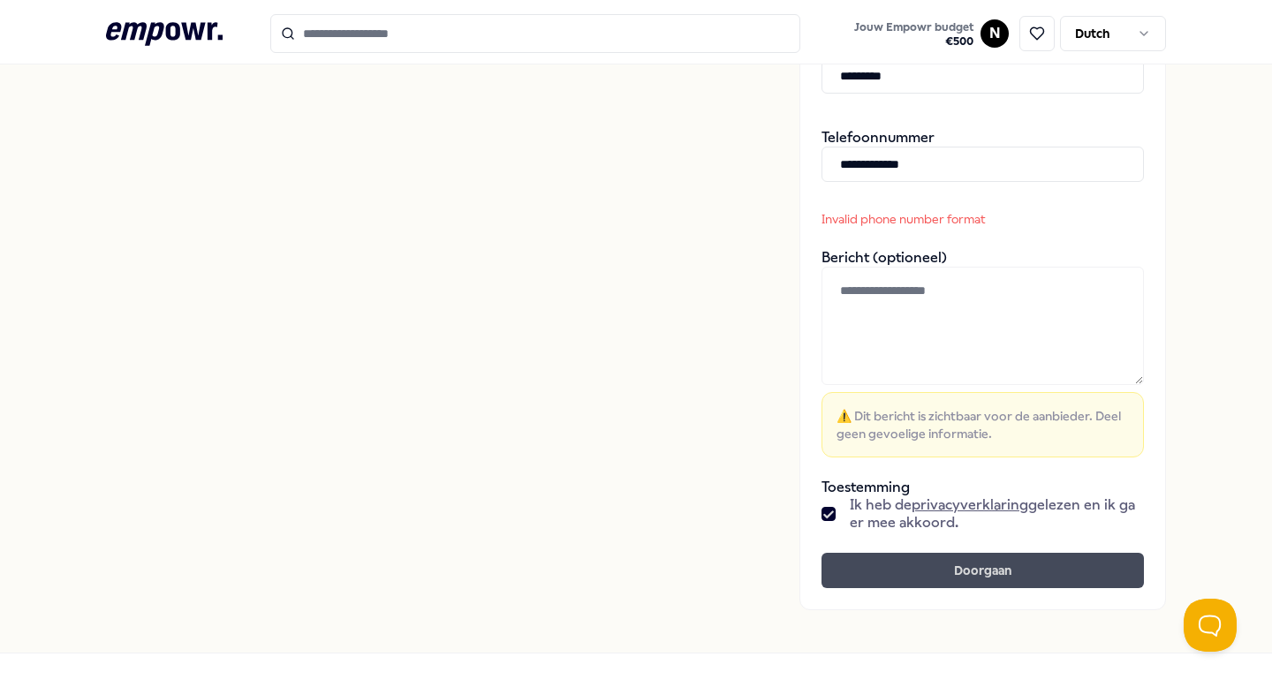
click at [916, 587] on button "Doorgaan" at bounding box center [982, 570] width 322 height 35
click at [915, 564] on button "Doorgaan" at bounding box center [982, 570] width 322 height 35
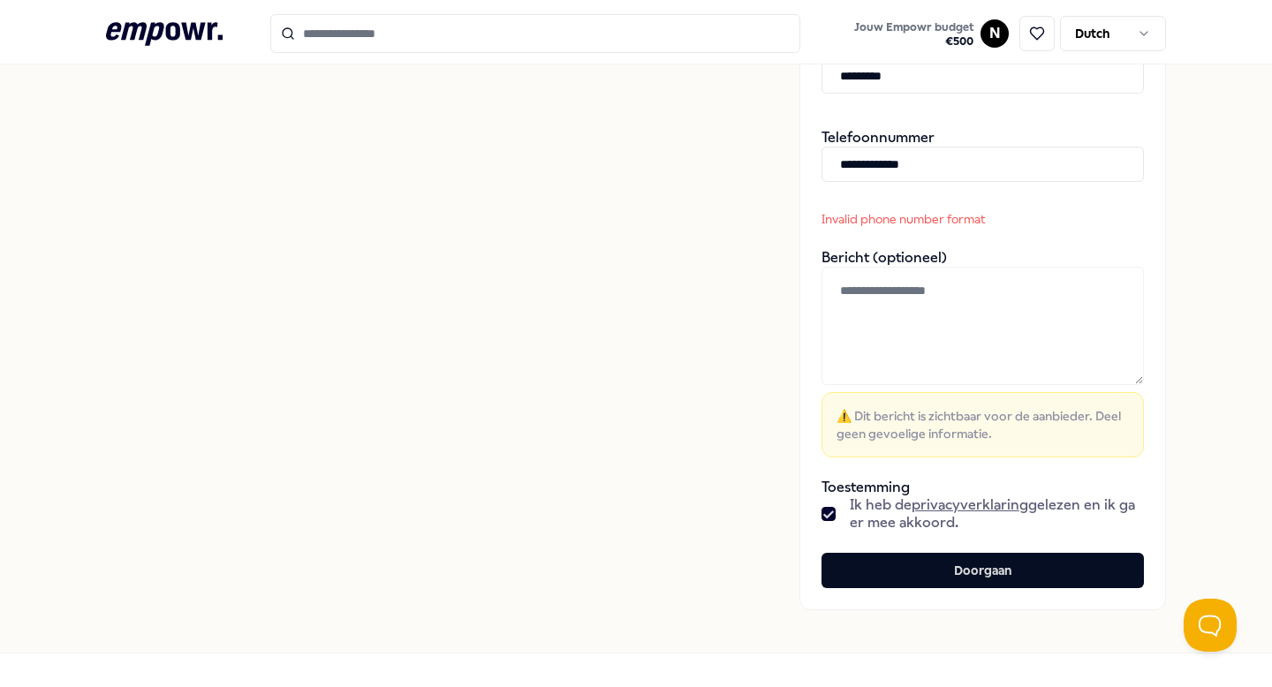
click at [0, 686] on nordpass-portal at bounding box center [0, 687] width 0 height 0
click at [1012, 255] on div "Bericht (optioneel) ⚠️ Dit bericht is zichtbaar voor de aanbieder. Deel geen ge…" at bounding box center [982, 353] width 322 height 208
click at [1004, 196] on div "**********" at bounding box center [982, 187] width 322 height 81
click at [979, 170] on input "**********" at bounding box center [982, 164] width 322 height 35
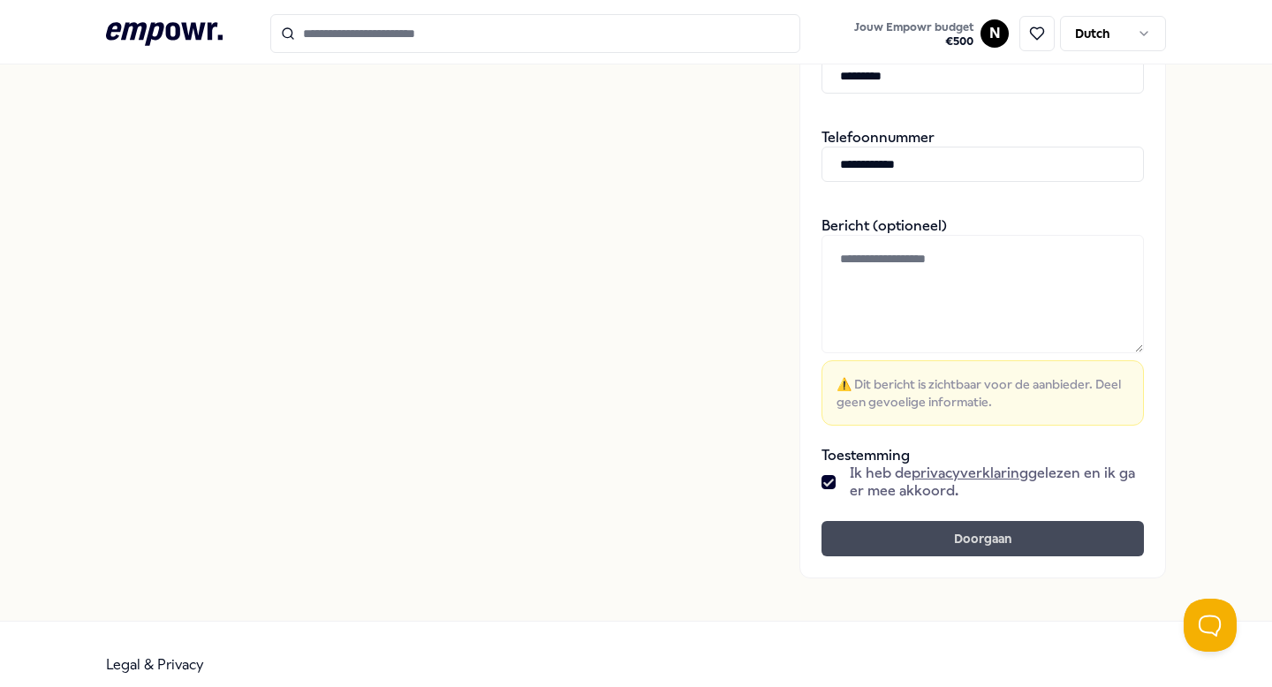
type input "**********"
click at [1008, 555] on button "Doorgaan" at bounding box center [982, 538] width 322 height 35
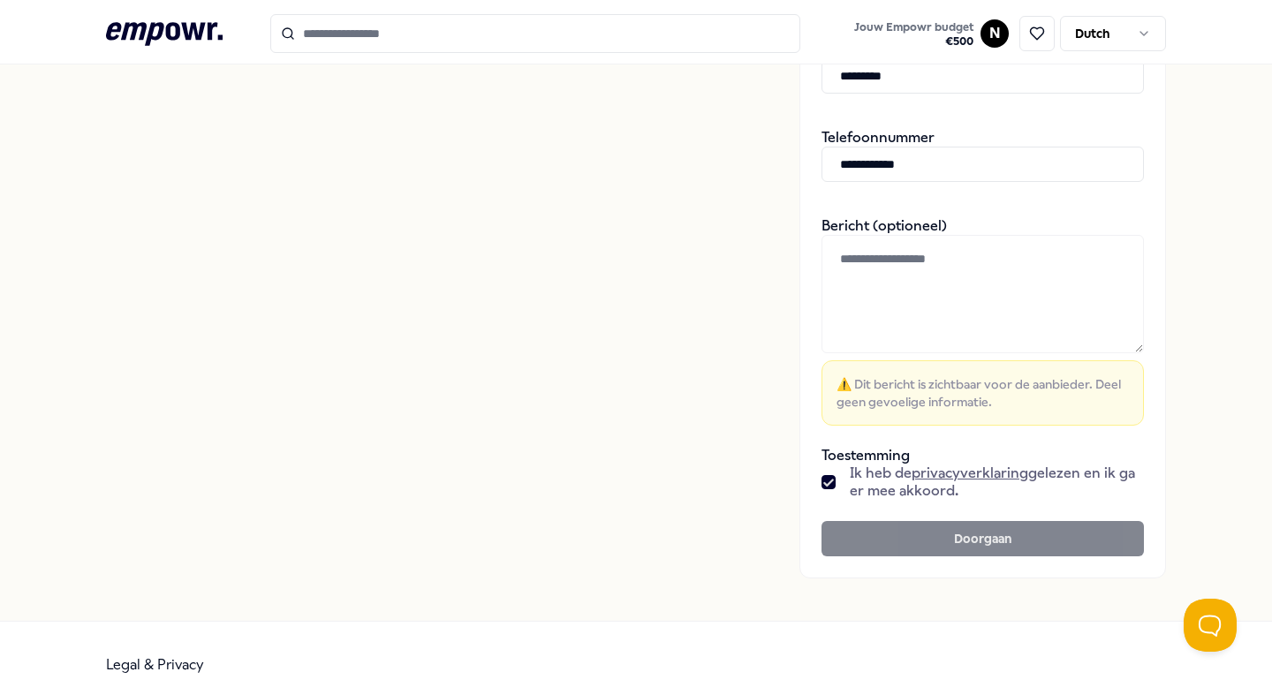
click at [0, 686] on nordpass-portal at bounding box center [0, 687] width 0 height 0
